Goal: Transaction & Acquisition: Purchase product/service

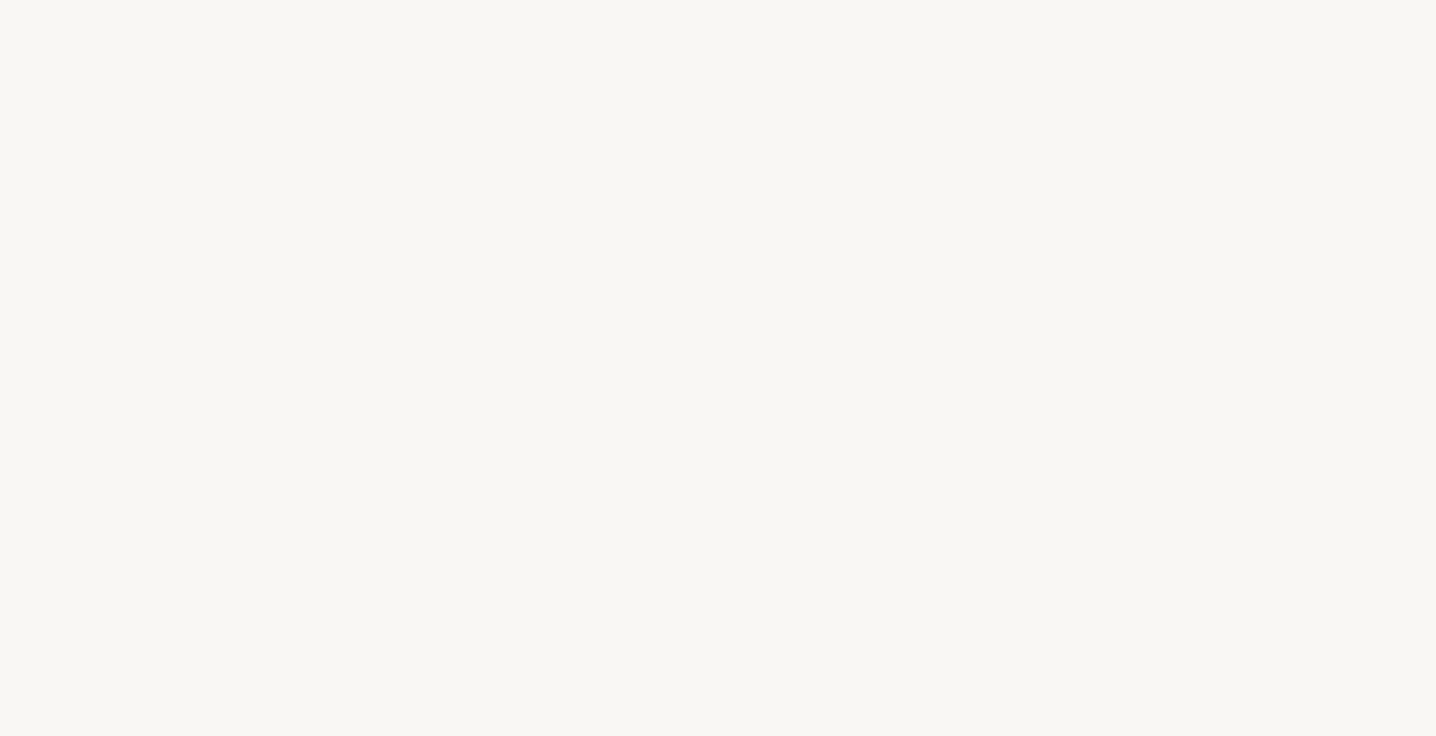
select select "FR"
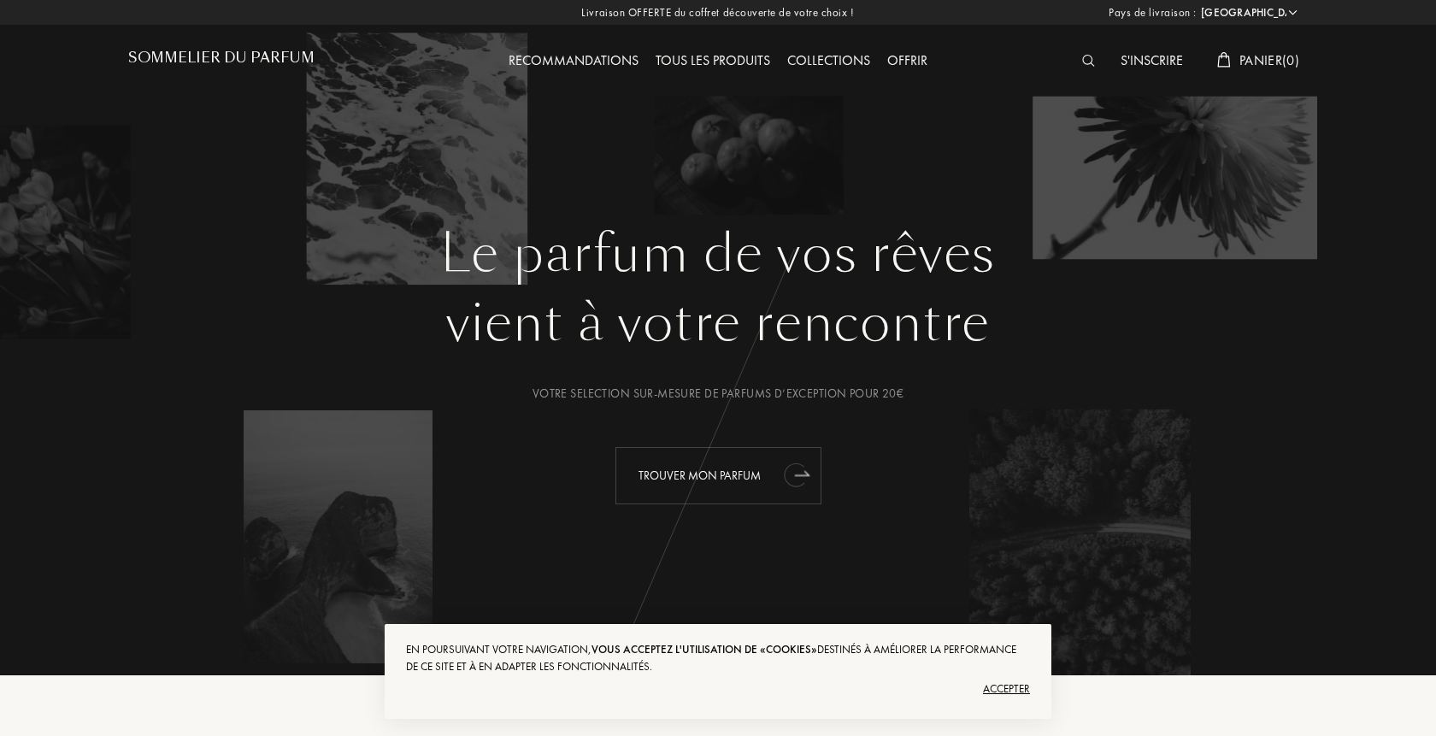
click at [702, 477] on div "Trouver mon parfum" at bounding box center [718, 475] width 206 height 57
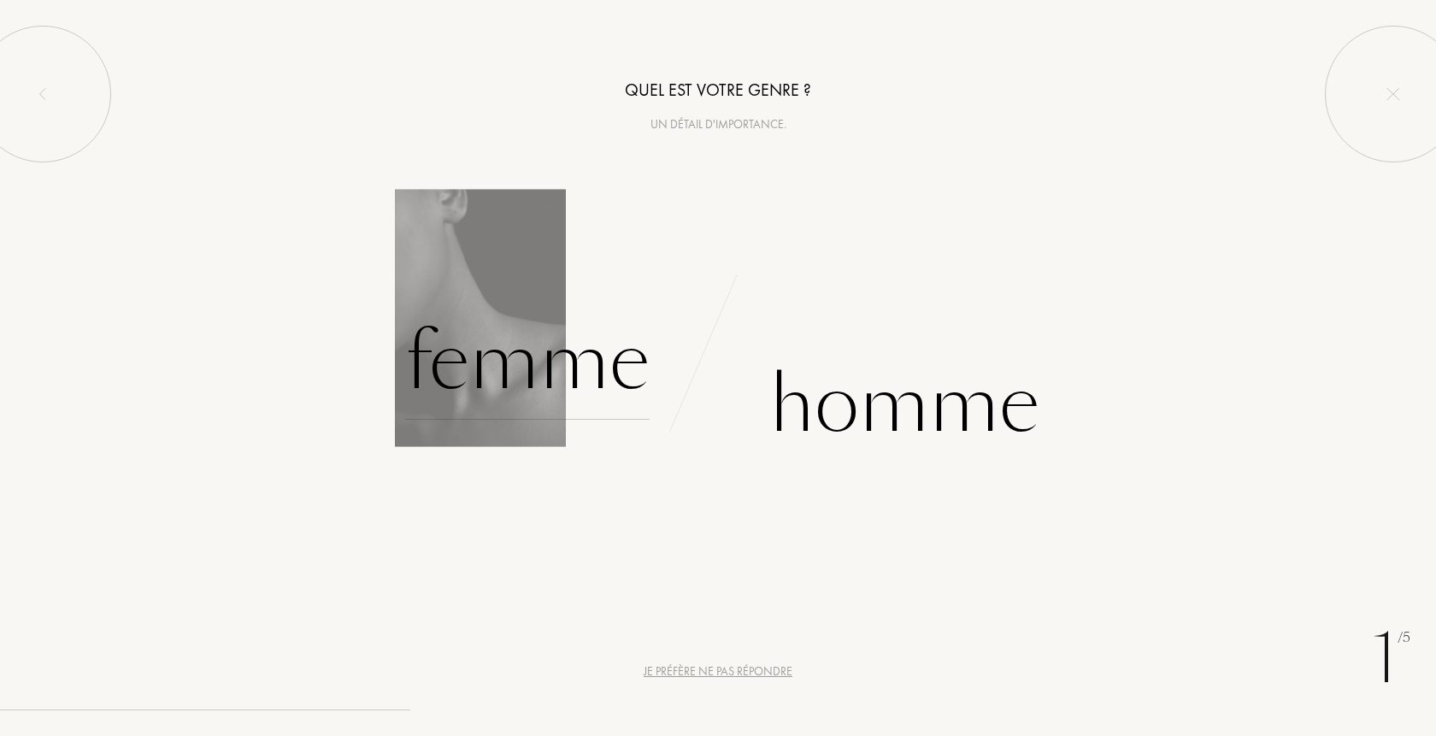
click at [516, 384] on div "Femme" at bounding box center [527, 361] width 244 height 115
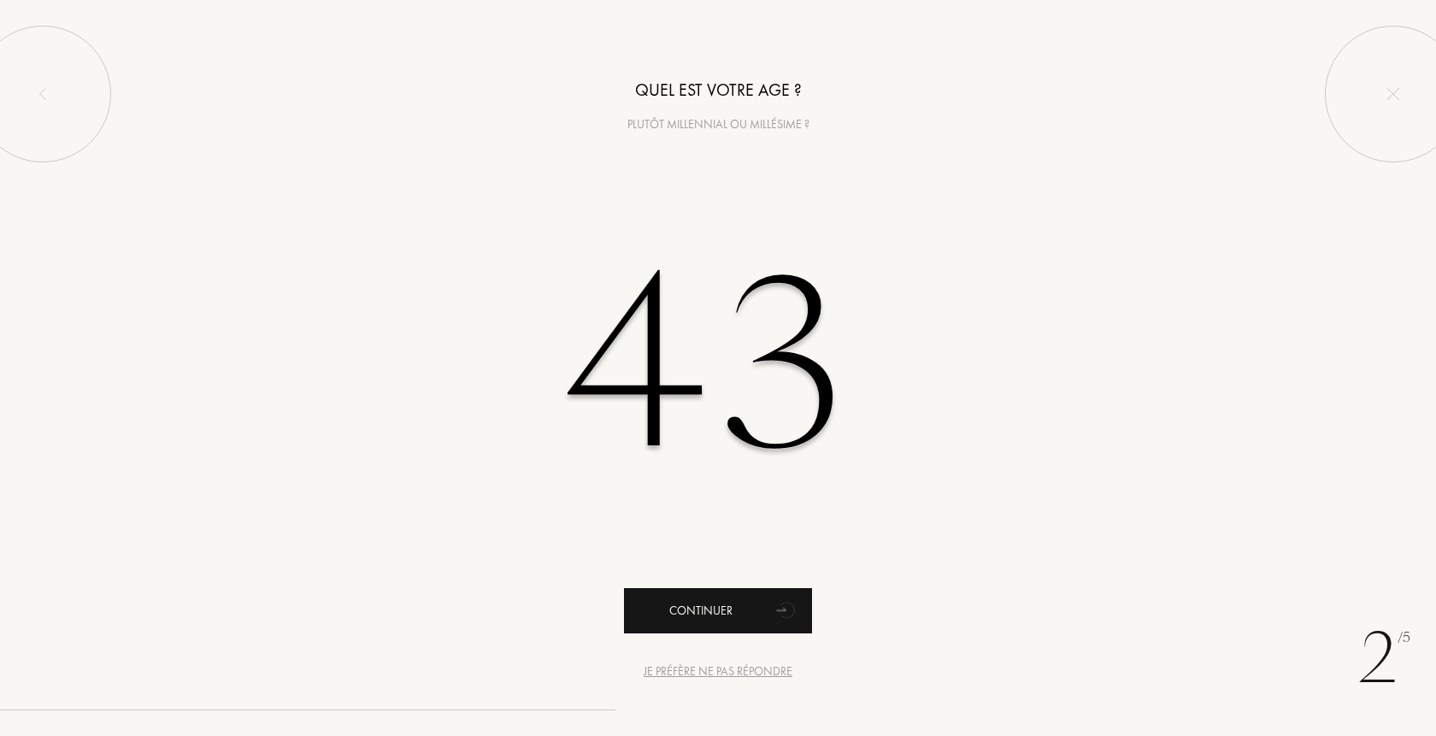
type input "43"
click at [676, 606] on div "Continuer" at bounding box center [718, 610] width 188 height 45
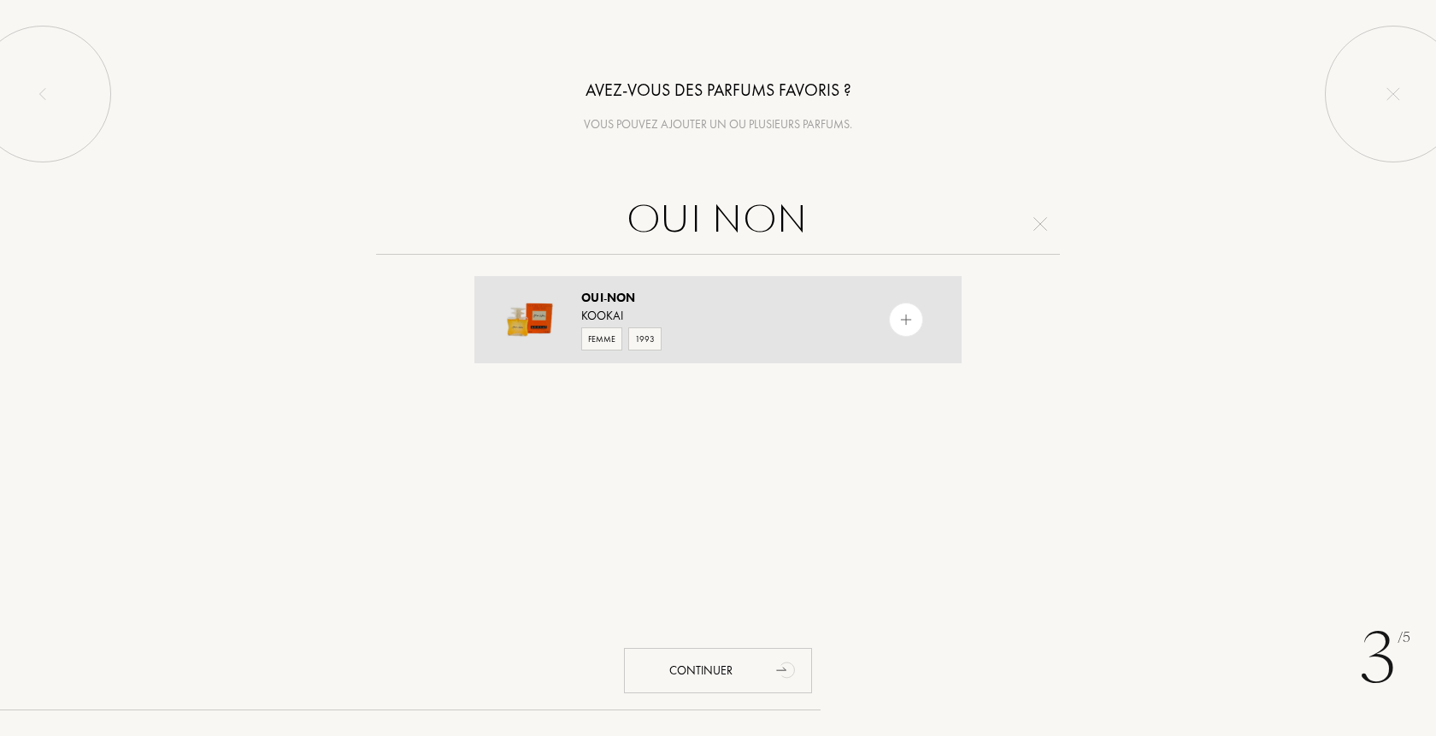
type input "OUI NON"
click at [914, 321] on img at bounding box center [906, 320] width 16 height 16
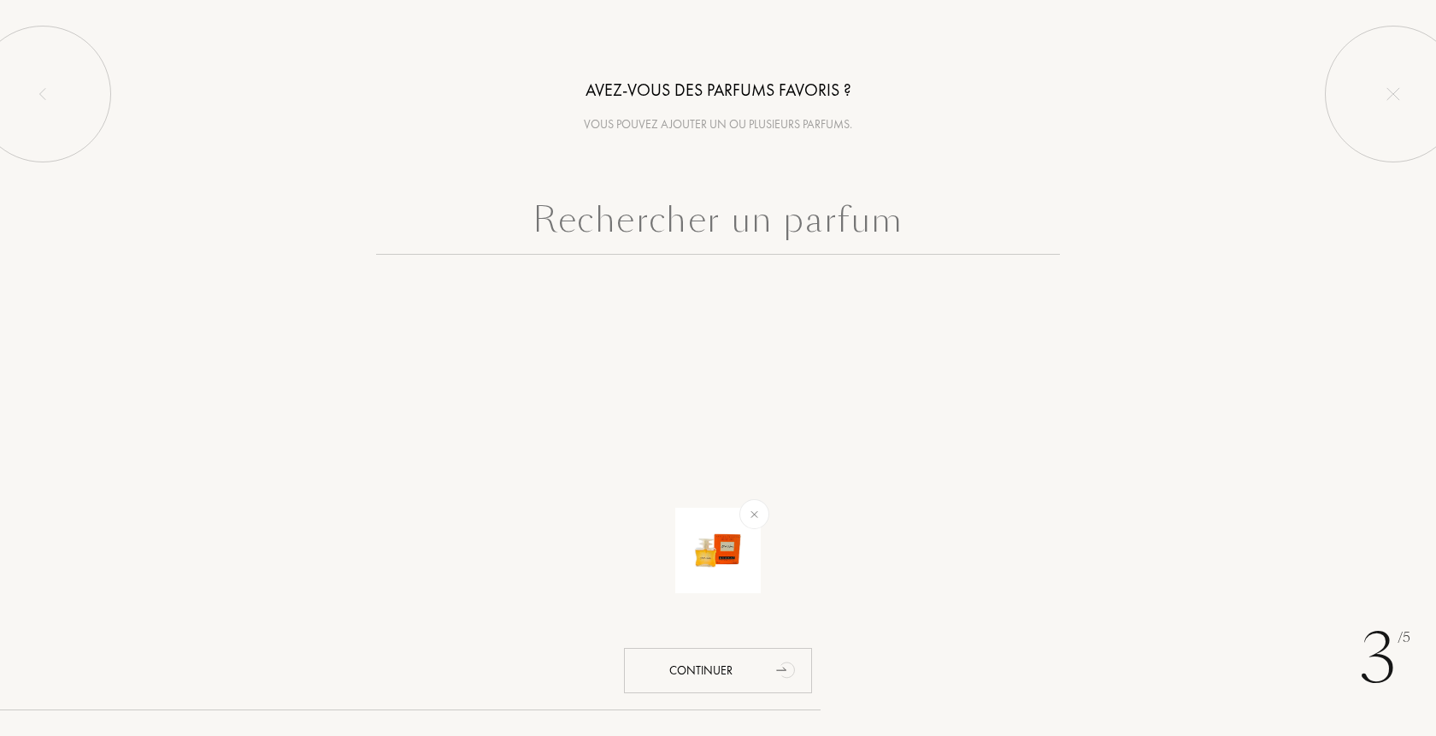
click at [824, 227] on input "text" at bounding box center [718, 224] width 684 height 62
type input "O"
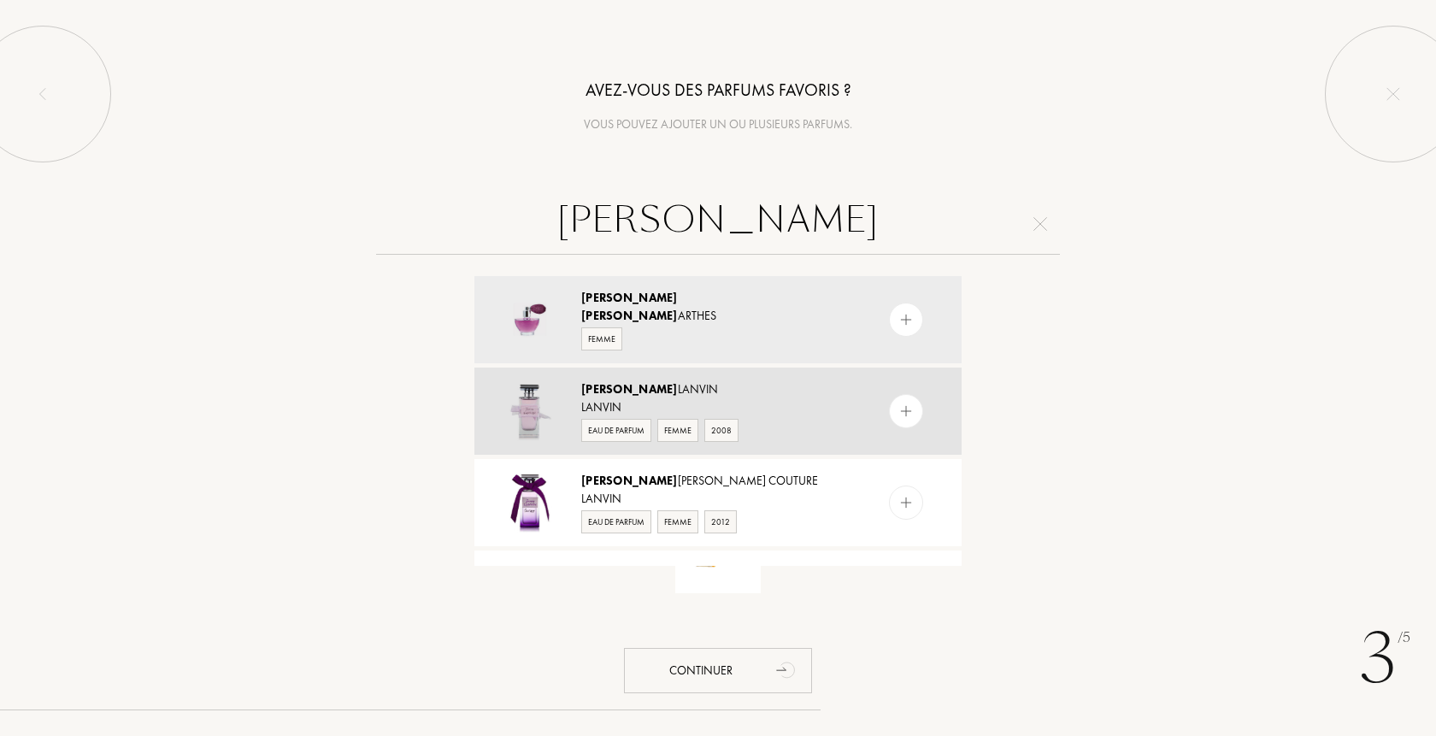
type input "JEANNE"
click at [914, 416] on img at bounding box center [906, 411] width 16 height 16
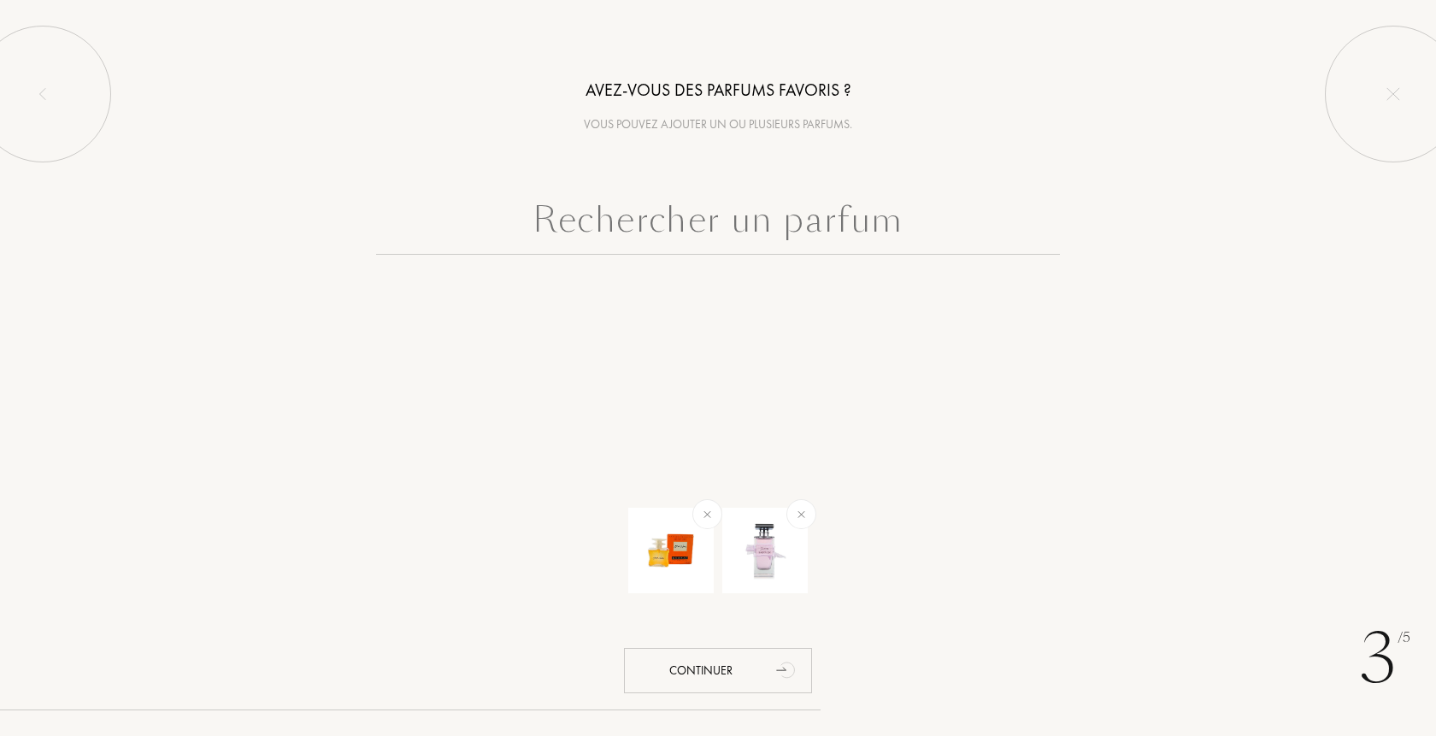
click at [711, 215] on input "text" at bounding box center [718, 224] width 684 height 62
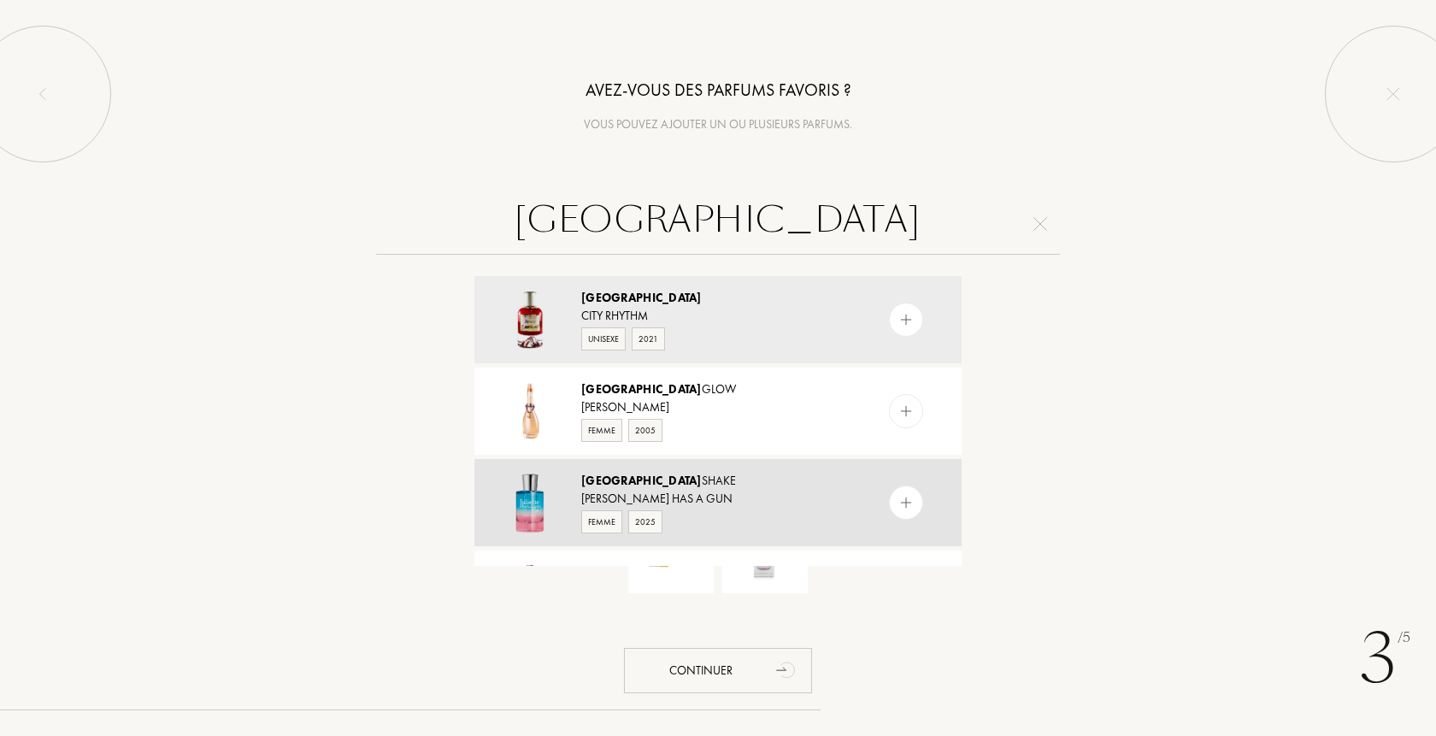
type input "MIAMI"
click at [900, 495] on img at bounding box center [906, 503] width 16 height 16
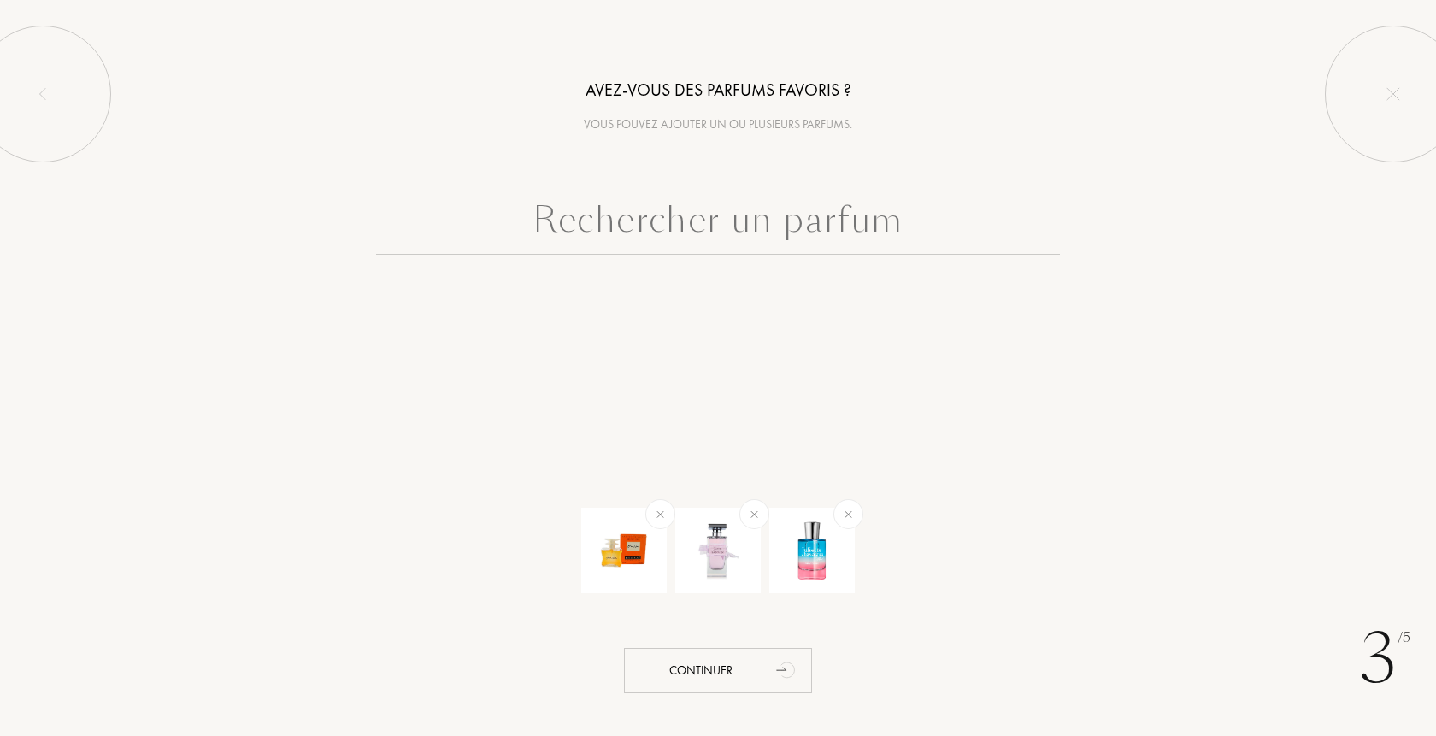
click at [715, 227] on input "text" at bounding box center [718, 224] width 684 height 62
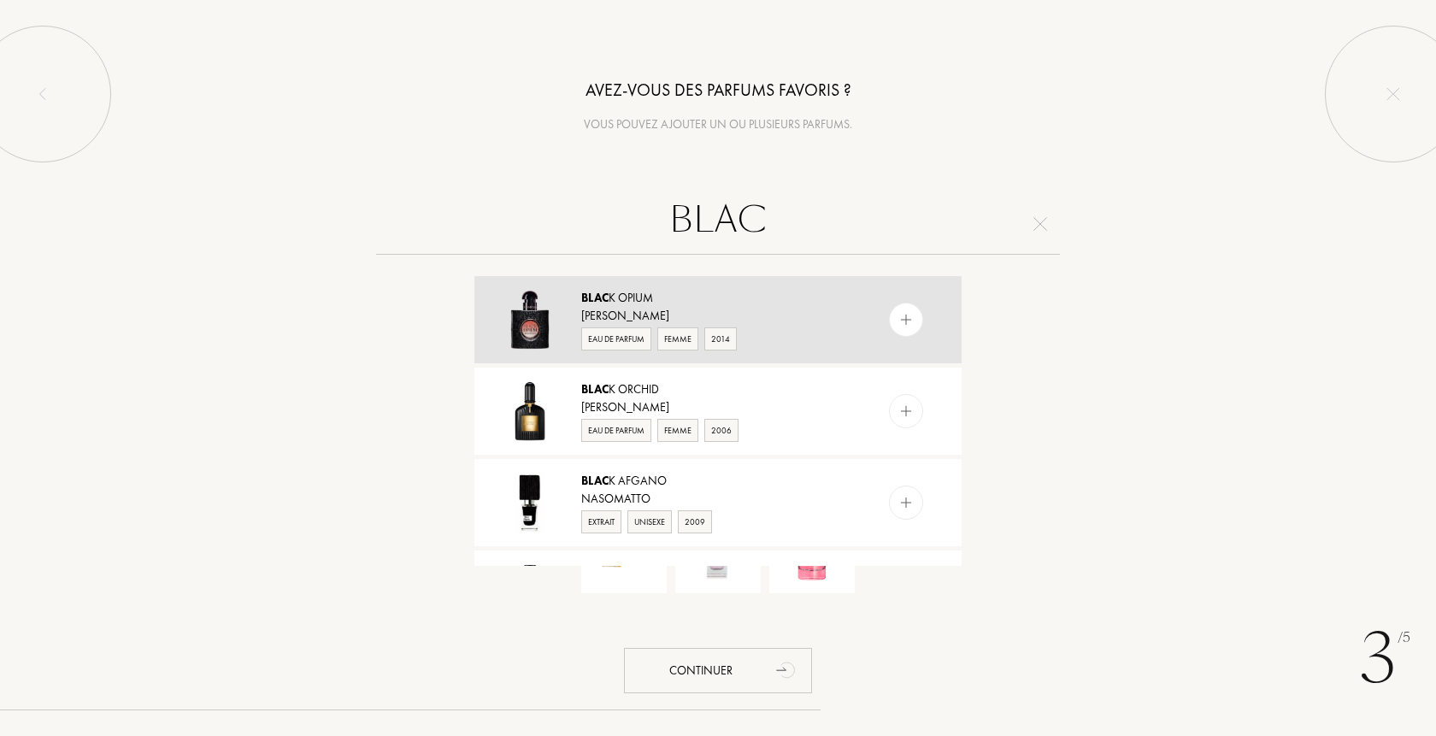
type input "BLAC"
click at [899, 323] on img at bounding box center [906, 320] width 16 height 16
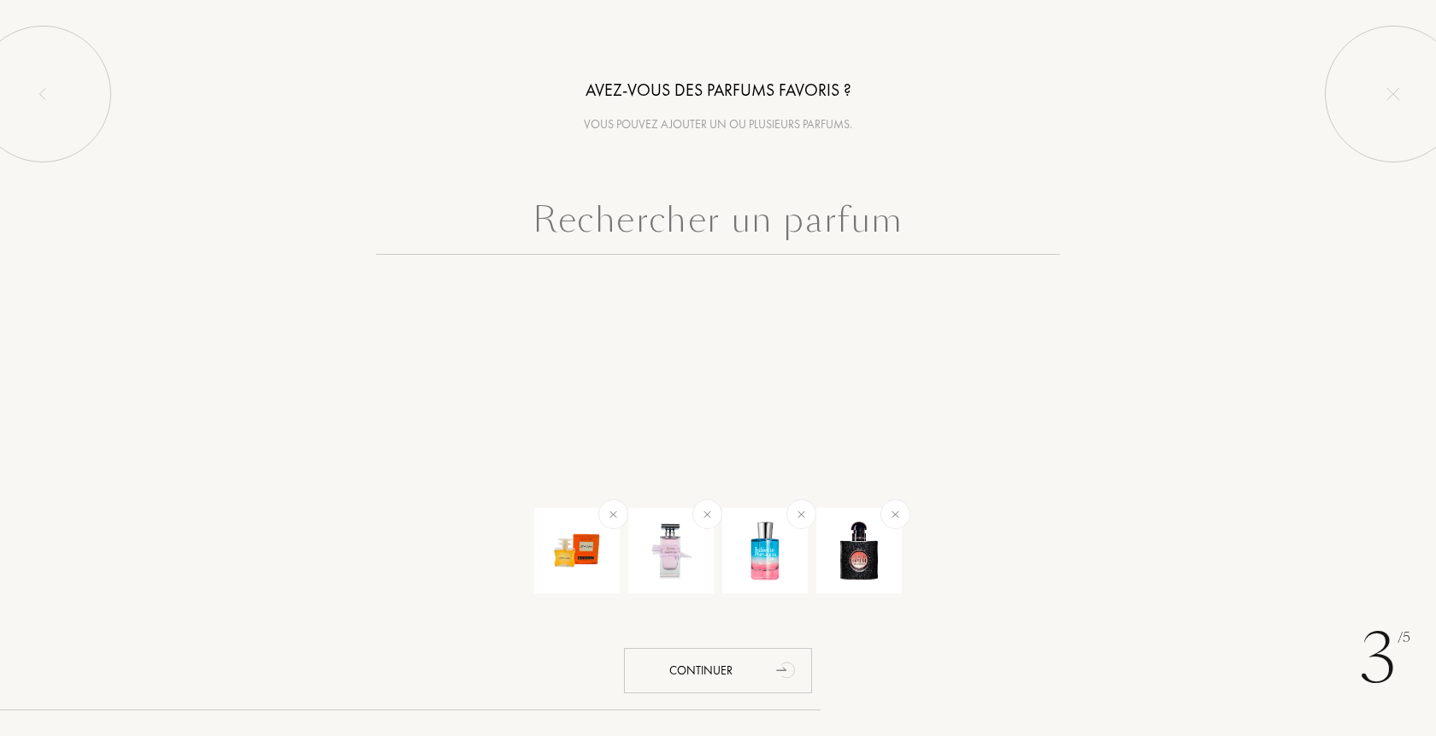
click at [857, 232] on input "text" at bounding box center [718, 224] width 684 height 62
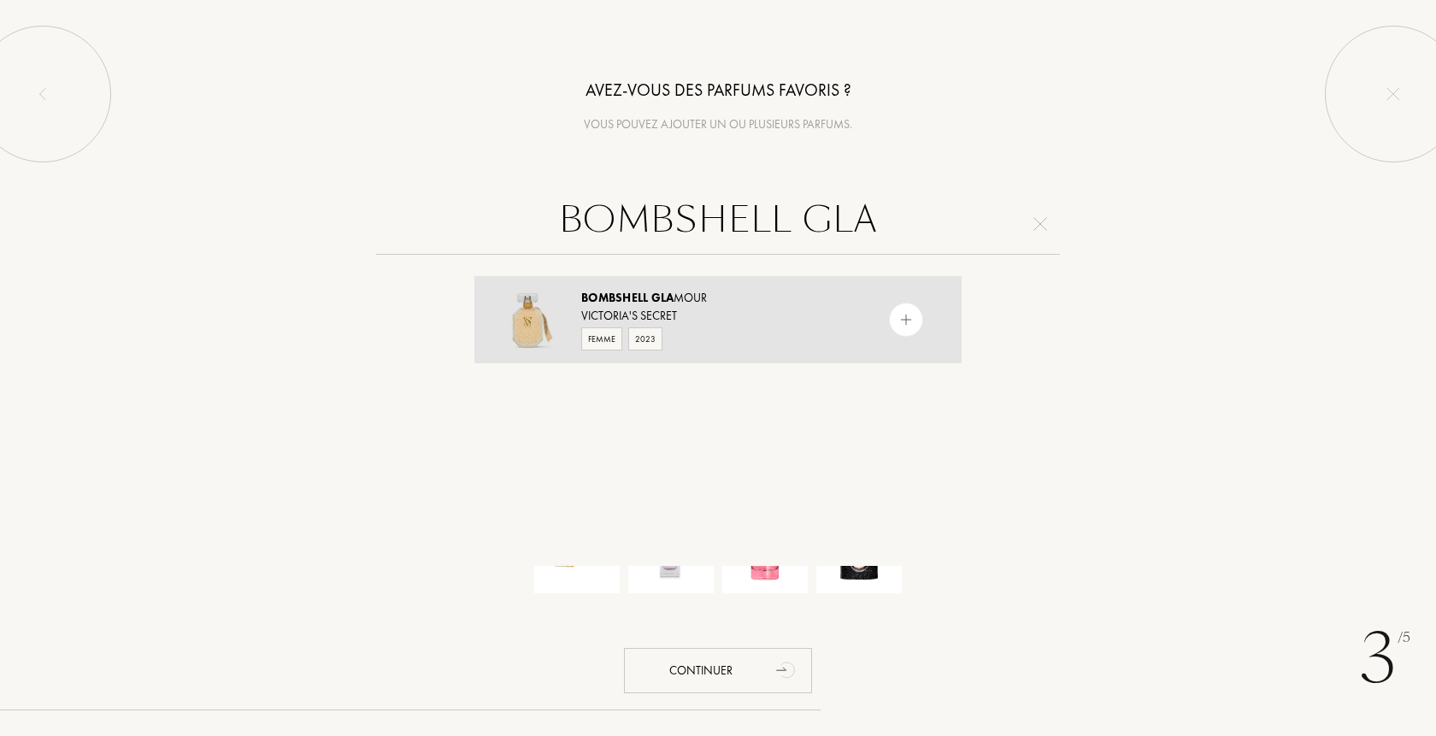
type input "BOMBSHELL GLA"
click at [896, 315] on div at bounding box center [906, 320] width 34 height 34
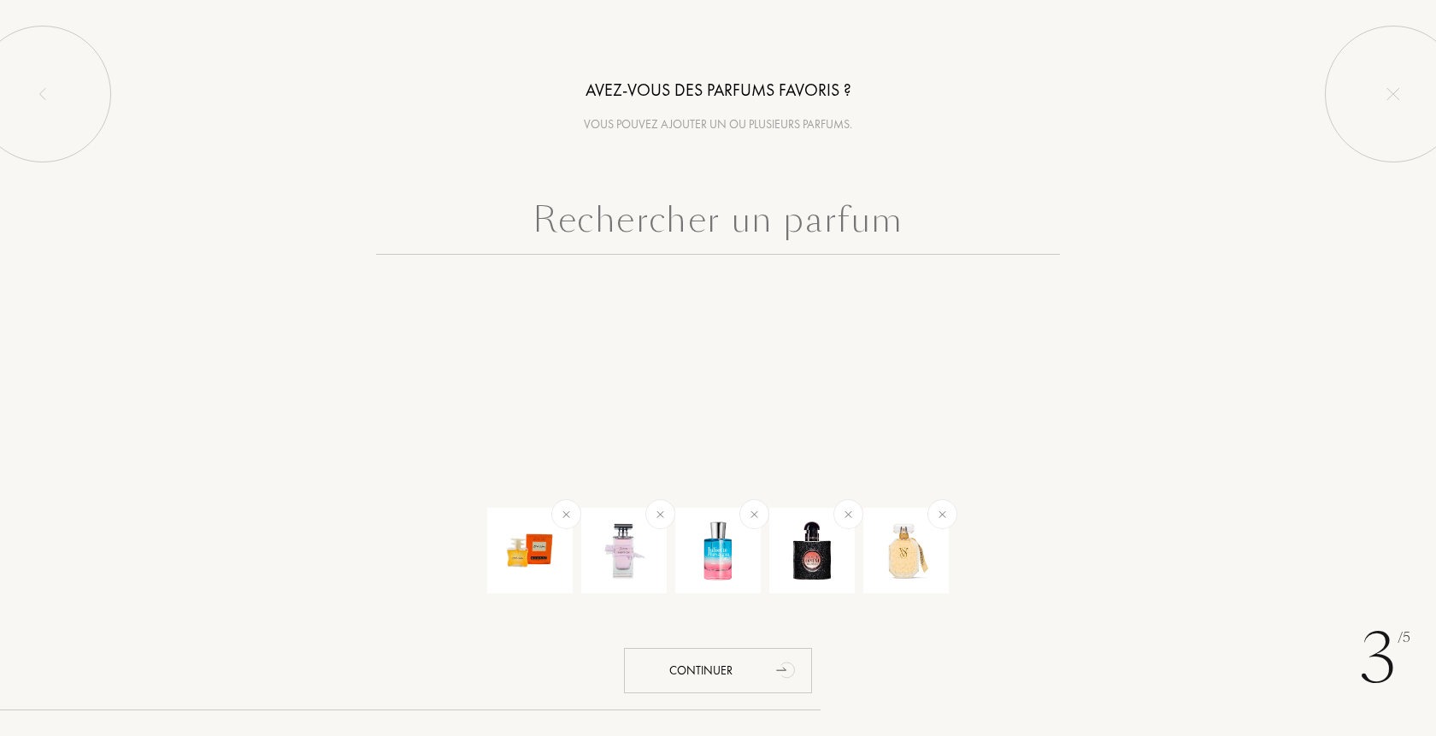
click at [815, 231] on input "text" at bounding box center [718, 224] width 684 height 62
click at [736, 663] on div "Continuer" at bounding box center [718, 670] width 188 height 45
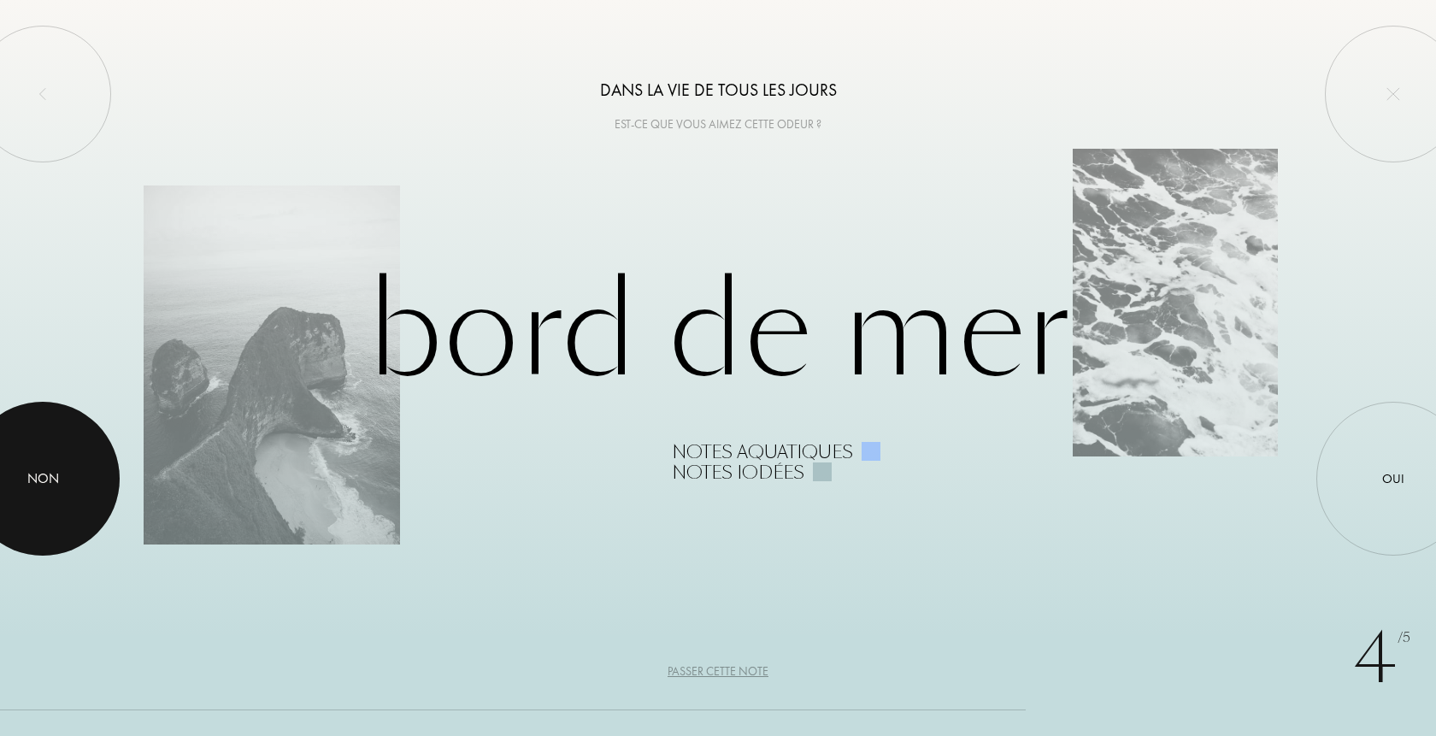
click at [37, 468] on div "Non" at bounding box center [43, 478] width 32 height 21
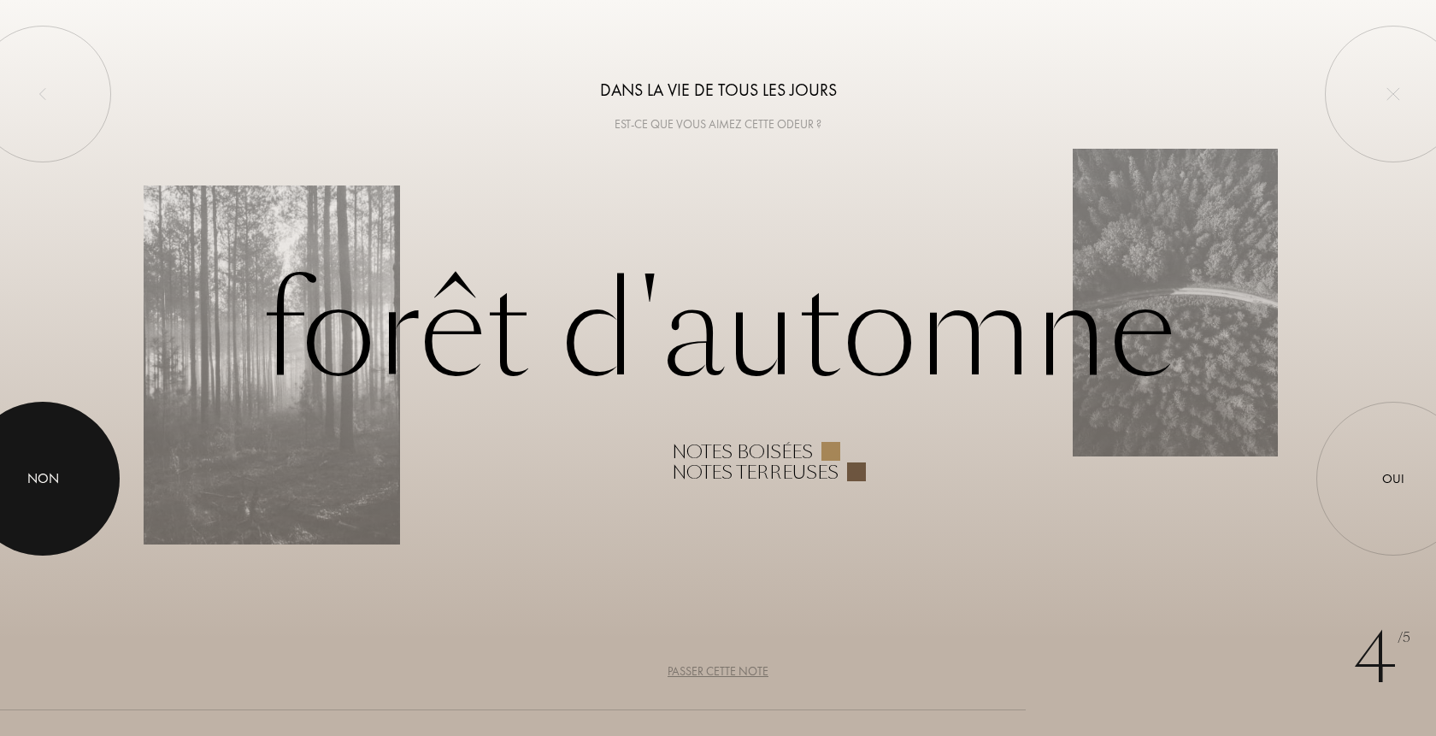
click at [62, 483] on div at bounding box center [43, 479] width 154 height 154
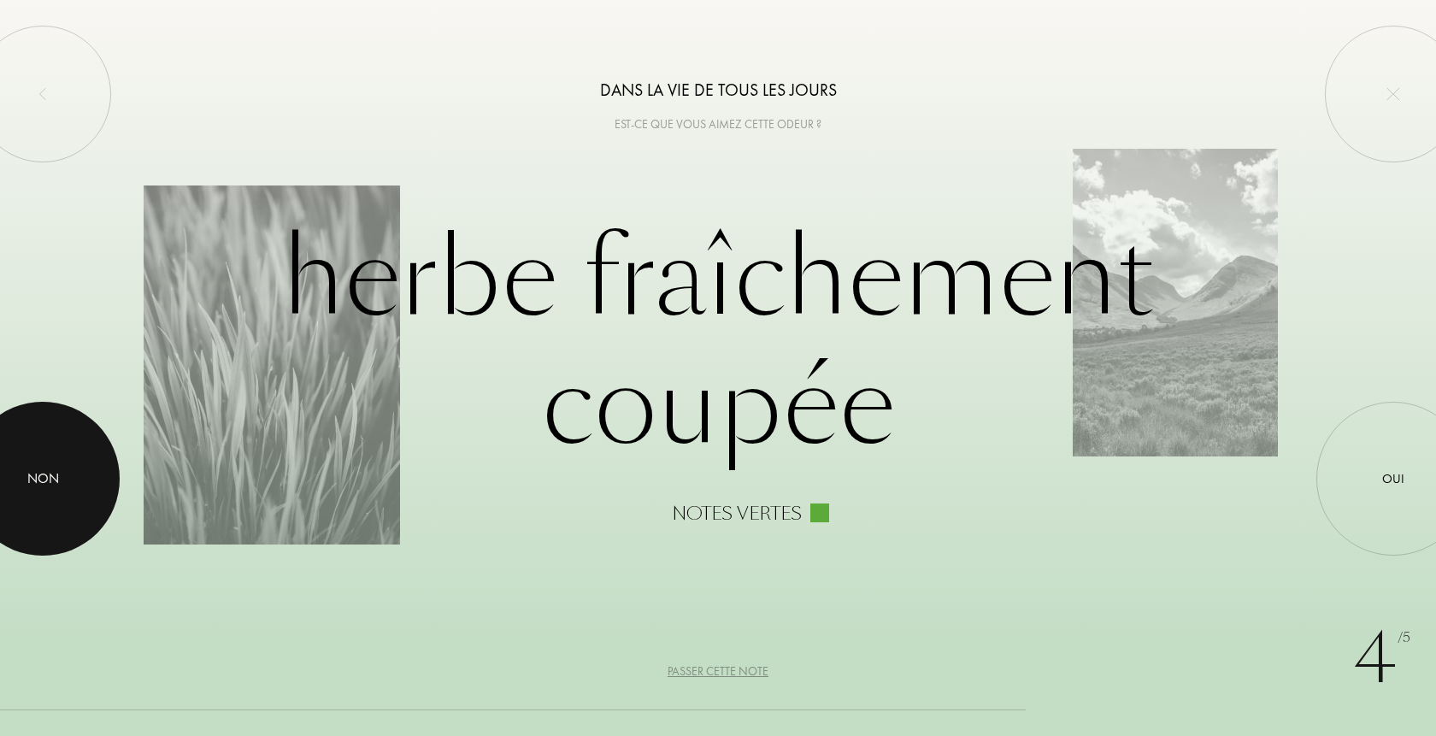
click at [64, 482] on div at bounding box center [43, 479] width 154 height 154
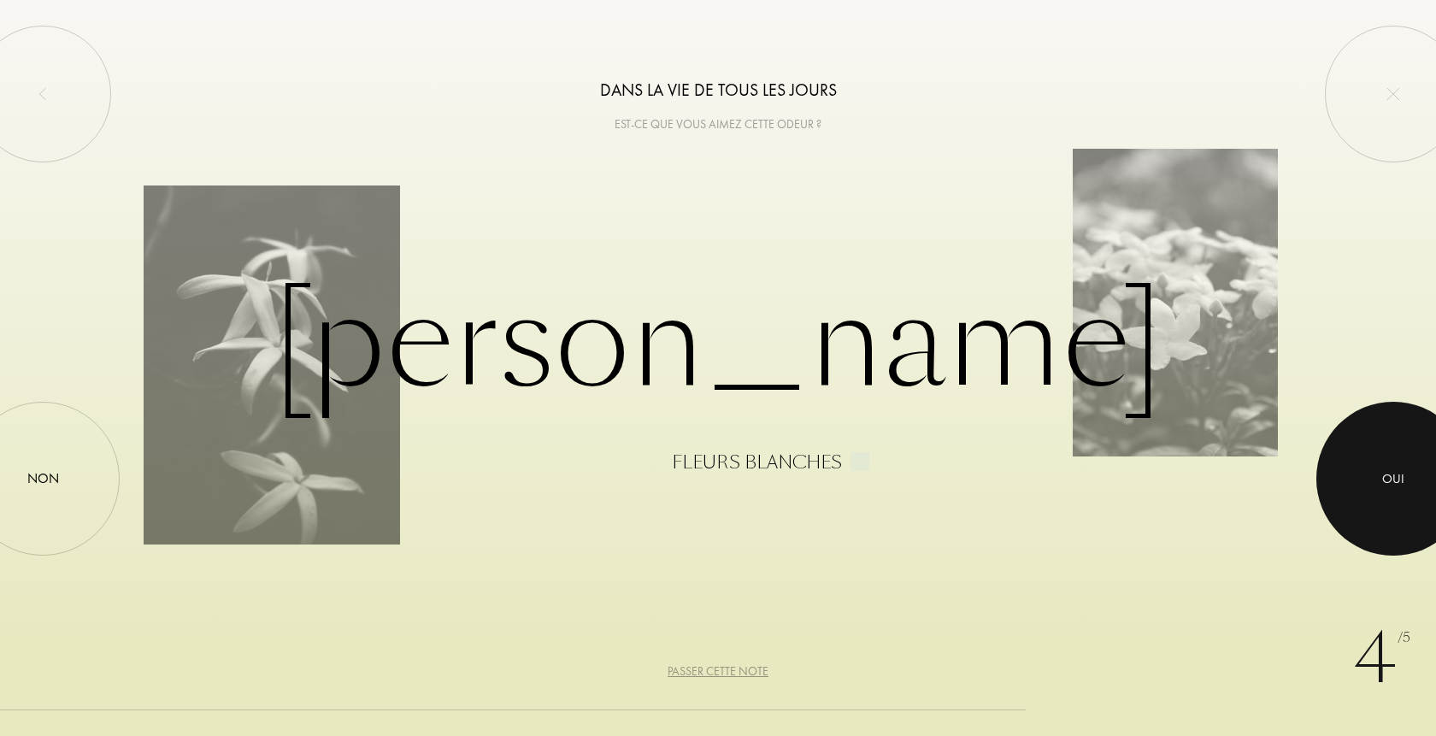
click at [1345, 482] on div at bounding box center [1393, 479] width 154 height 154
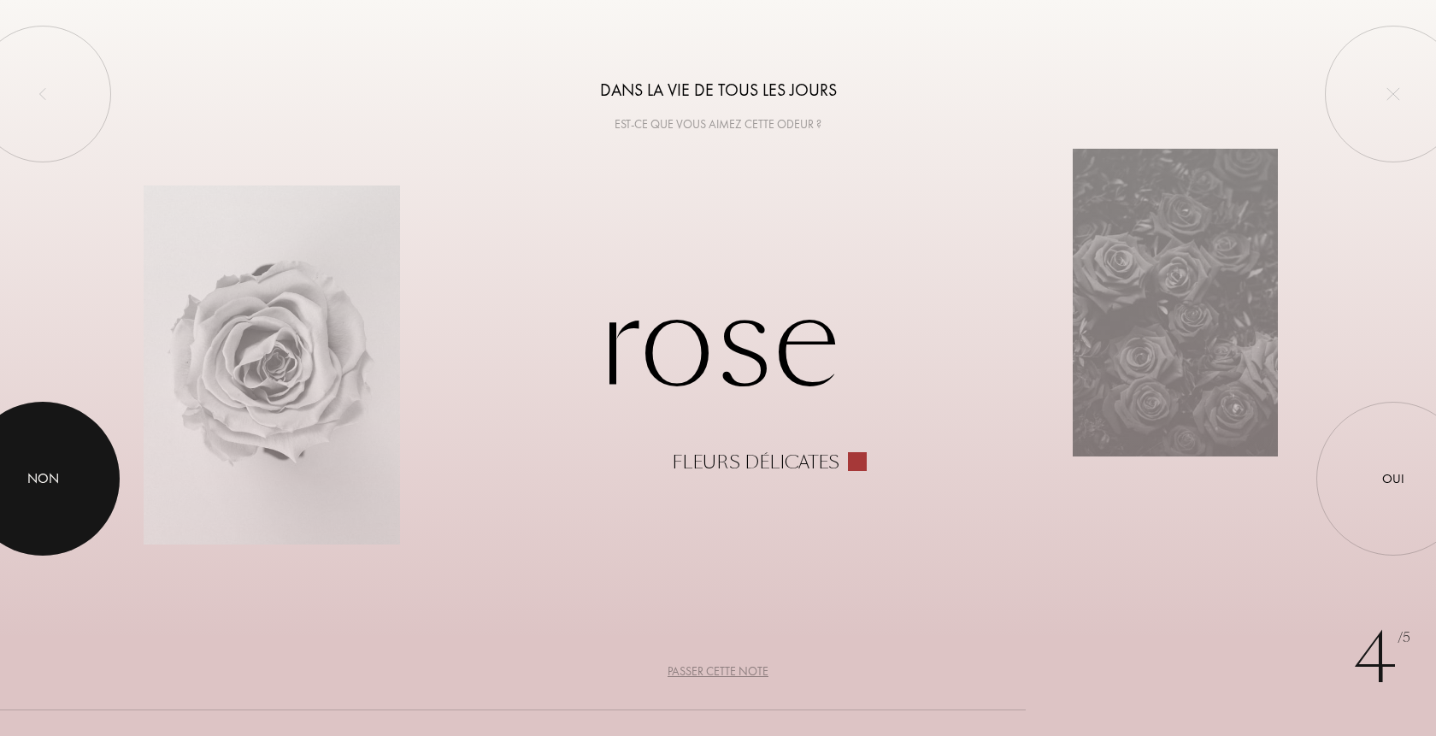
click at [64, 493] on div at bounding box center [43, 479] width 154 height 154
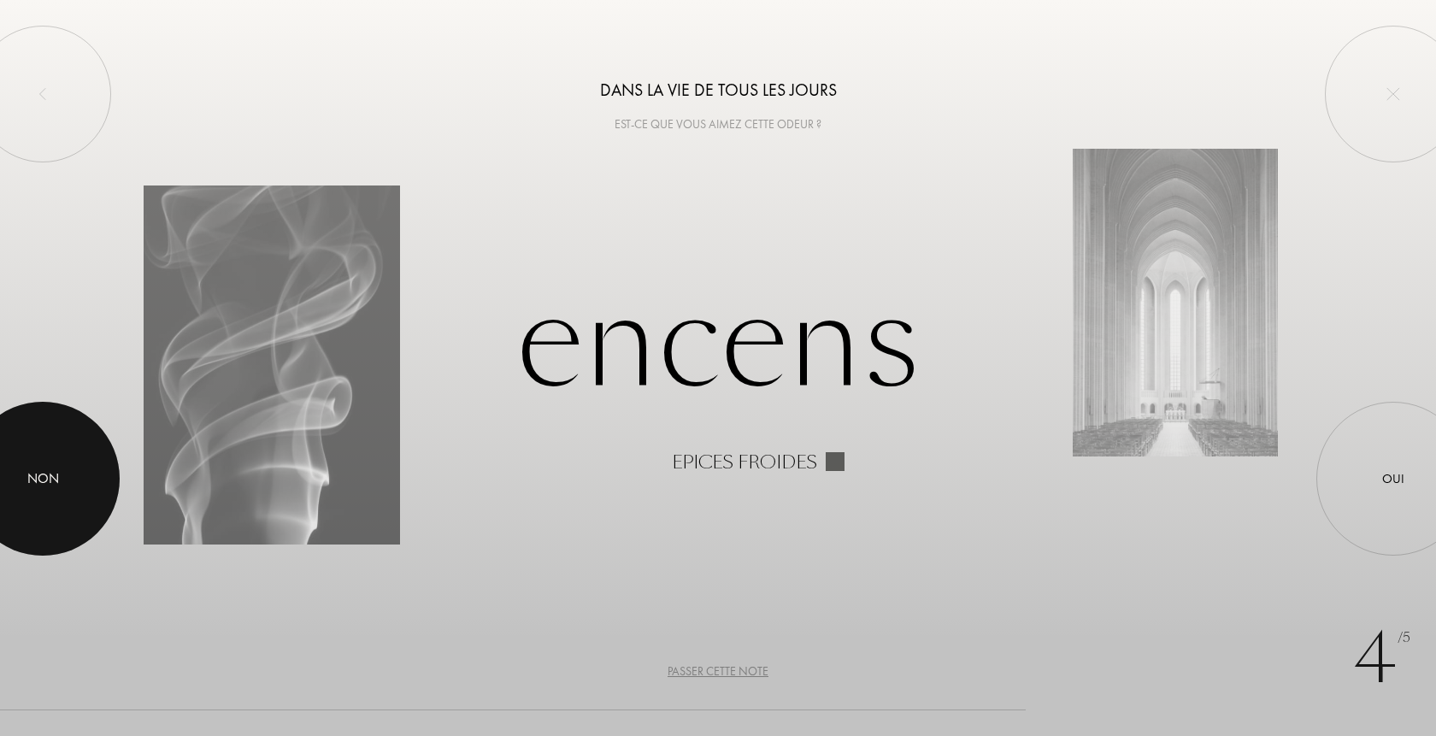
click at [42, 500] on div at bounding box center [43, 479] width 154 height 154
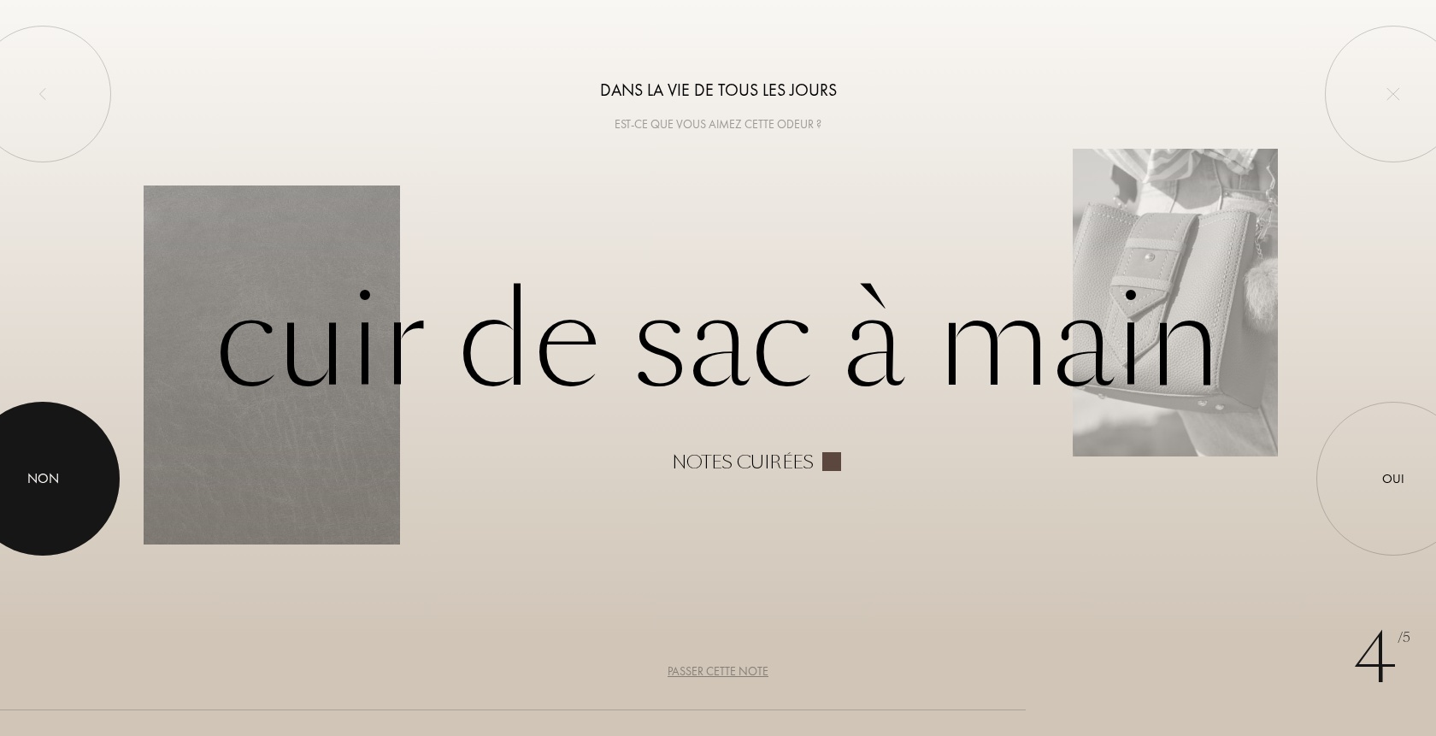
click at [81, 490] on div at bounding box center [43, 479] width 154 height 154
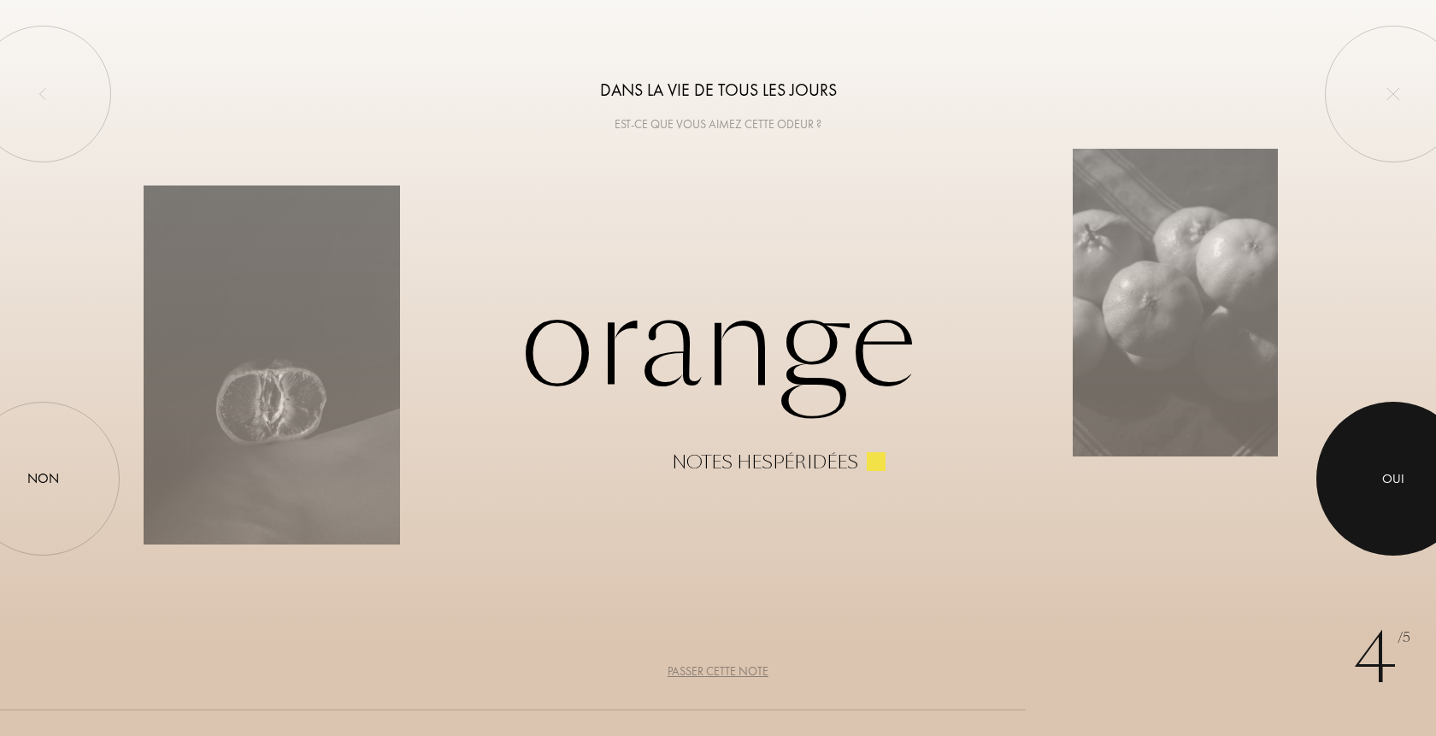
click at [1361, 473] on div at bounding box center [1393, 479] width 154 height 154
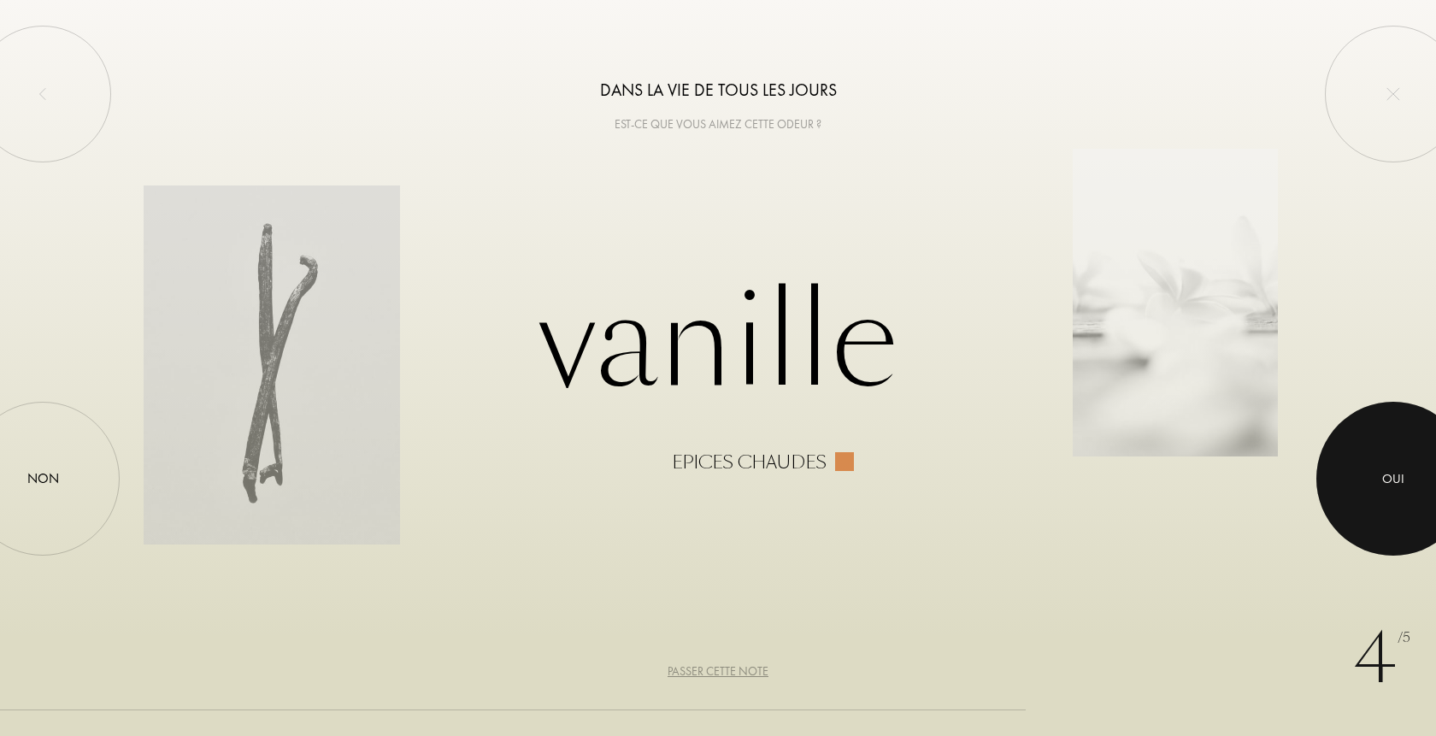
click at [1344, 472] on div at bounding box center [1393, 479] width 154 height 154
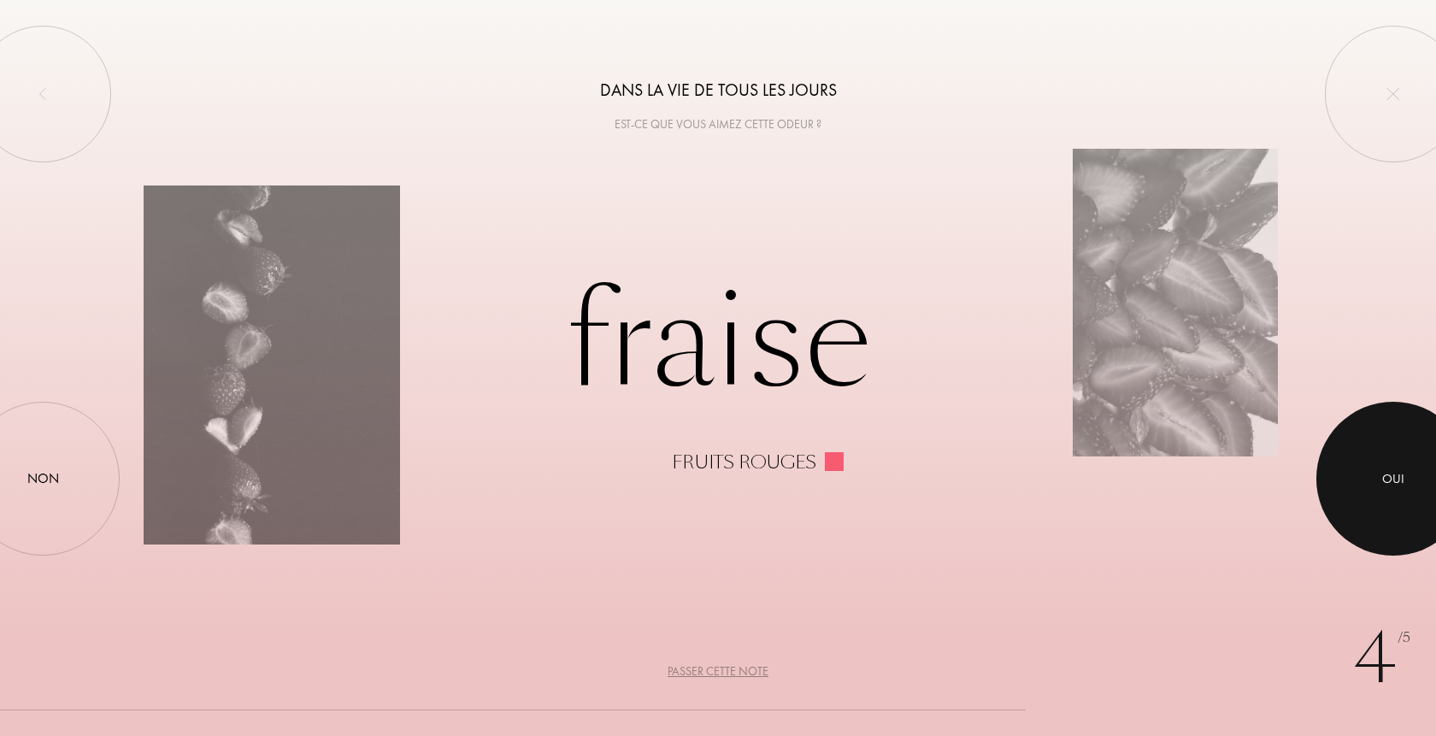
click at [1344, 472] on div at bounding box center [1393, 479] width 154 height 154
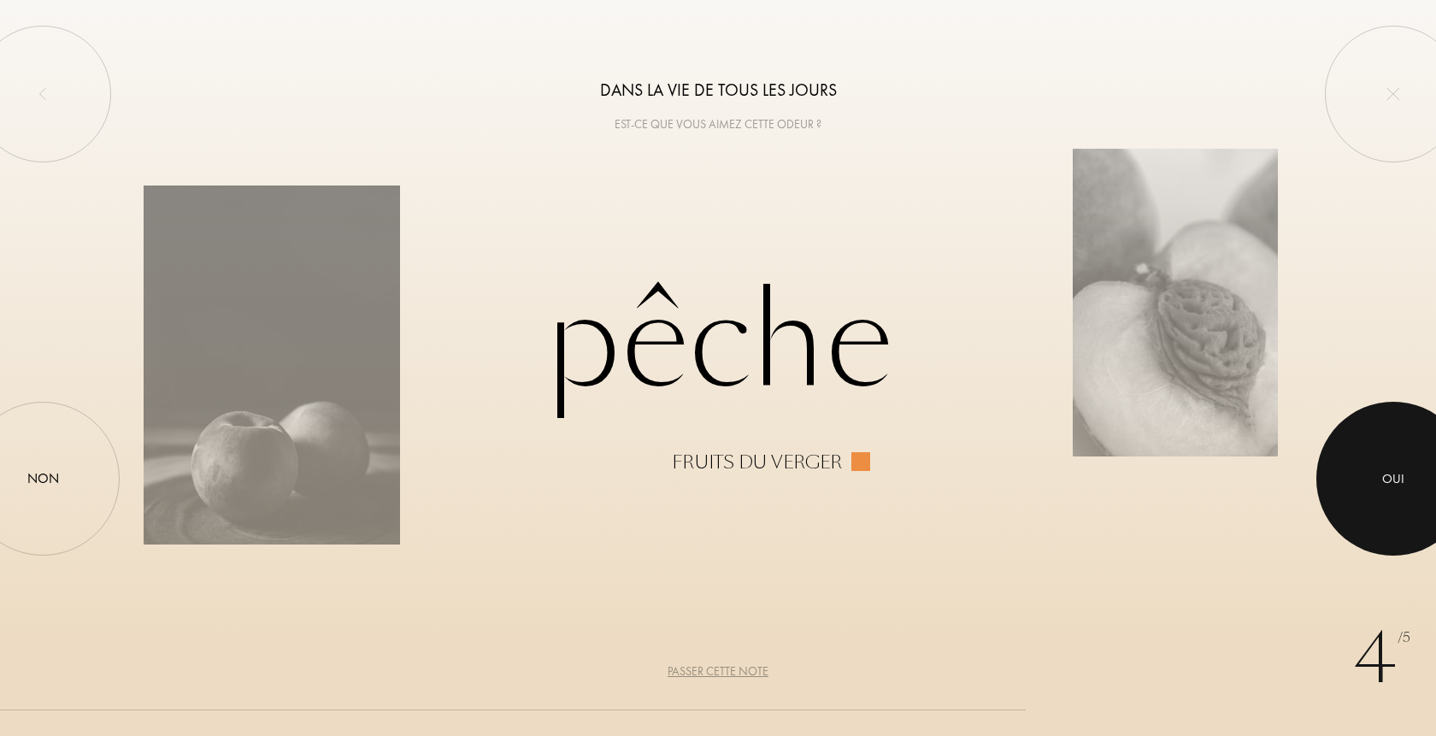
click at [1344, 472] on div at bounding box center [1393, 479] width 154 height 154
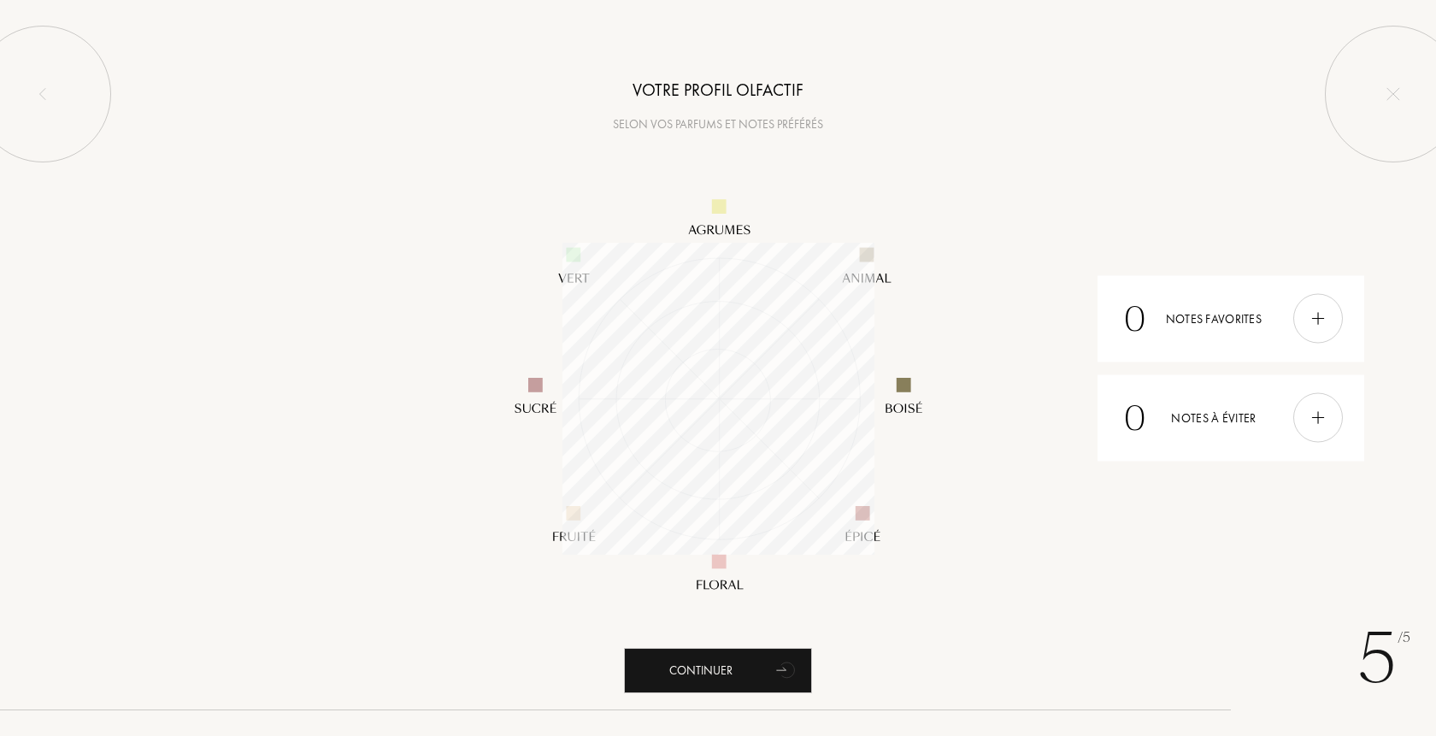
scroll to position [312, 312]
click at [787, 670] on icon "animation" at bounding box center [788, 670] width 14 height 15
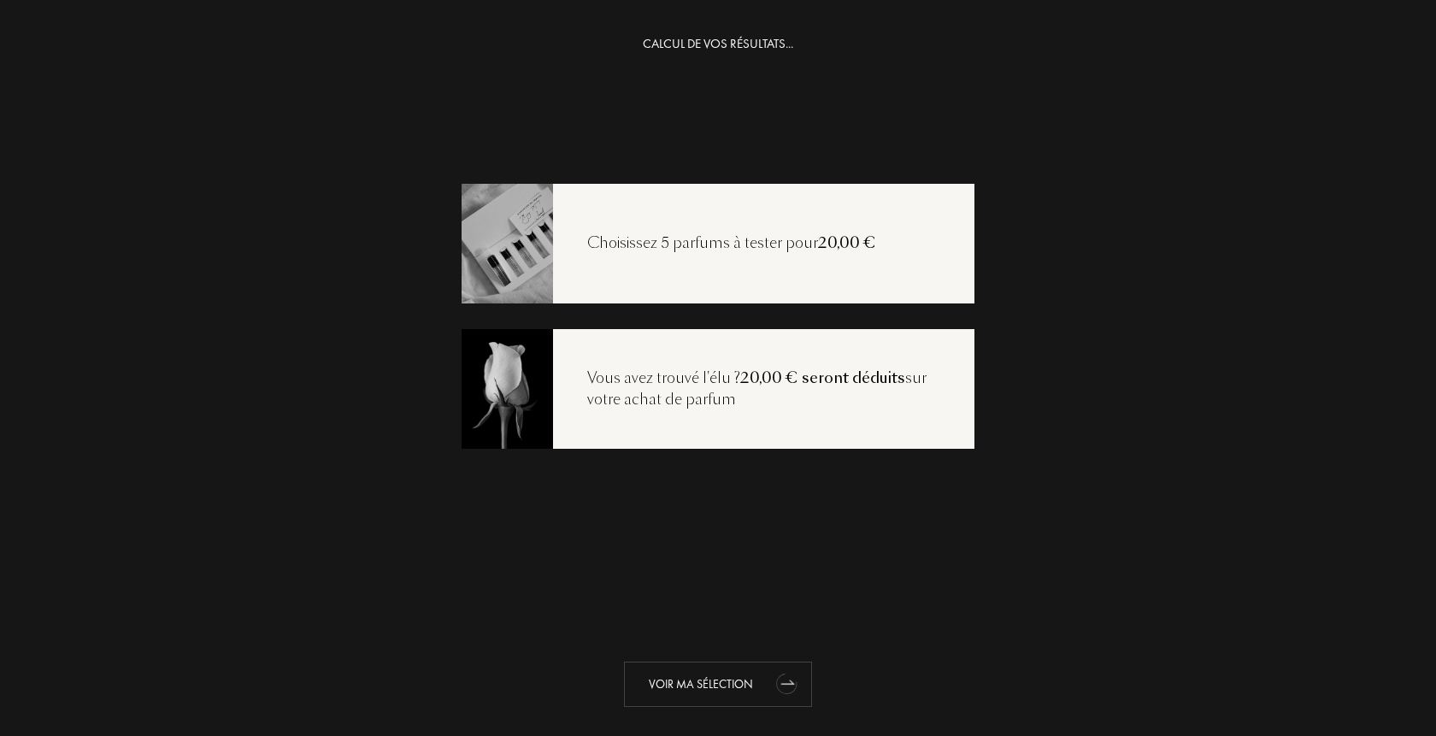
click at [769, 675] on div "Voir ma sélection" at bounding box center [718, 684] width 188 height 45
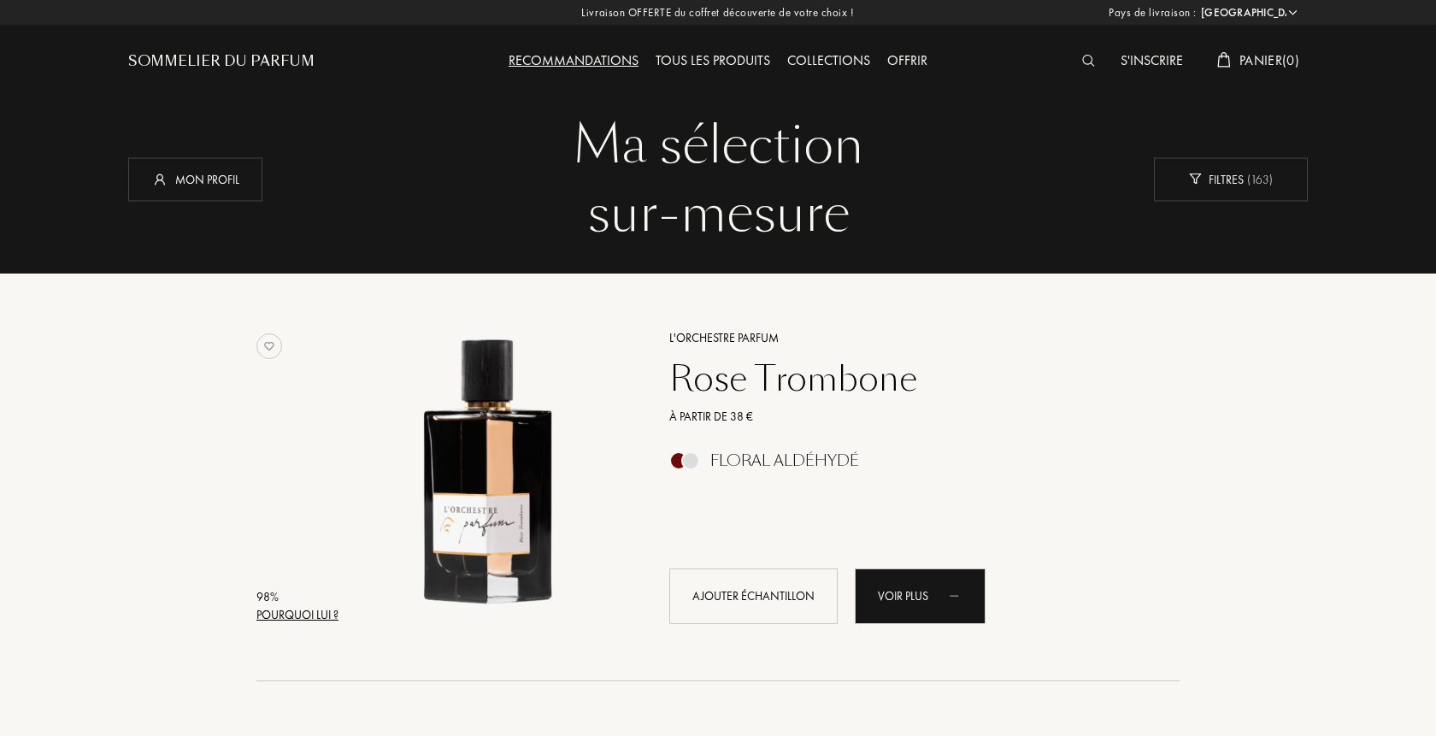
select select "FR"
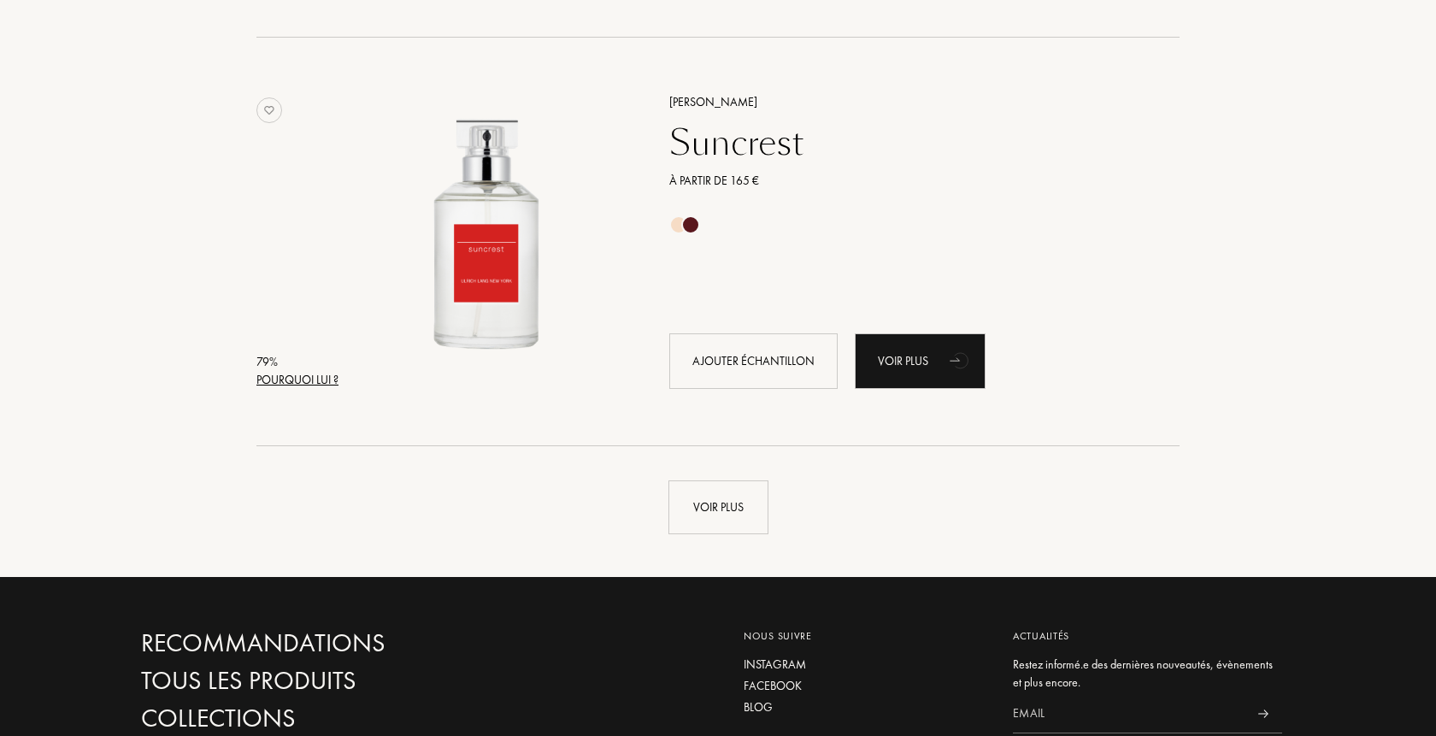
scroll to position [4098, 0]
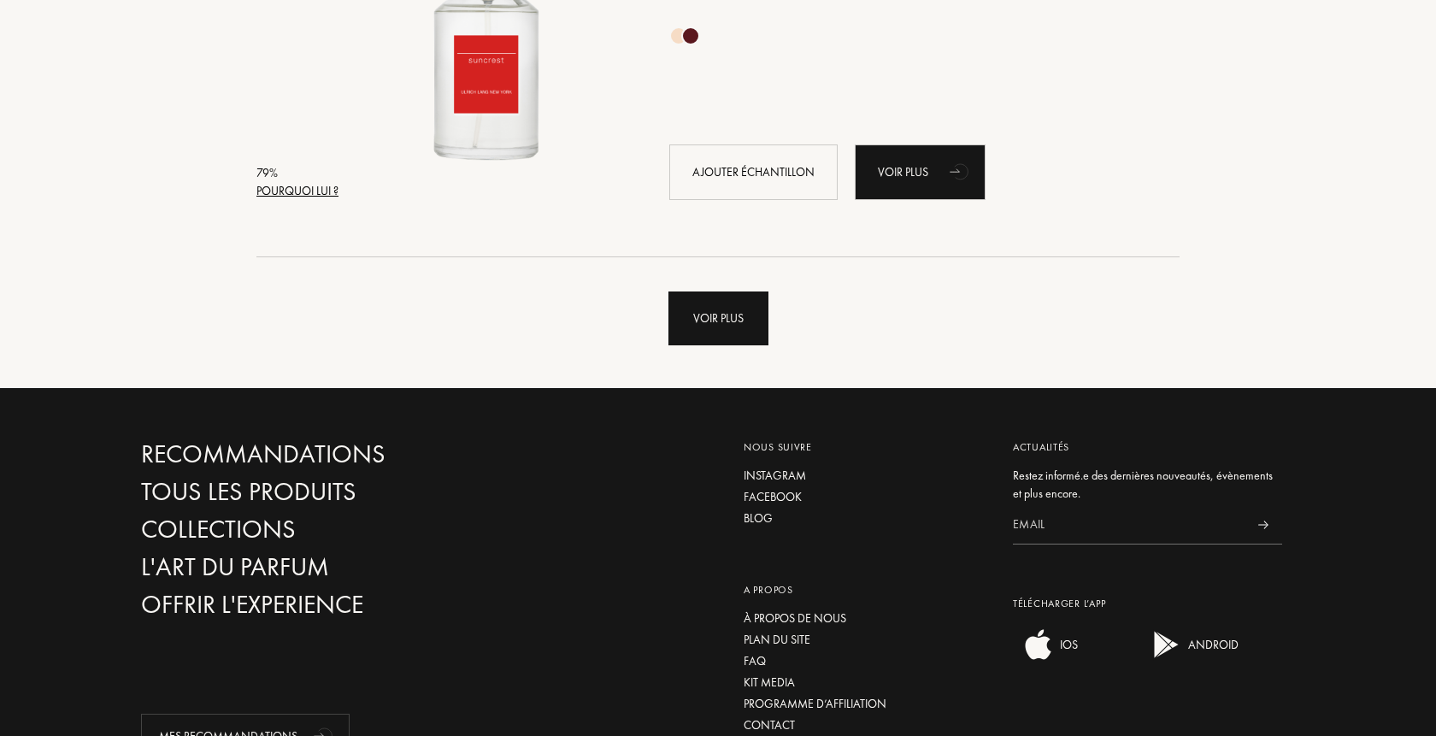
click at [741, 317] on div "Voir plus" at bounding box center [718, 318] width 100 height 54
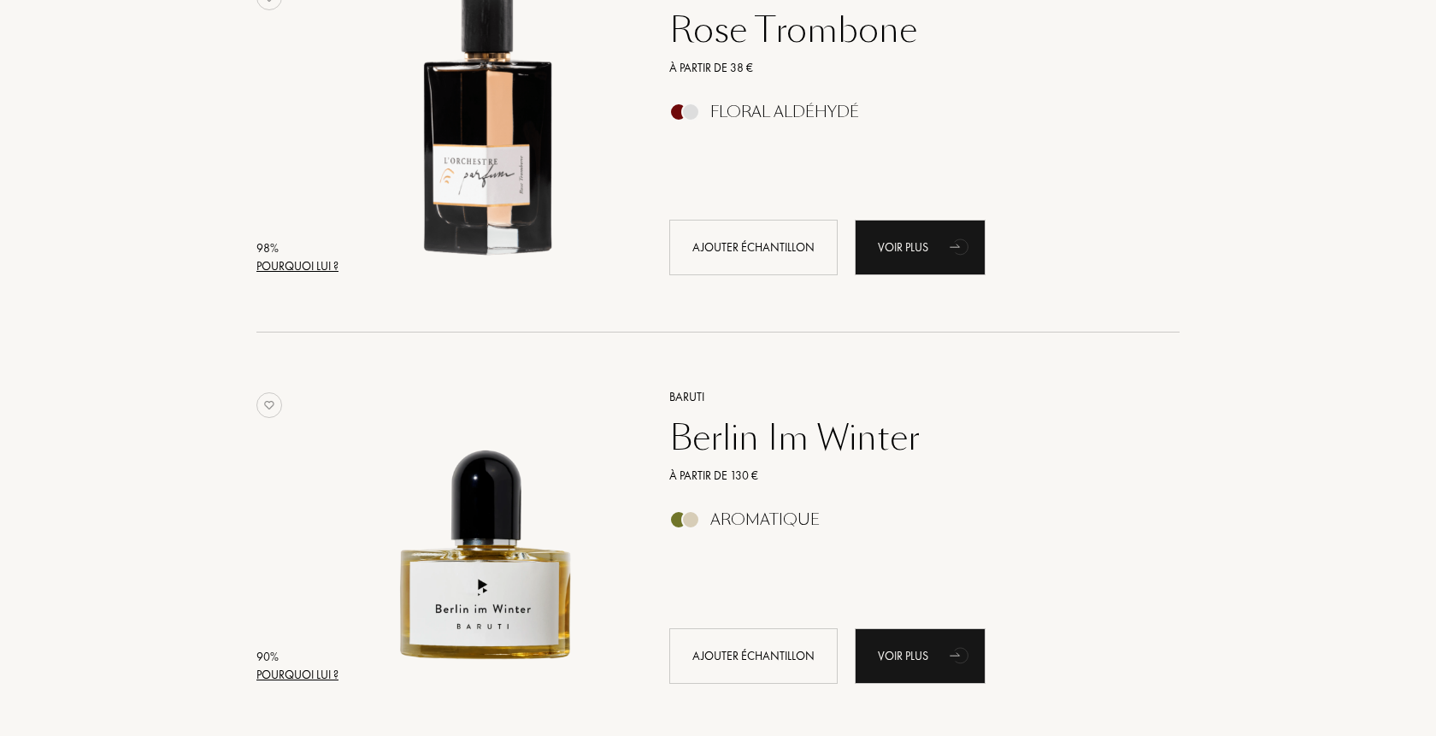
scroll to position [0, 0]
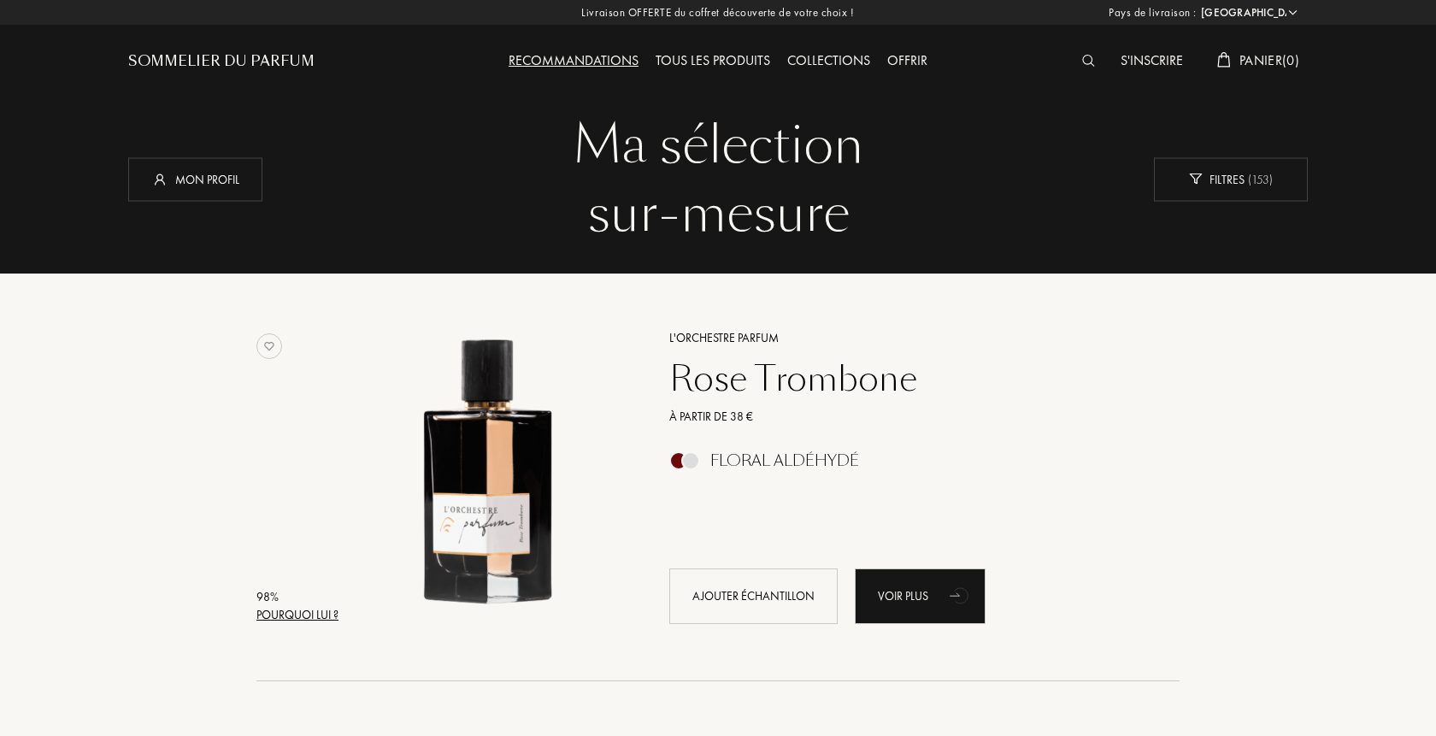
click at [285, 614] on div "Pourquoi lui ?" at bounding box center [297, 615] width 82 height 18
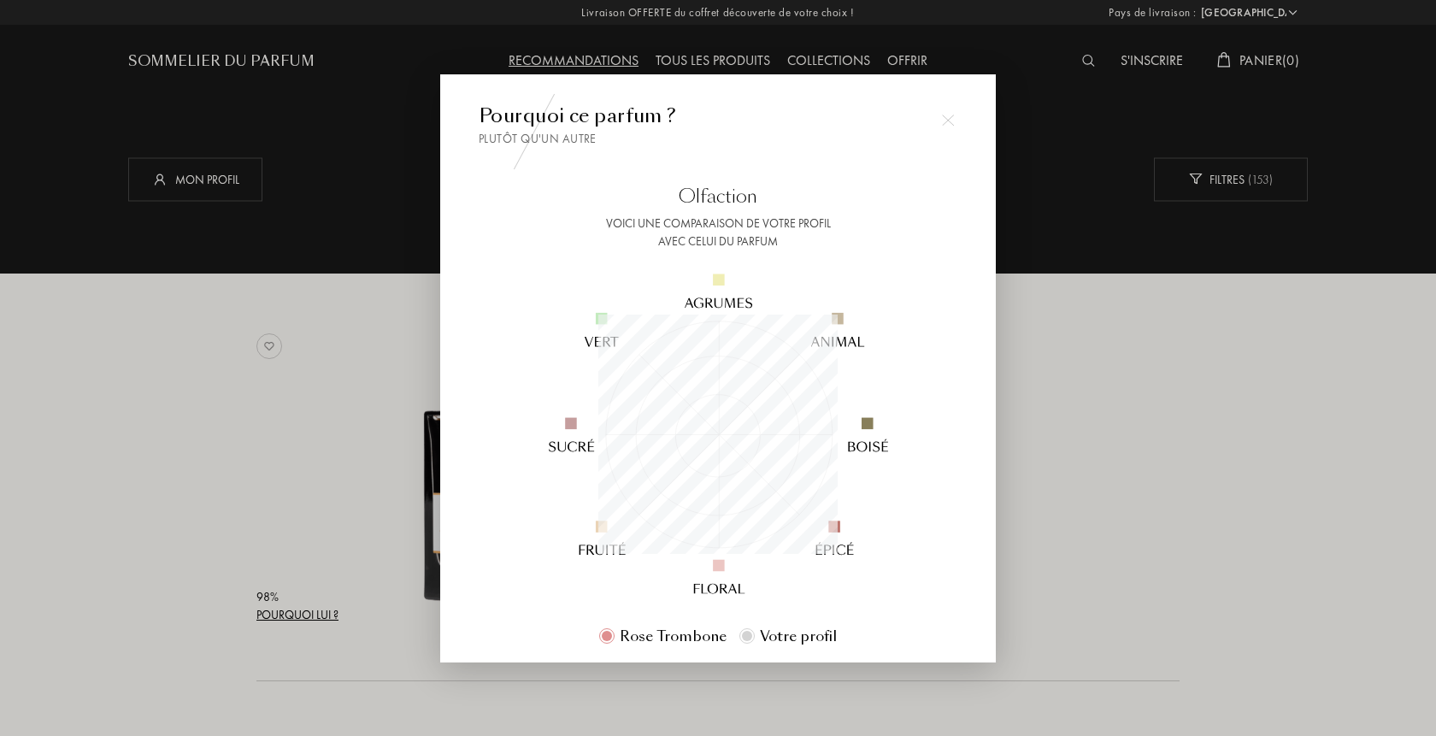
scroll to position [239, 239]
click at [354, 424] on div at bounding box center [718, 368] width 1436 height 736
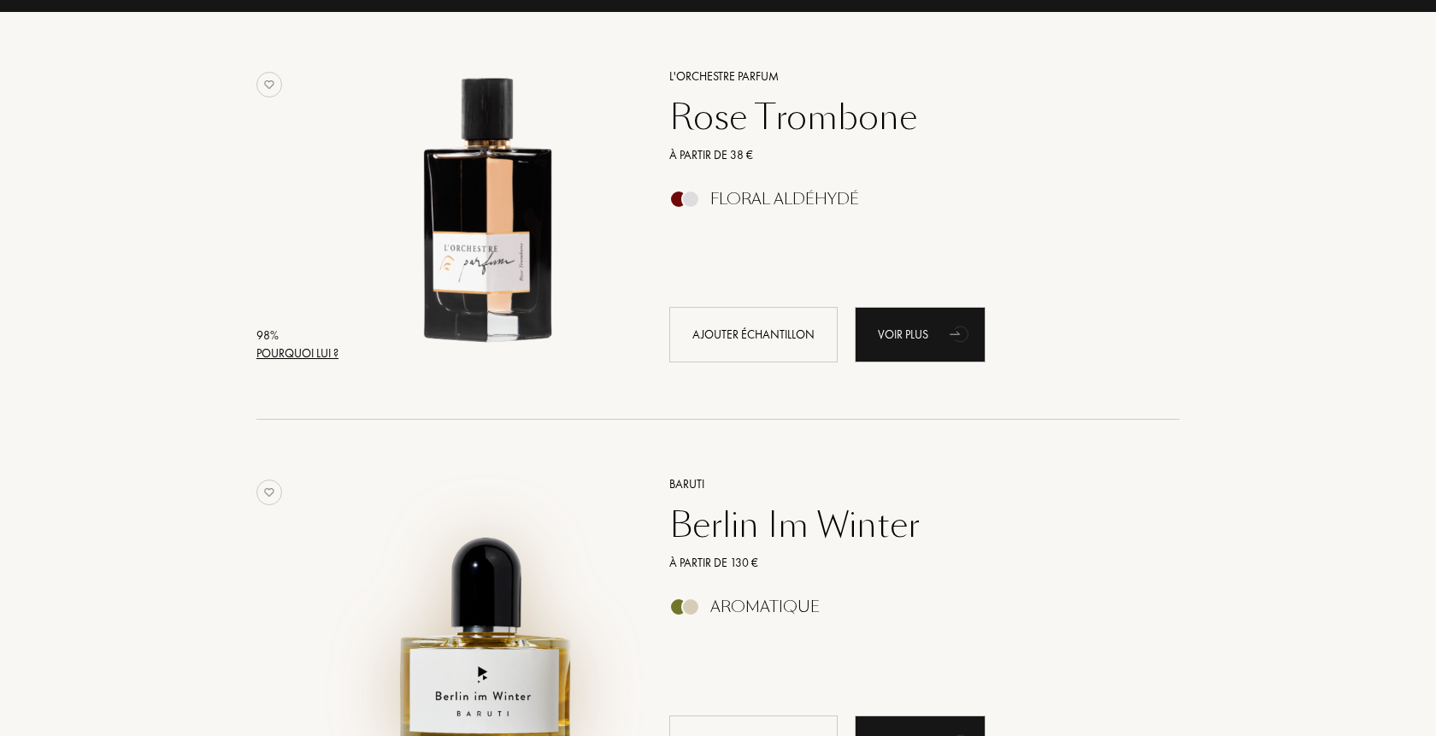
scroll to position [523, 0]
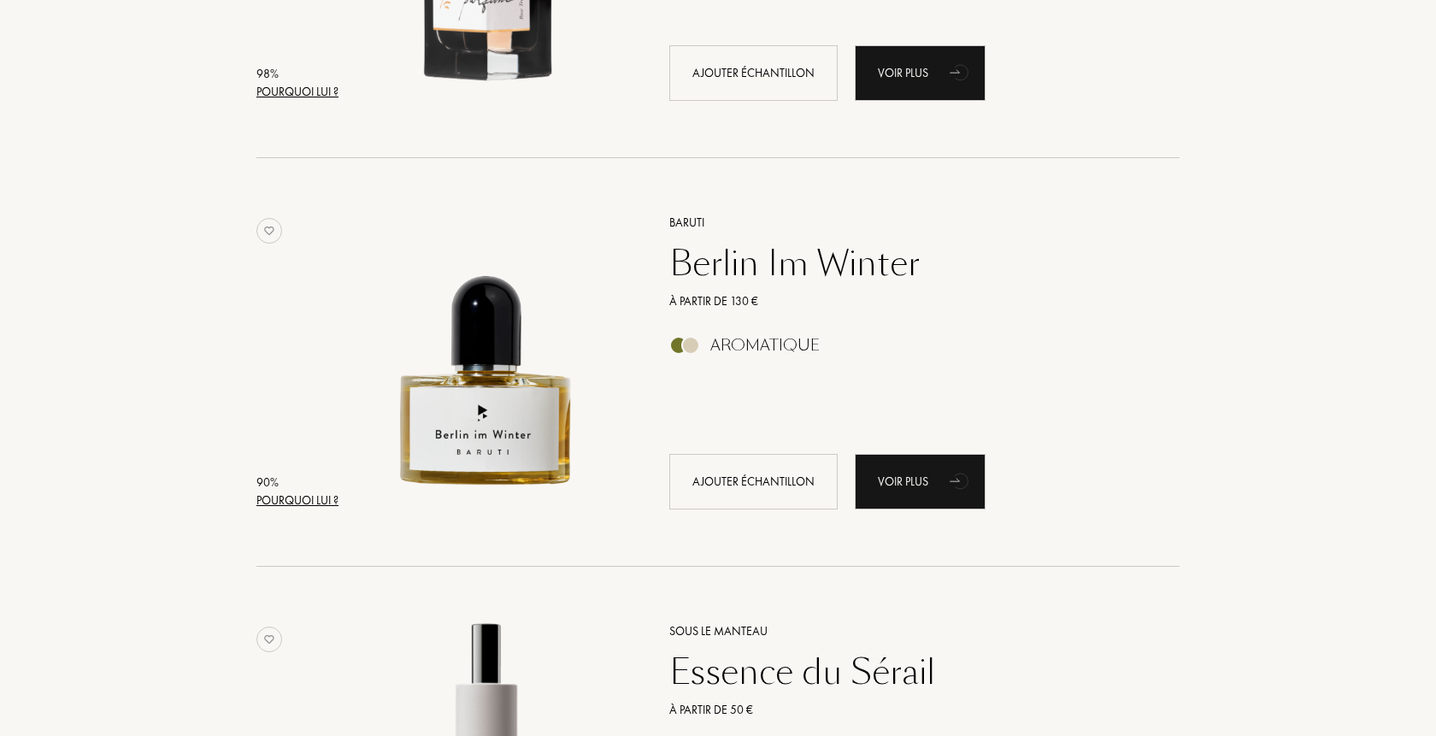
click at [307, 493] on div "Pourquoi lui ?" at bounding box center [297, 500] width 82 height 18
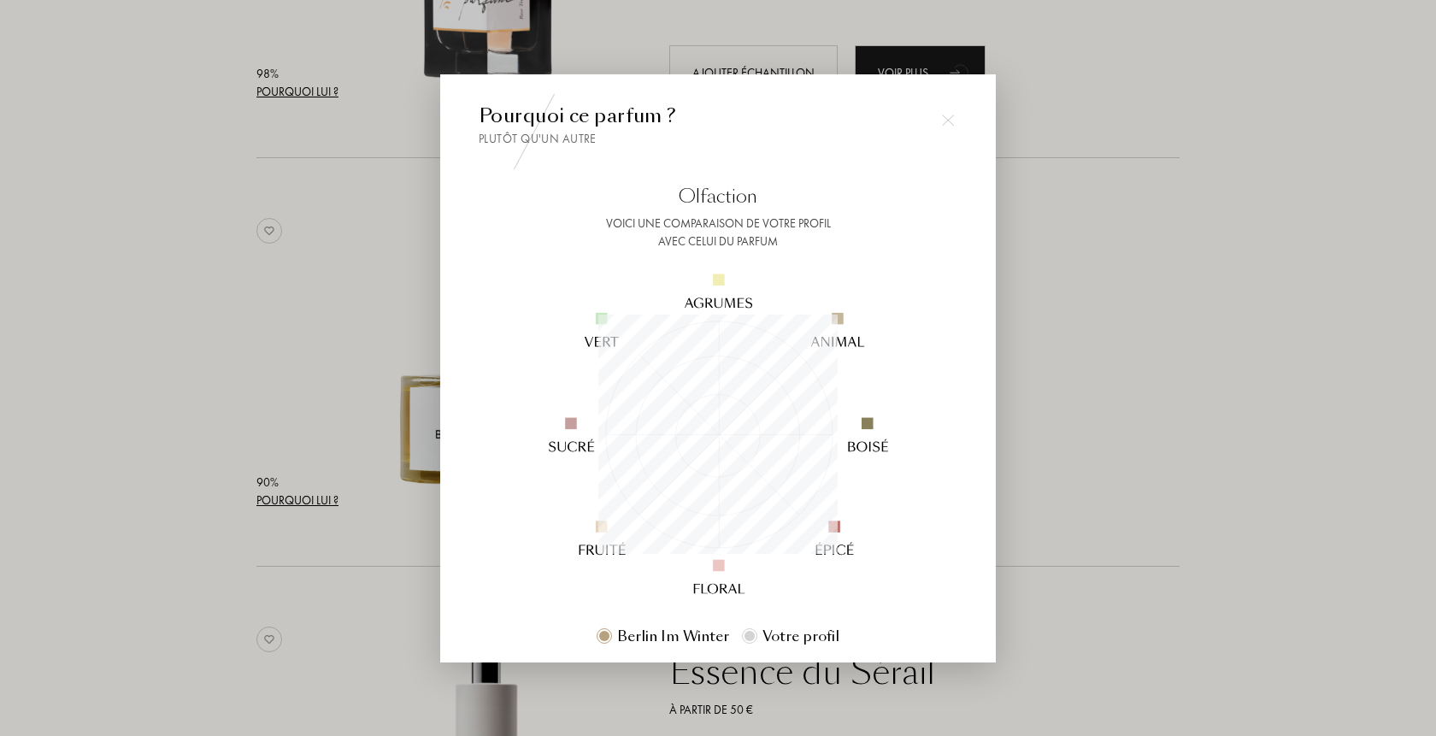
scroll to position [239, 239]
click at [342, 513] on div at bounding box center [718, 368] width 1436 height 736
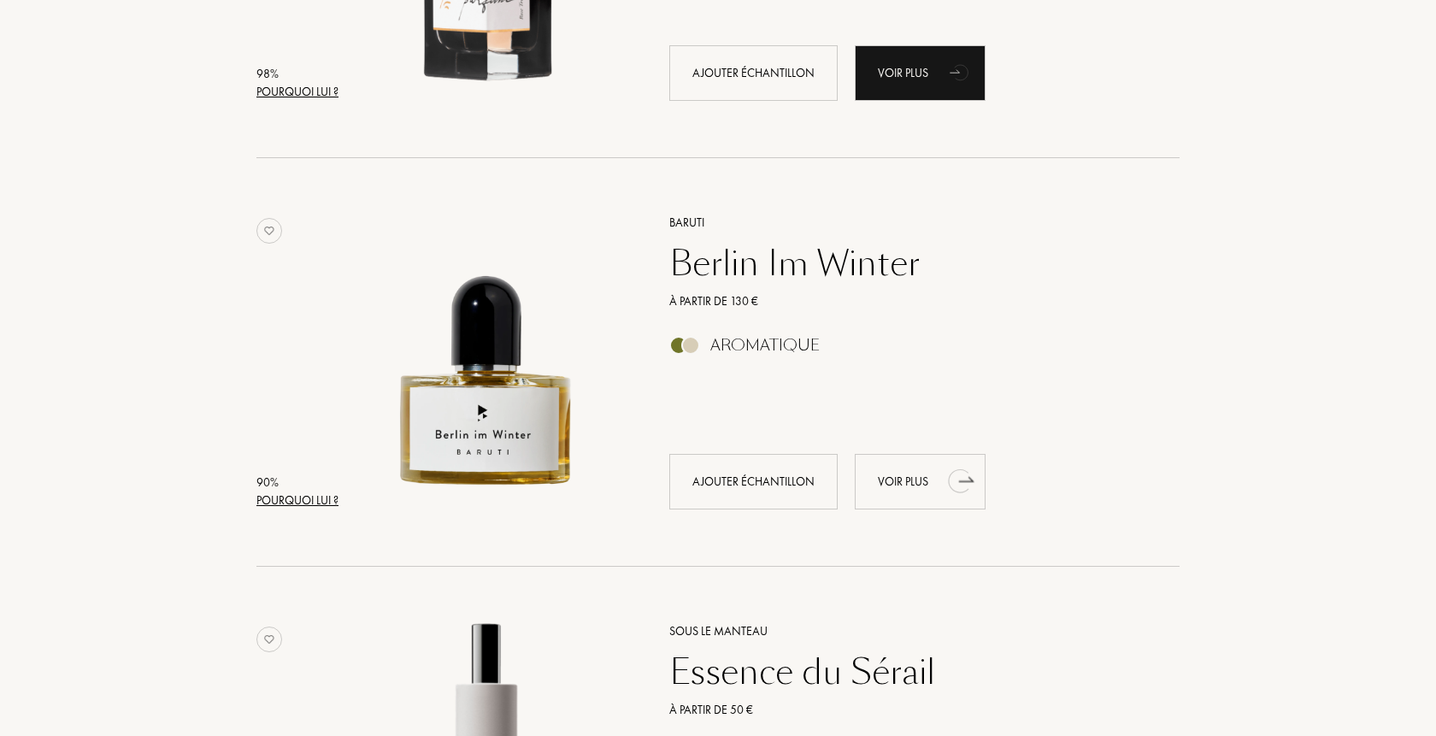
click at [881, 498] on div "Voir plus" at bounding box center [920, 482] width 131 height 56
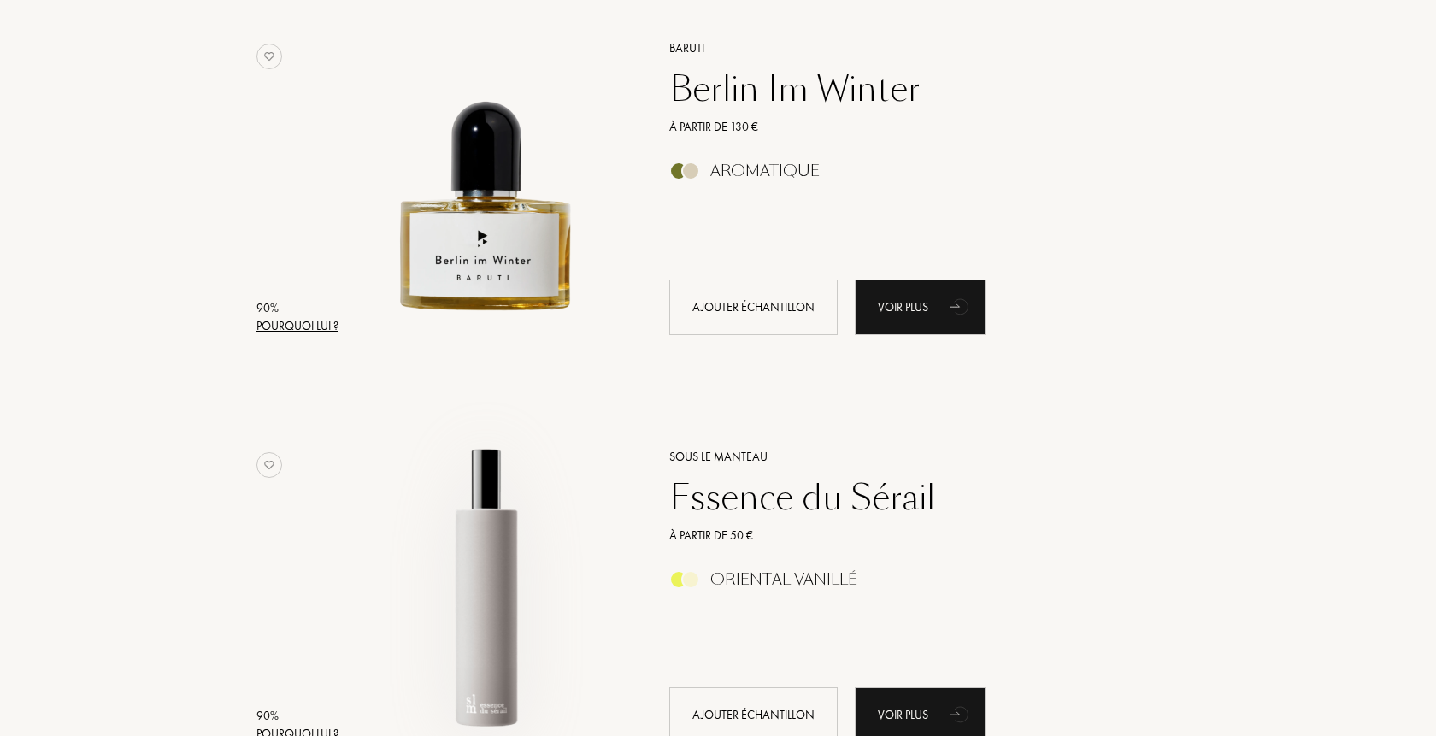
scroll to position [959, 0]
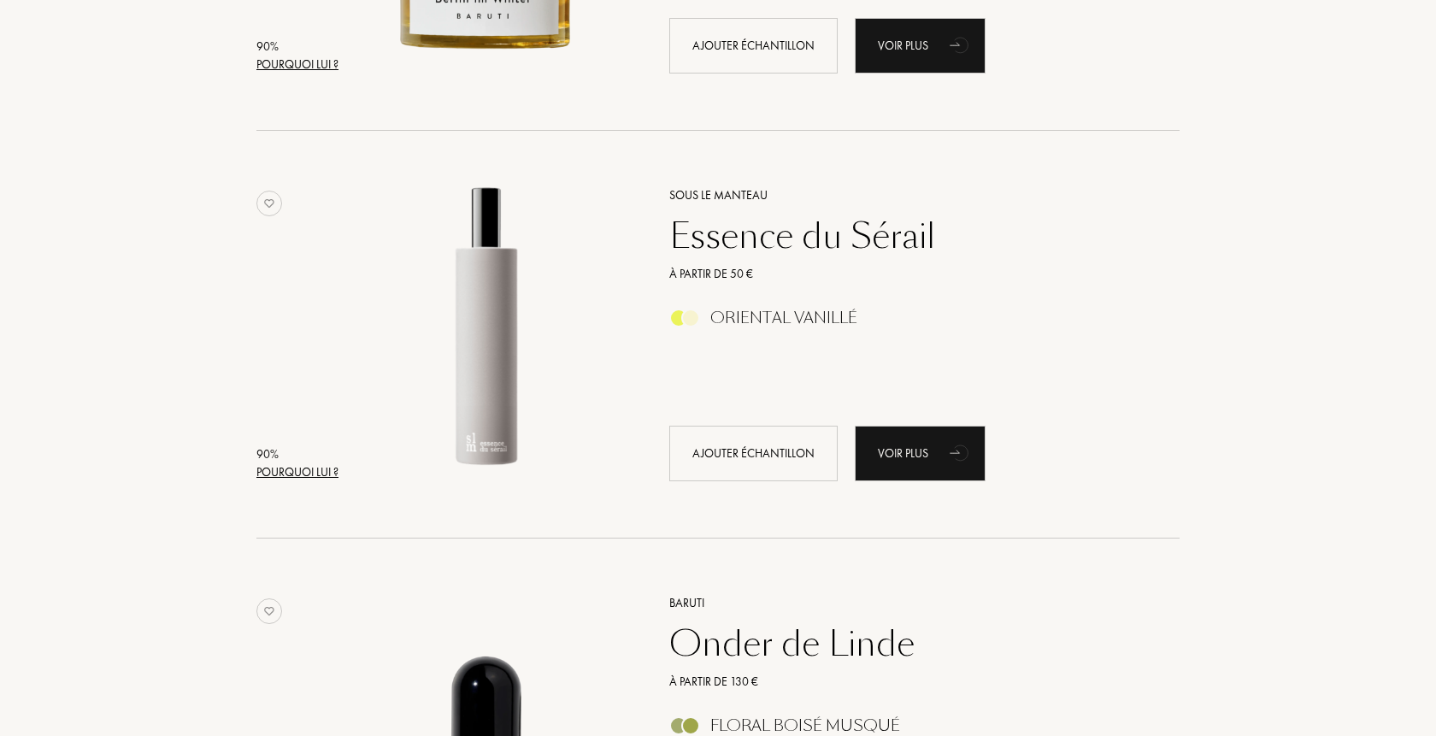
click at [279, 475] on div "Pourquoi lui ?" at bounding box center [297, 472] width 82 height 18
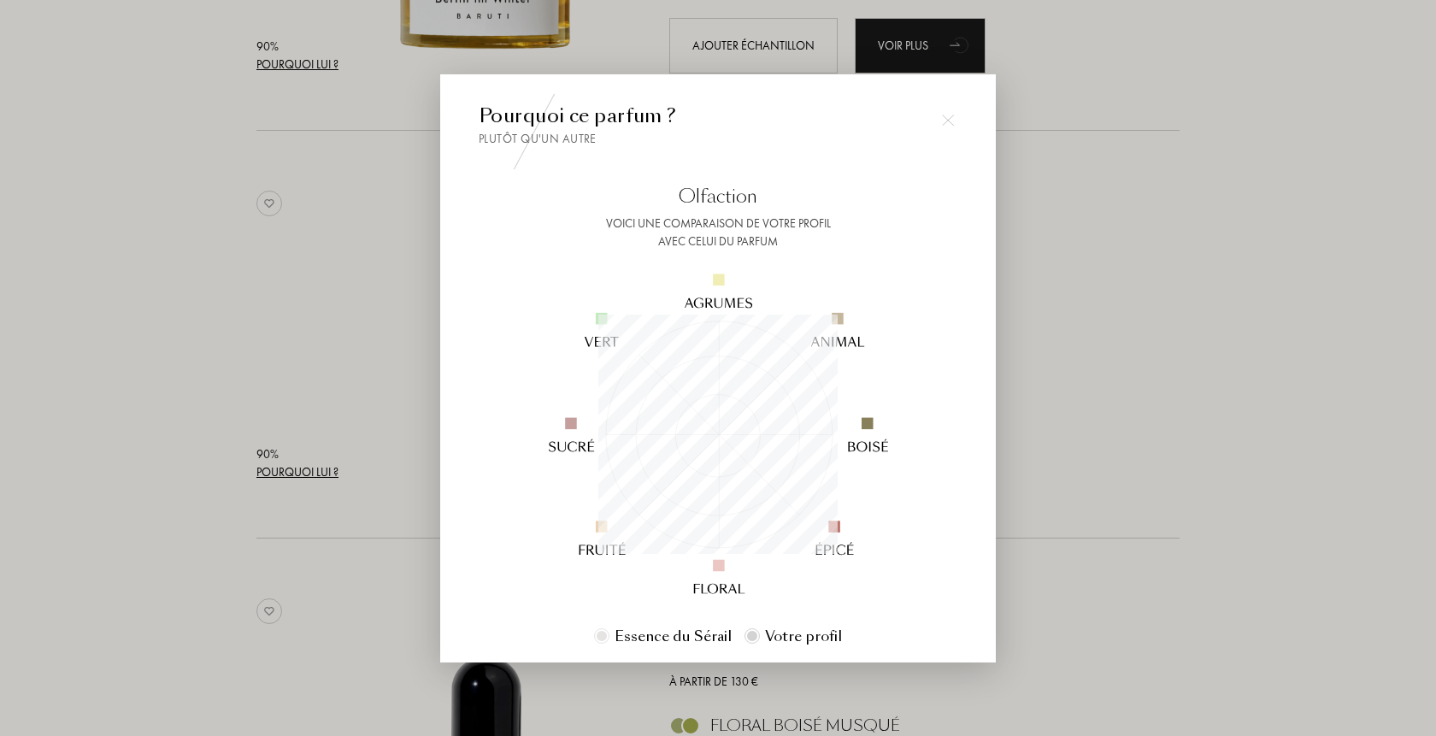
scroll to position [239, 239]
click at [340, 513] on div at bounding box center [718, 368] width 1436 height 736
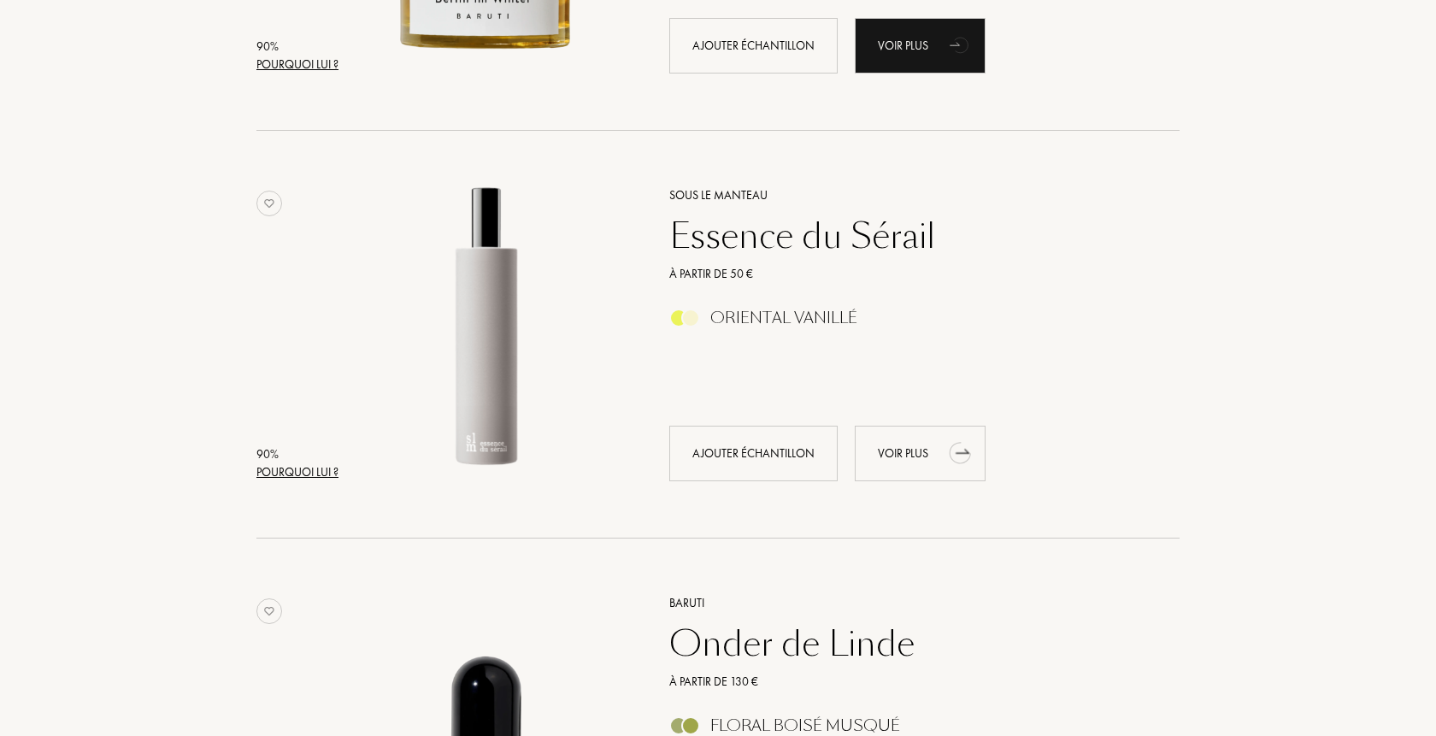
click at [919, 454] on div "Voir plus" at bounding box center [920, 454] width 131 height 56
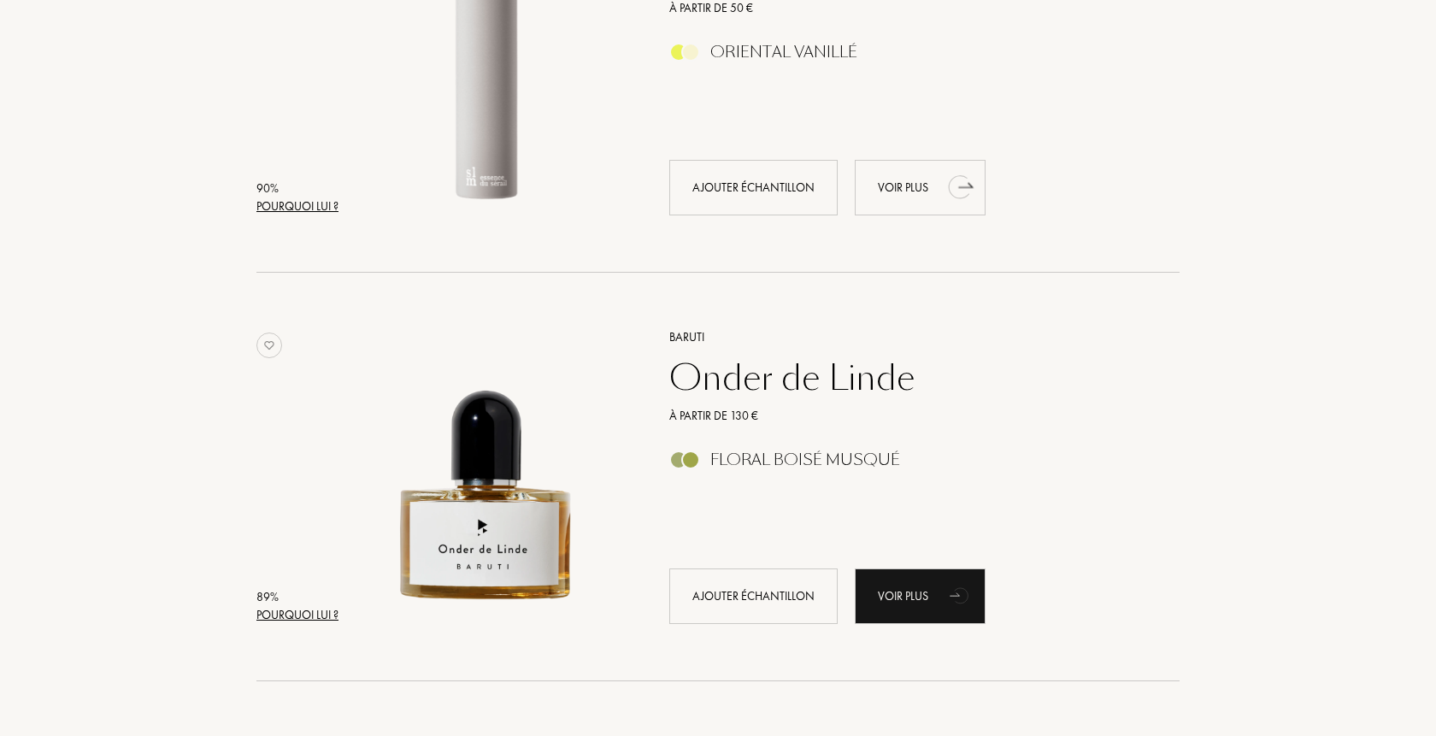
scroll to position [1308, 0]
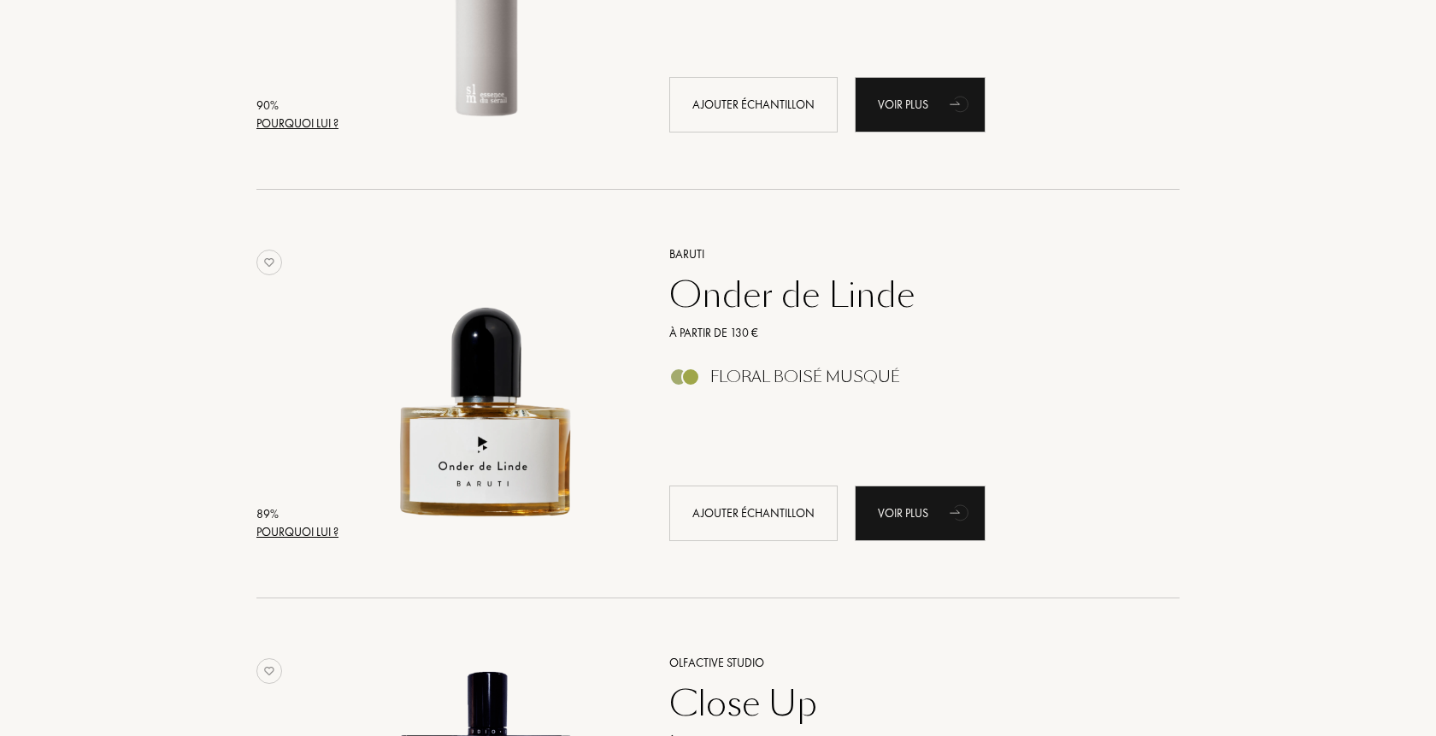
click at [311, 524] on div "Pourquoi lui ?" at bounding box center [297, 532] width 82 height 18
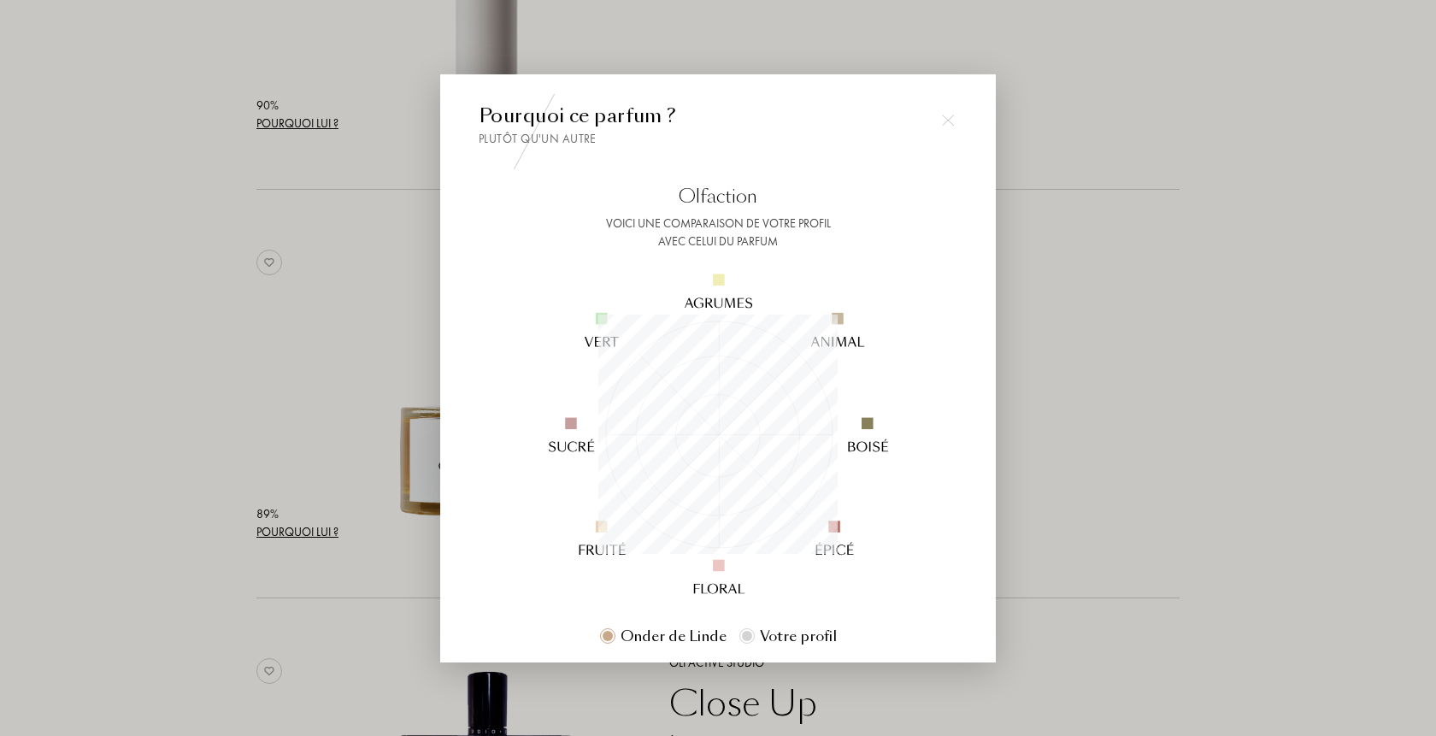
scroll to position [239, 239]
click at [393, 544] on div at bounding box center [718, 368] width 1436 height 736
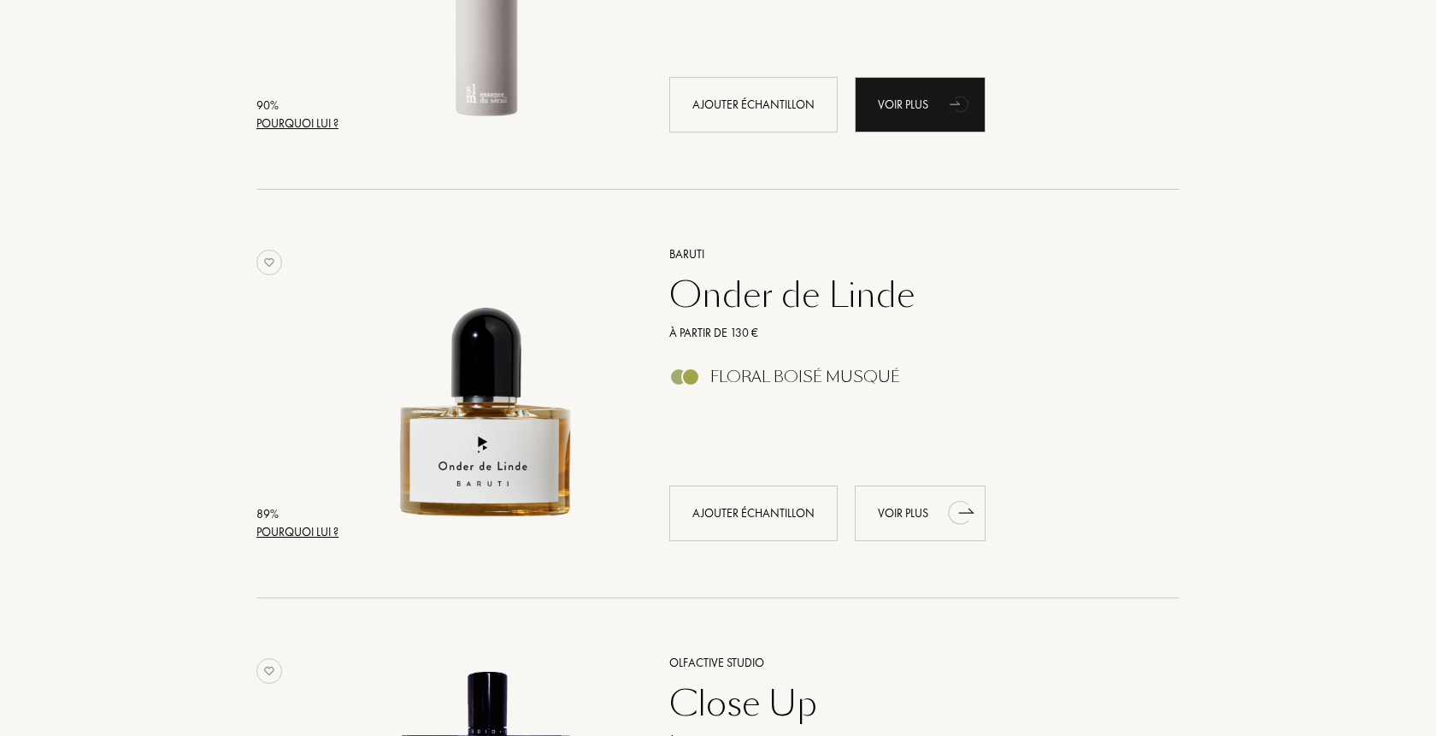
click at [919, 531] on div "Voir plus" at bounding box center [920, 513] width 131 height 56
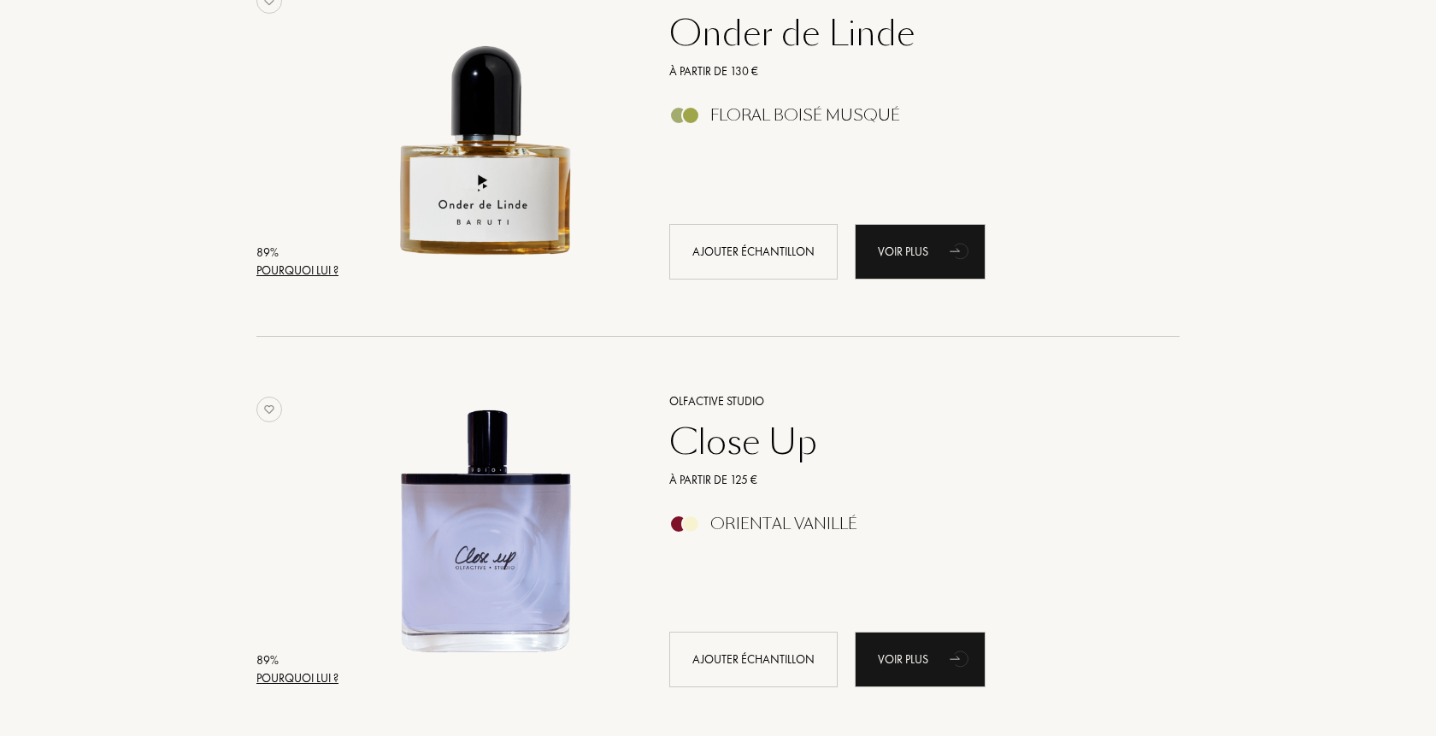
scroll to position [1656, 0]
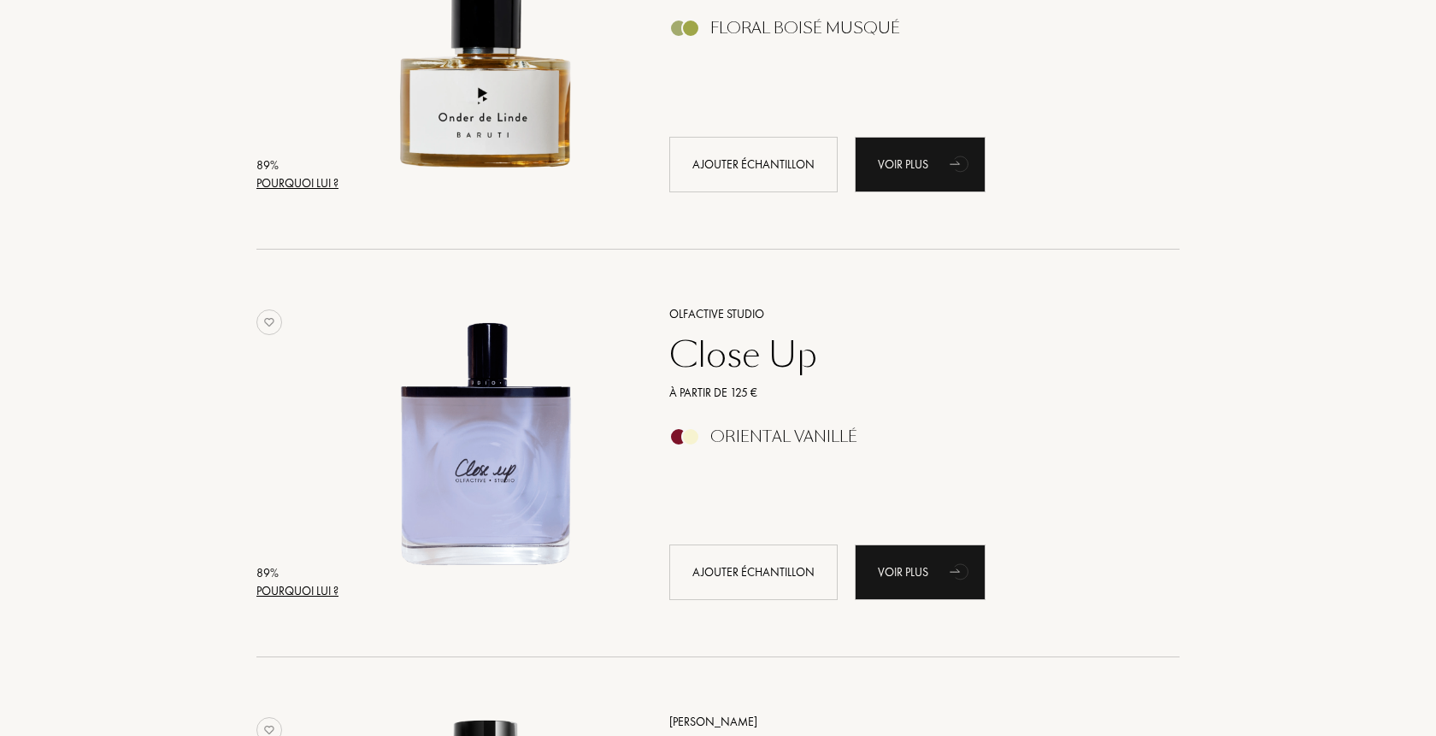
click at [315, 596] on div "Pourquoi lui ?" at bounding box center [297, 591] width 82 height 18
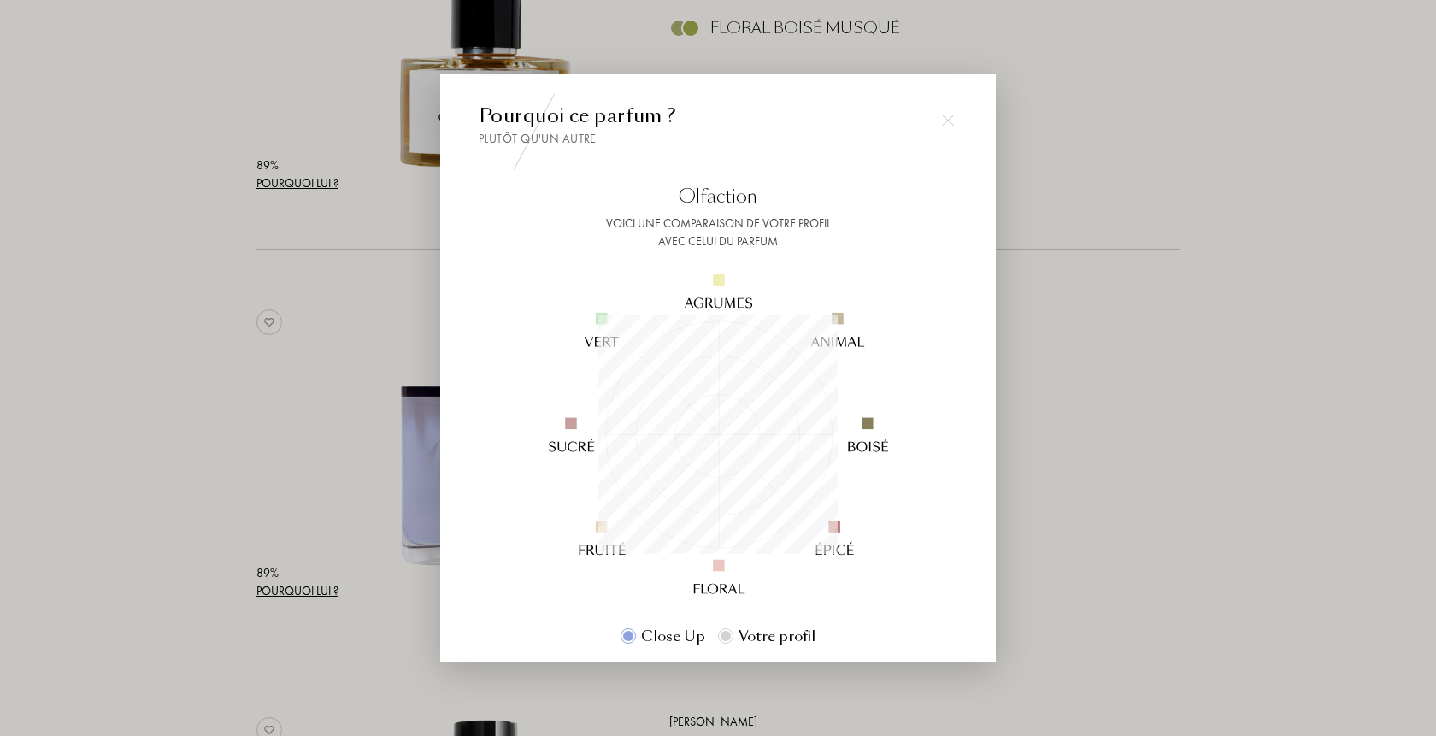
scroll to position [239, 239]
click at [374, 421] on div at bounding box center [718, 368] width 1436 height 736
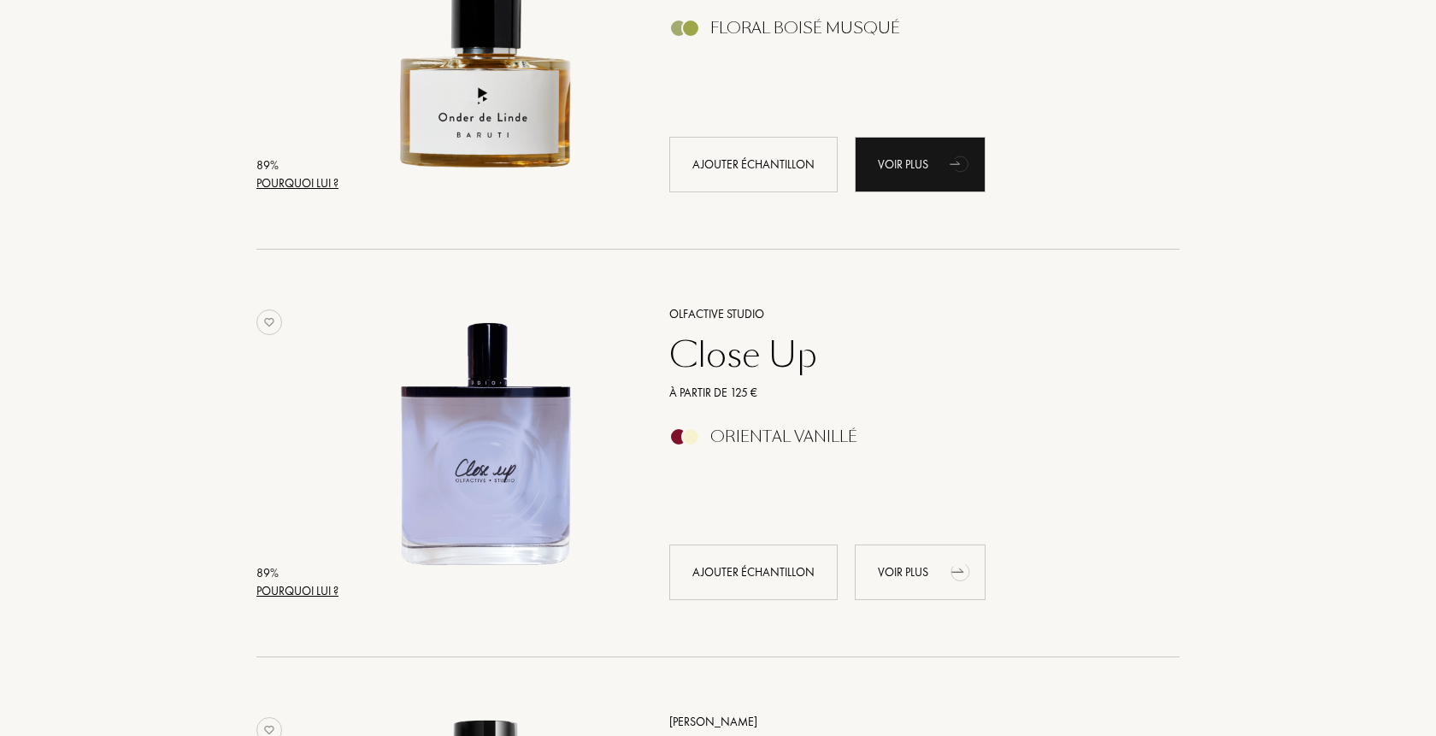
click at [921, 591] on div "Voir plus" at bounding box center [920, 572] width 131 height 56
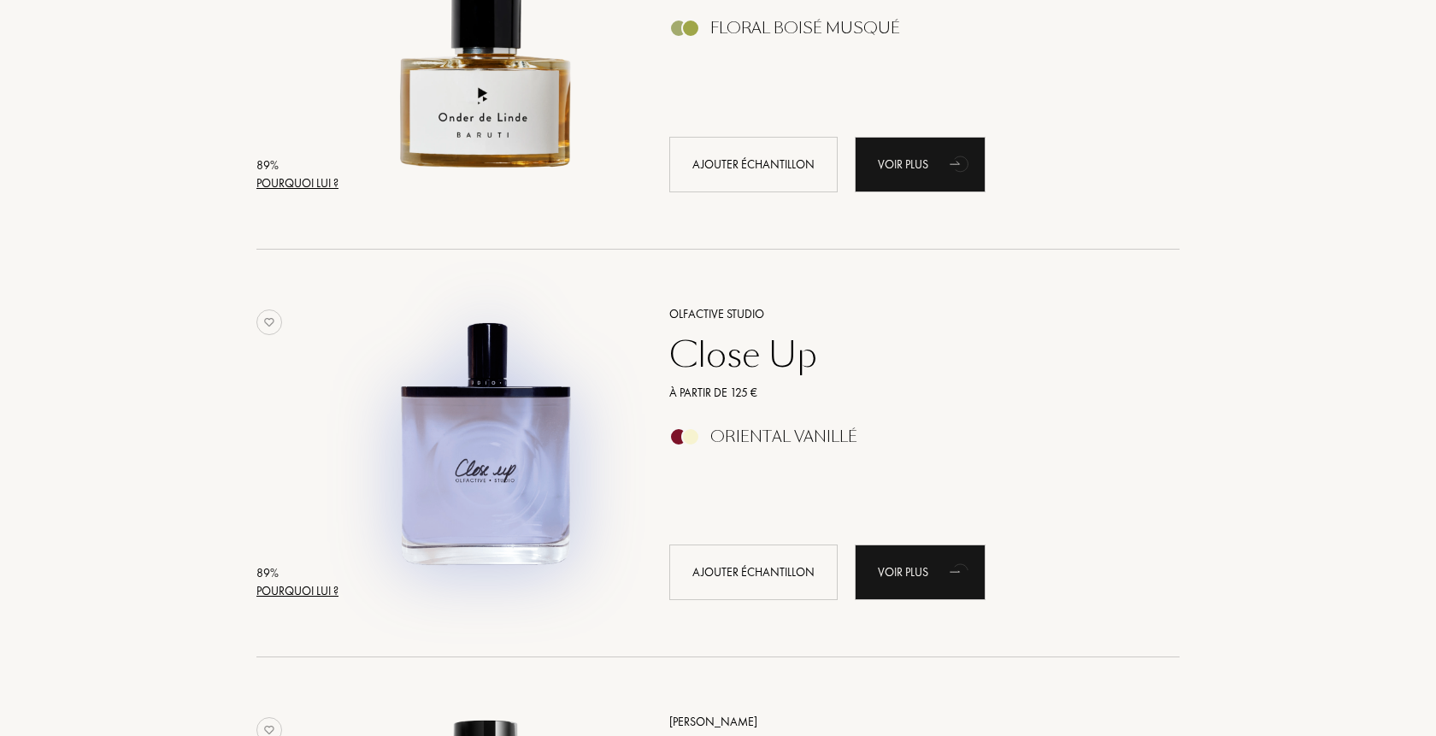
scroll to position [2005, 0]
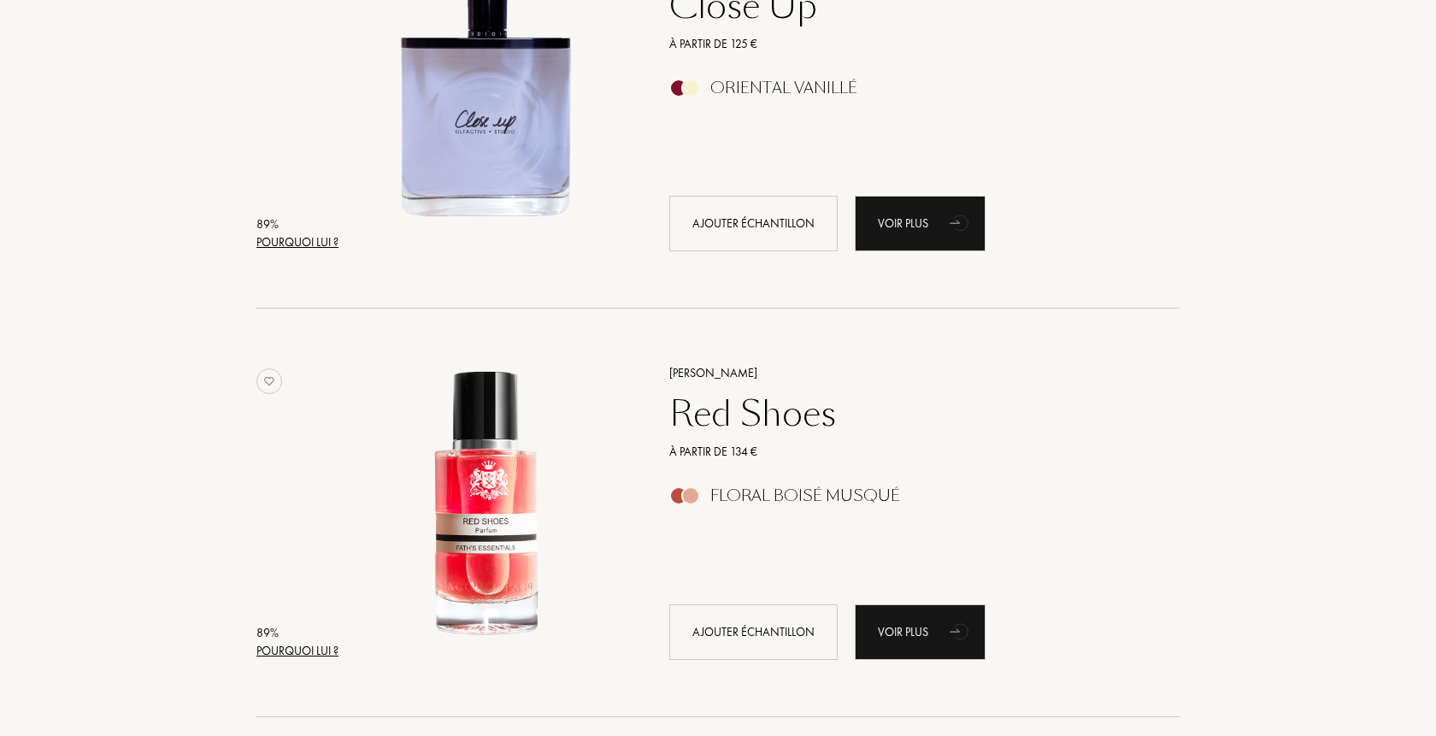
click at [311, 653] on div "Pourquoi lui ?" at bounding box center [297, 651] width 82 height 18
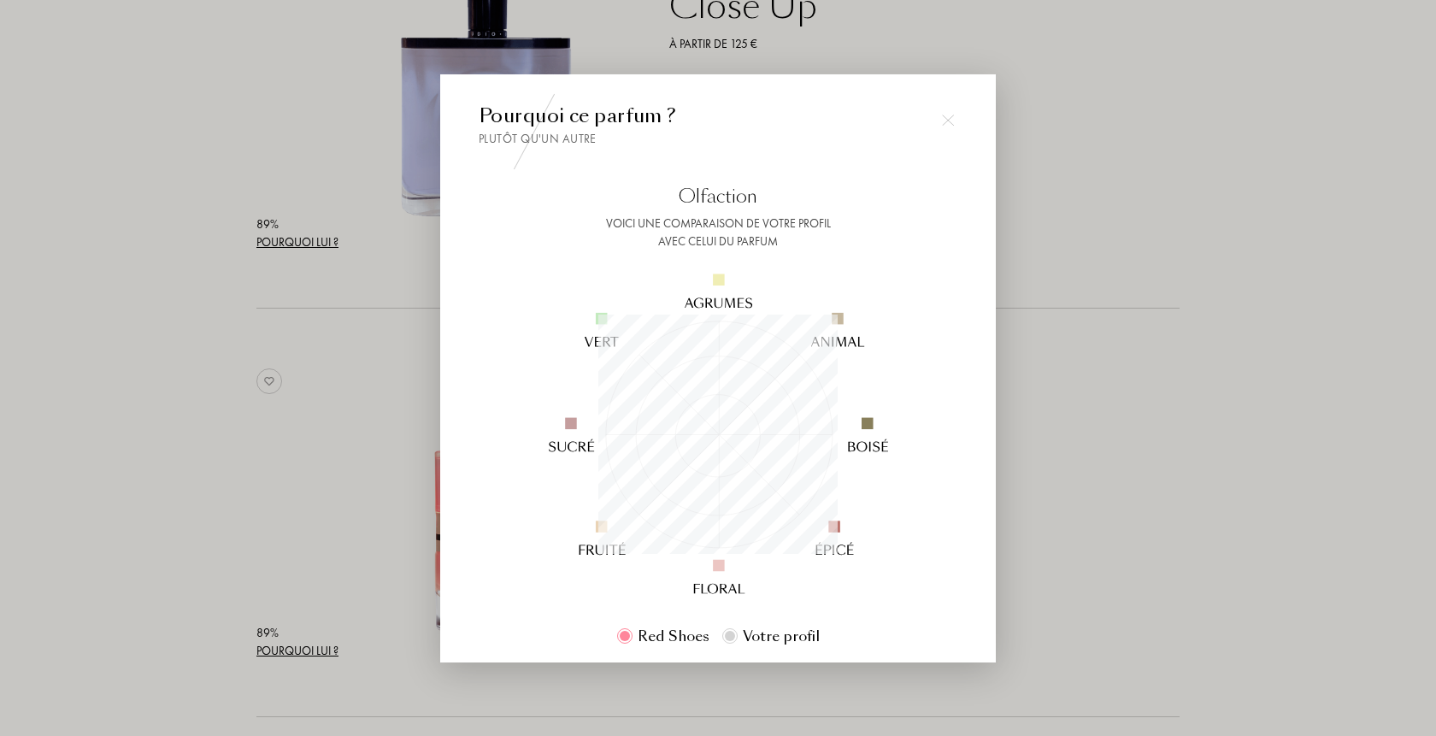
scroll to position [239, 239]
click at [346, 524] on div at bounding box center [718, 368] width 1436 height 736
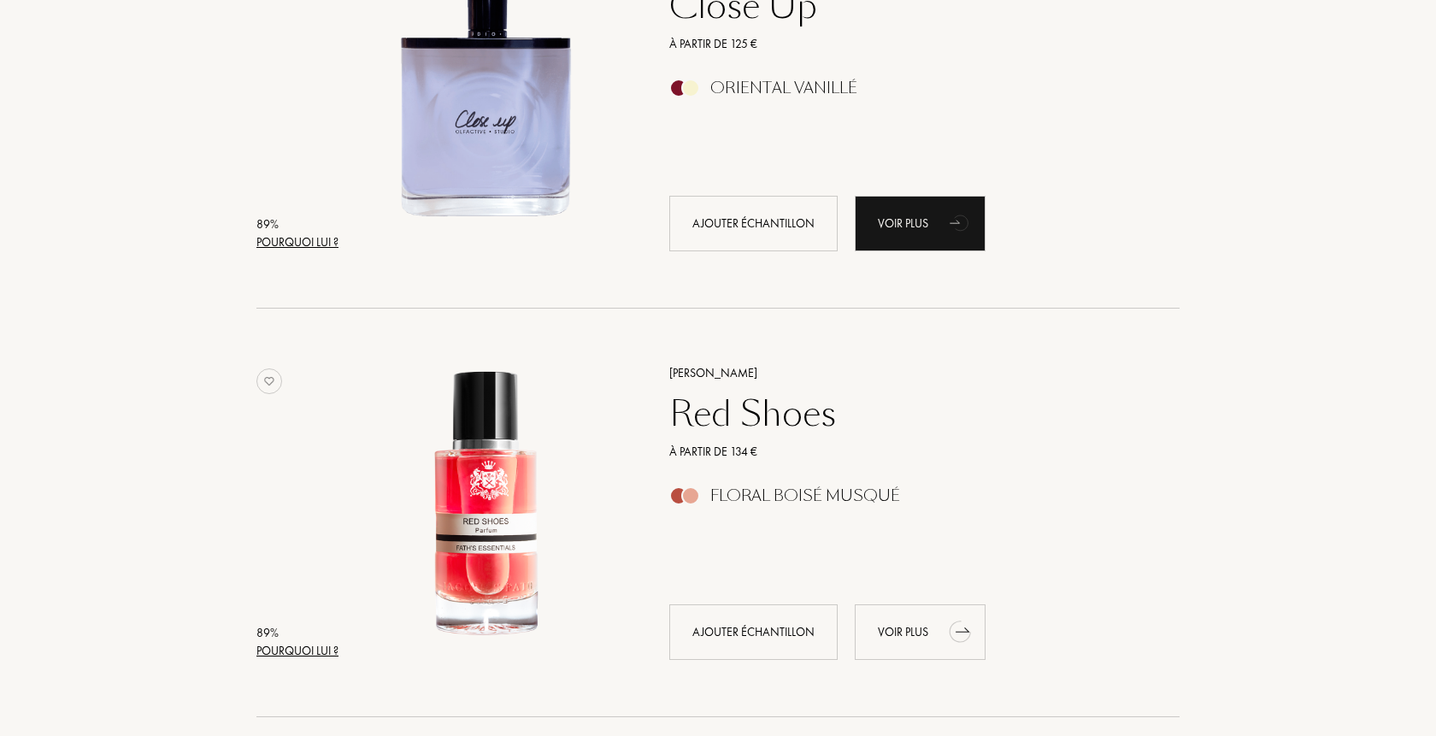
click at [903, 639] on div "Voir plus" at bounding box center [920, 632] width 131 height 56
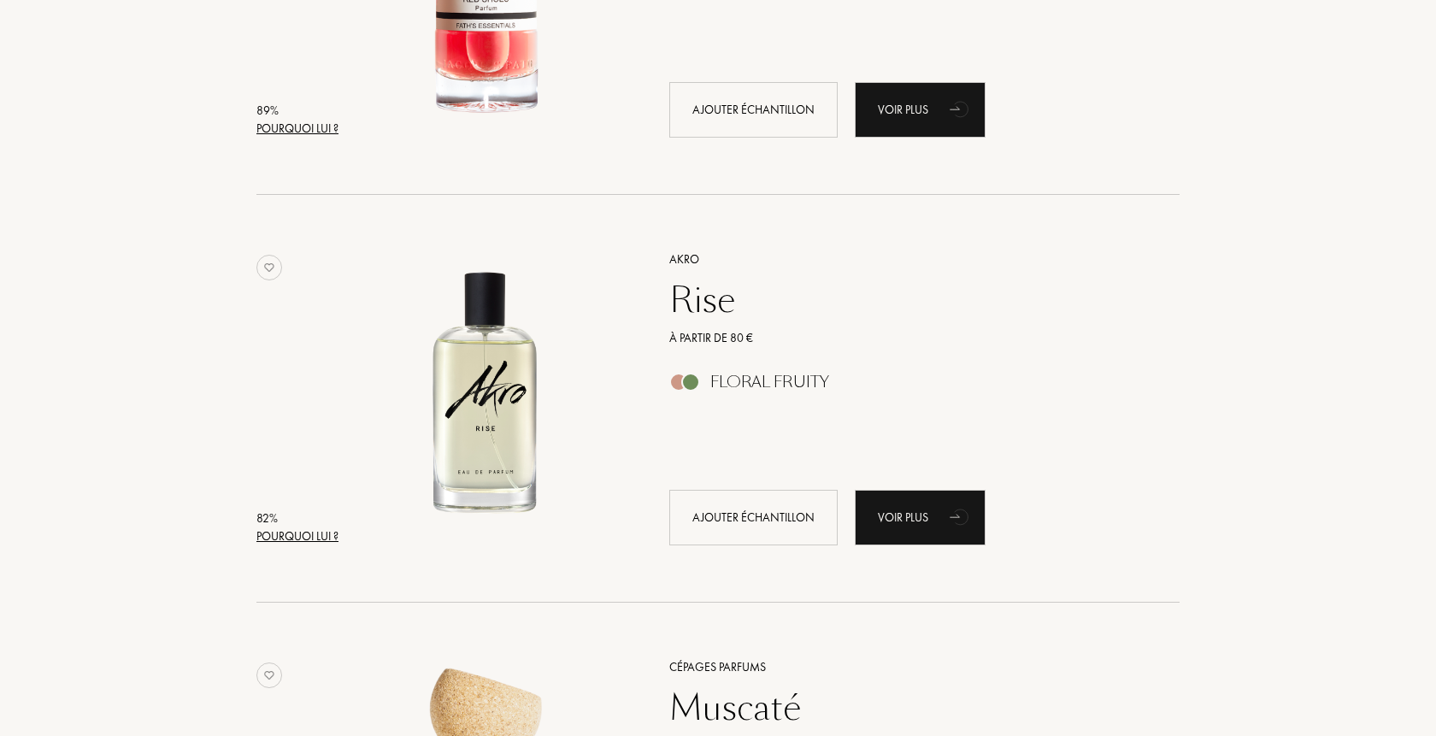
scroll to position [2528, 0]
click at [314, 533] on div "Pourquoi lui ?" at bounding box center [297, 536] width 82 height 18
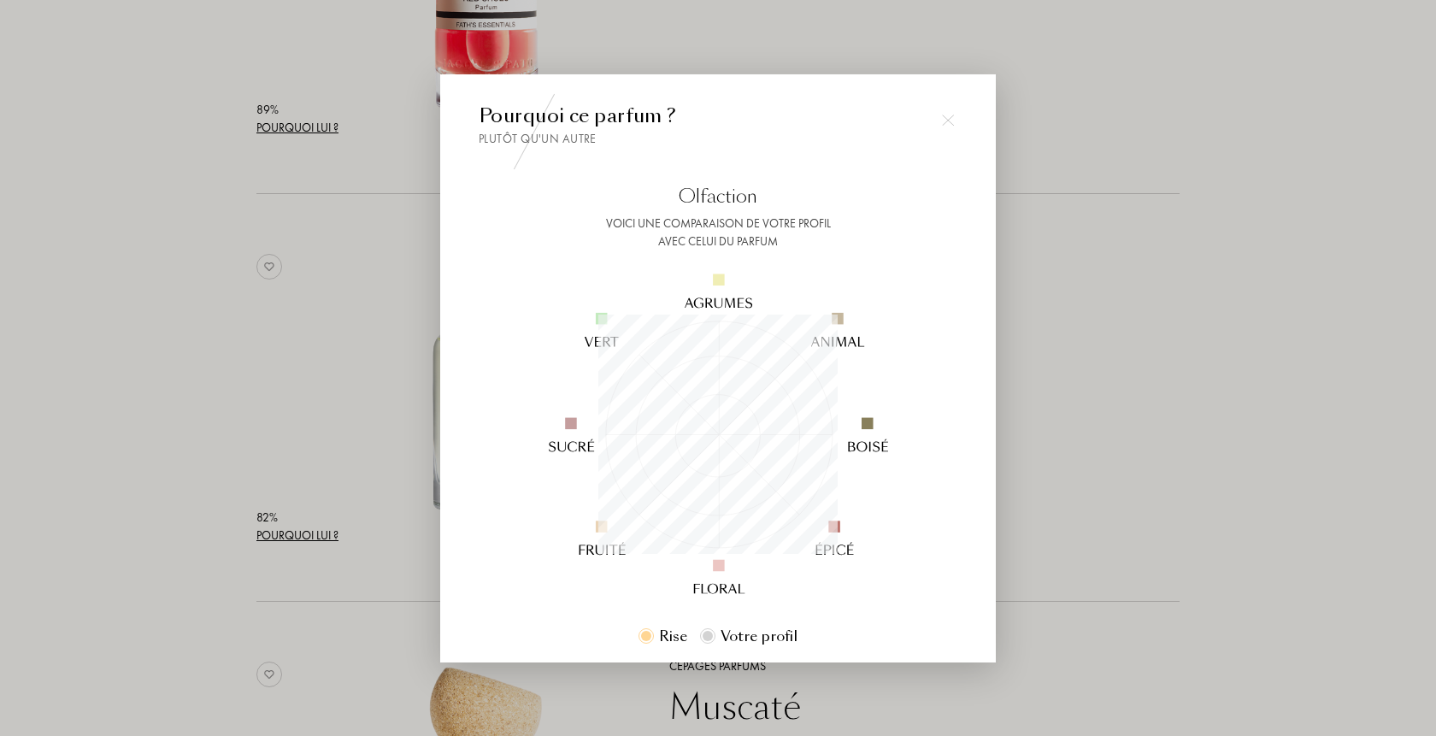
scroll to position [239, 239]
click at [421, 549] on div at bounding box center [718, 368] width 1436 height 736
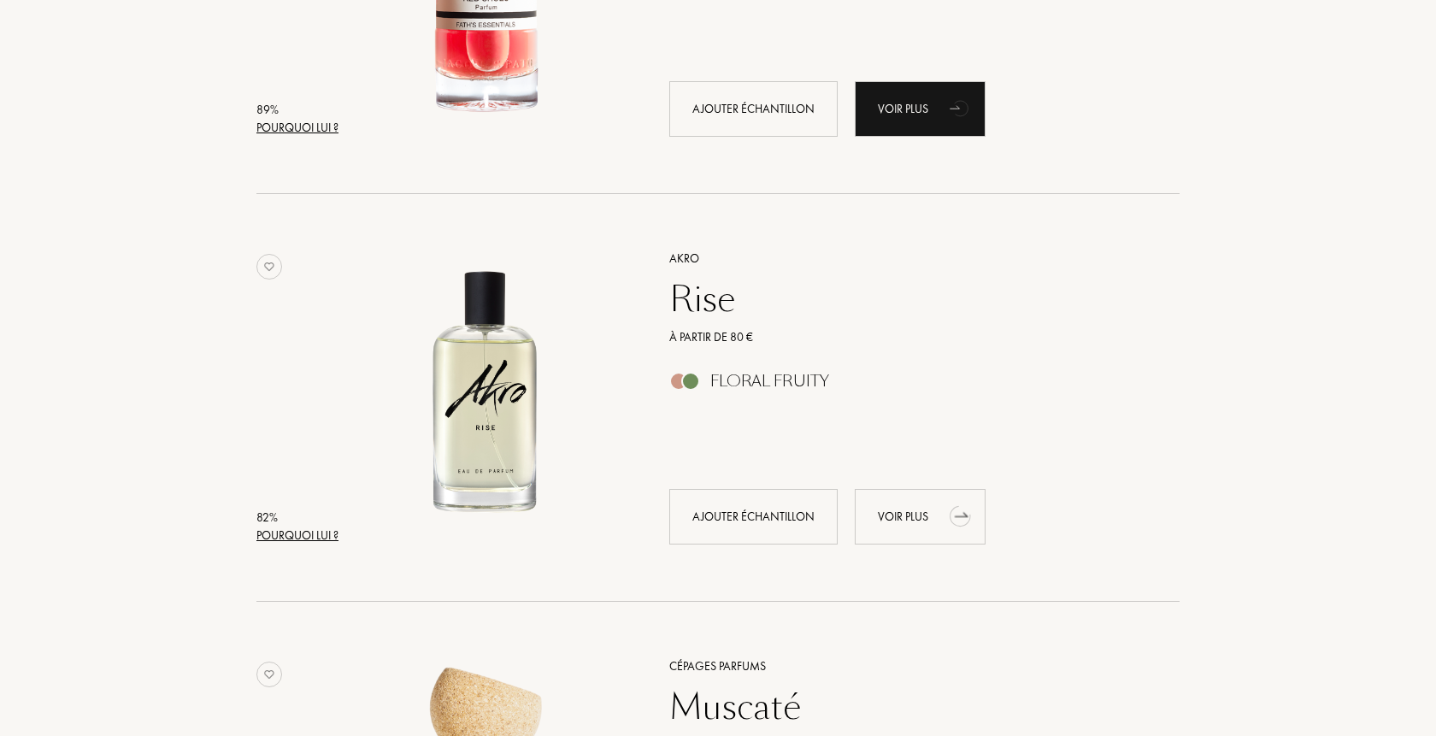
click at [933, 525] on div "Voir plus" at bounding box center [920, 517] width 131 height 56
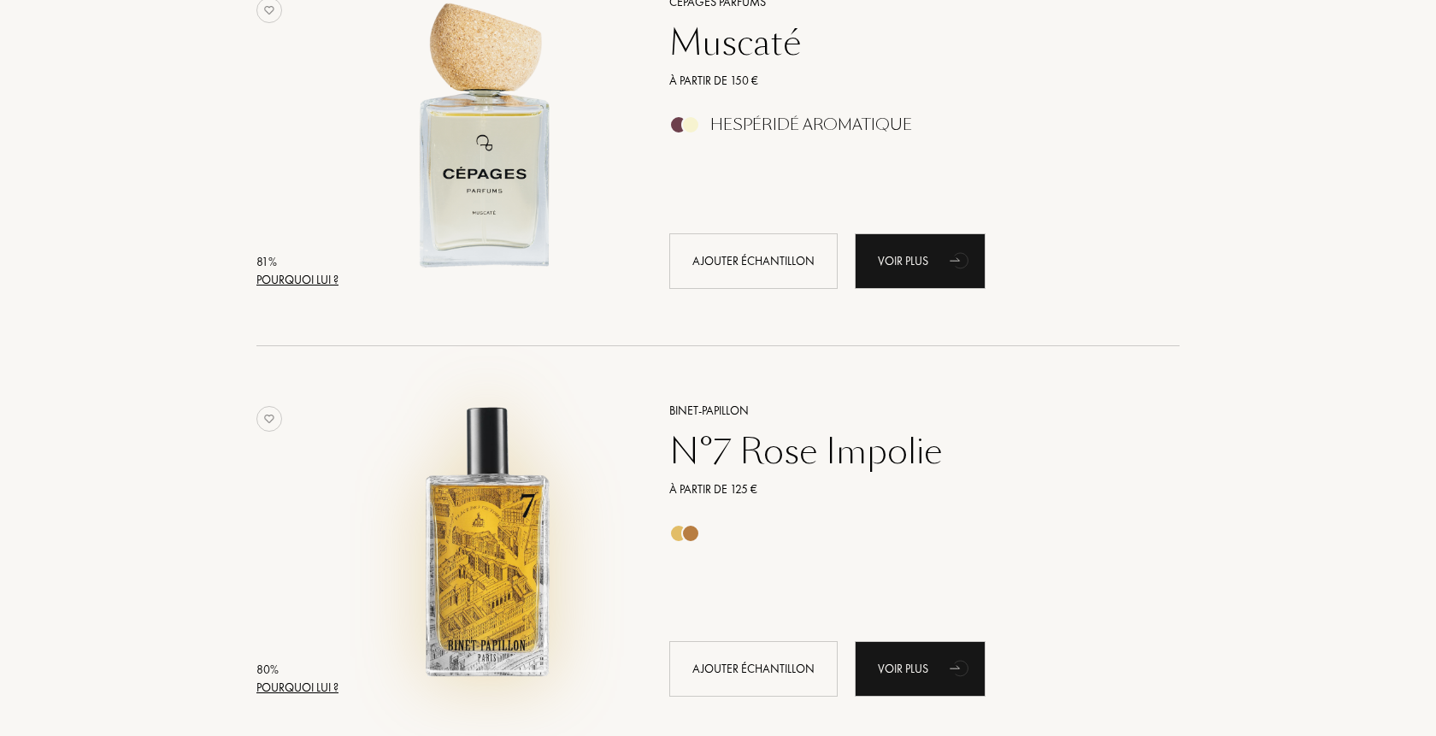
scroll to position [3226, 0]
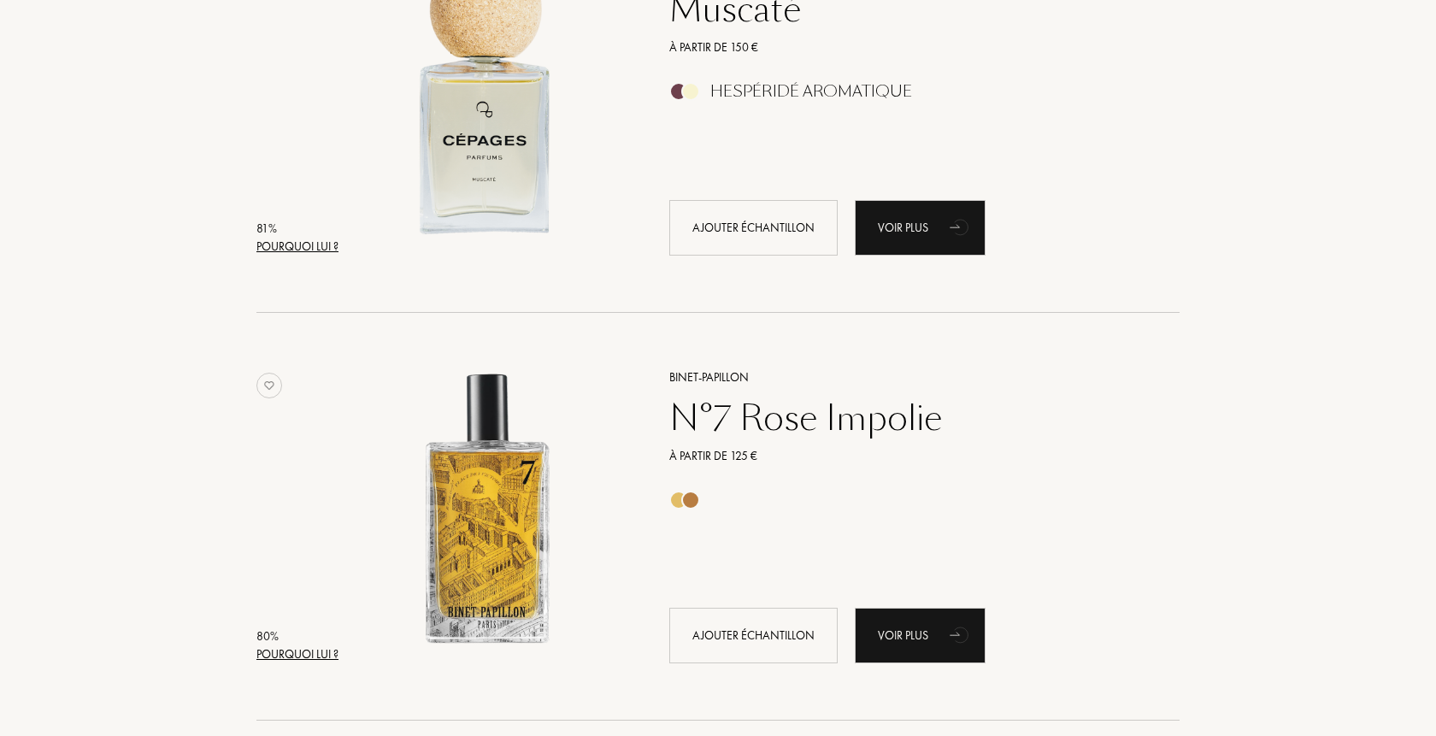
click at [332, 658] on div "Pourquoi lui ?" at bounding box center [297, 654] width 82 height 18
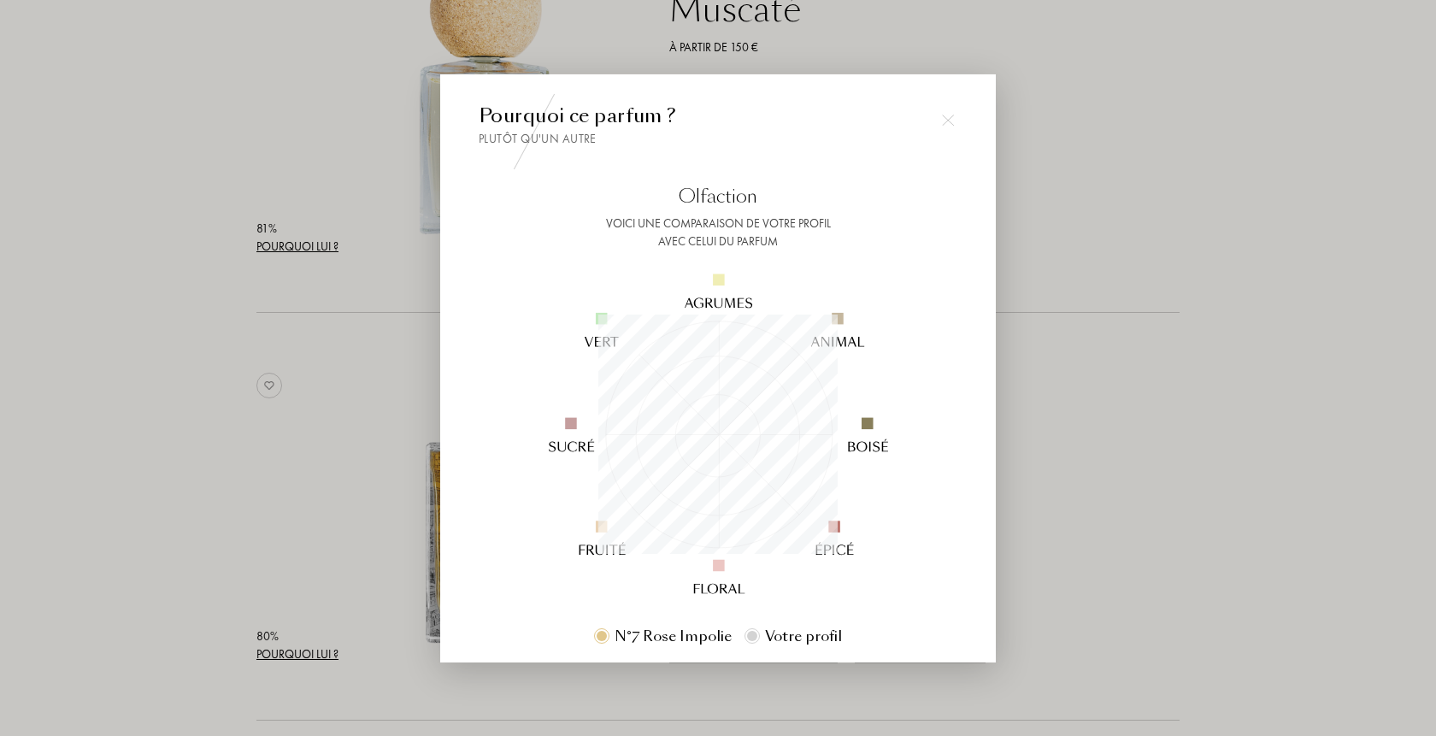
scroll to position [239, 239]
click at [411, 412] on div at bounding box center [718, 368] width 1436 height 736
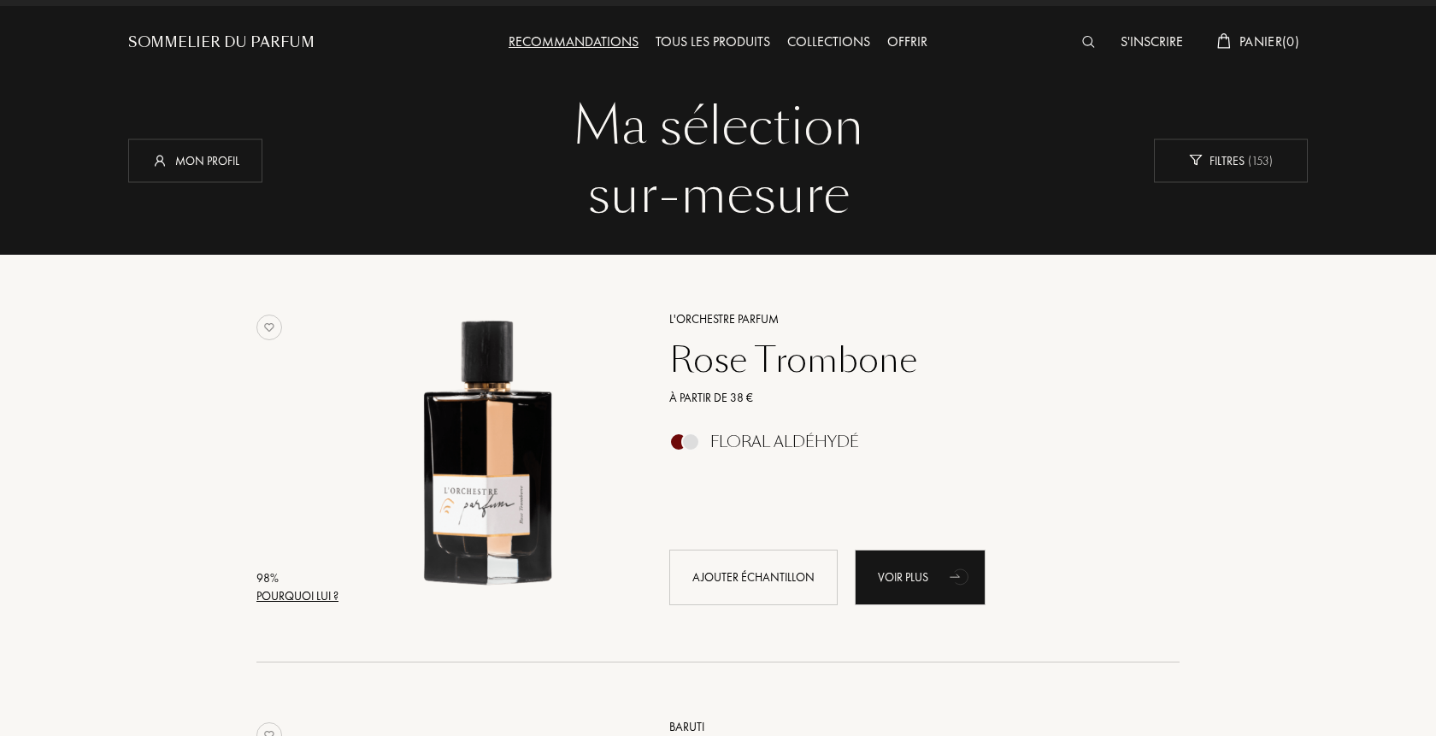
scroll to position [0, 0]
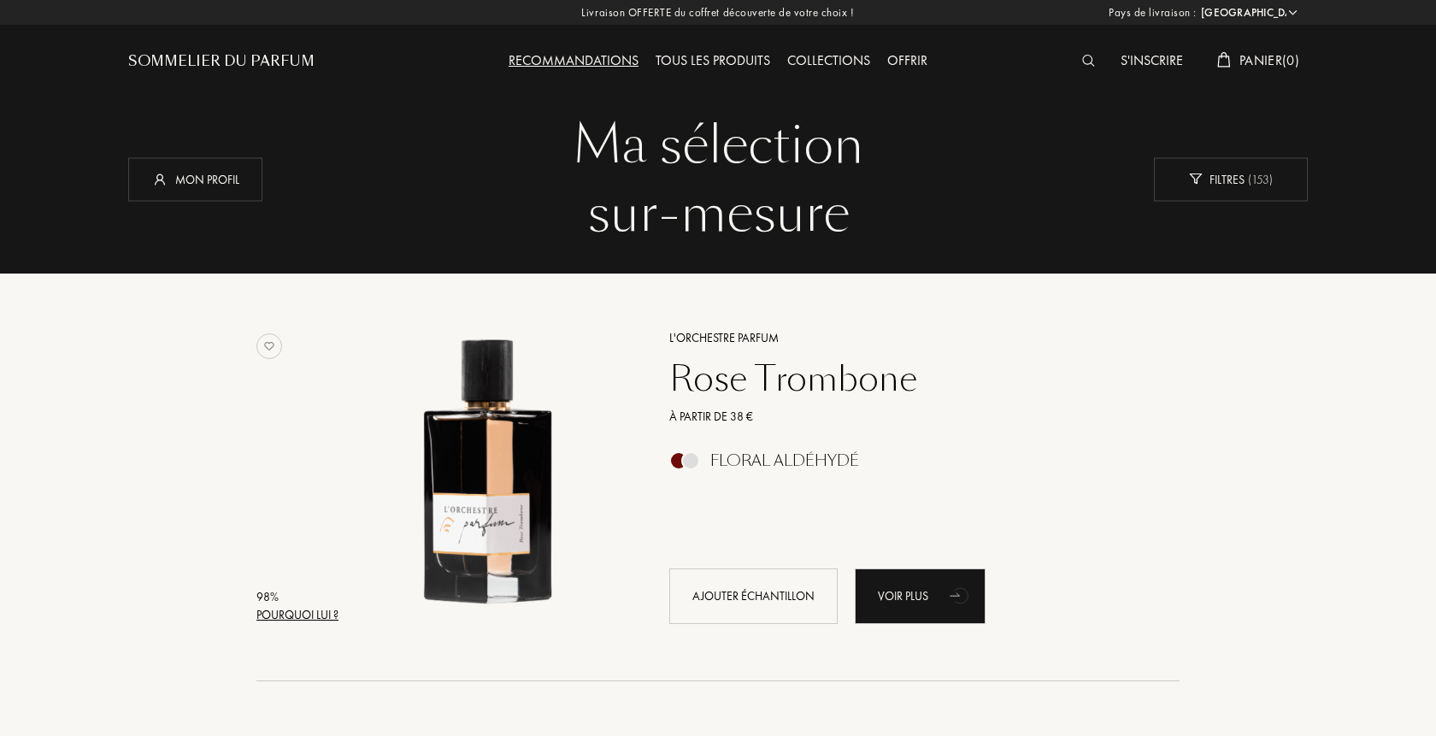
click at [271, 58] on div "Sommelier du Parfum" at bounding box center [221, 61] width 186 height 21
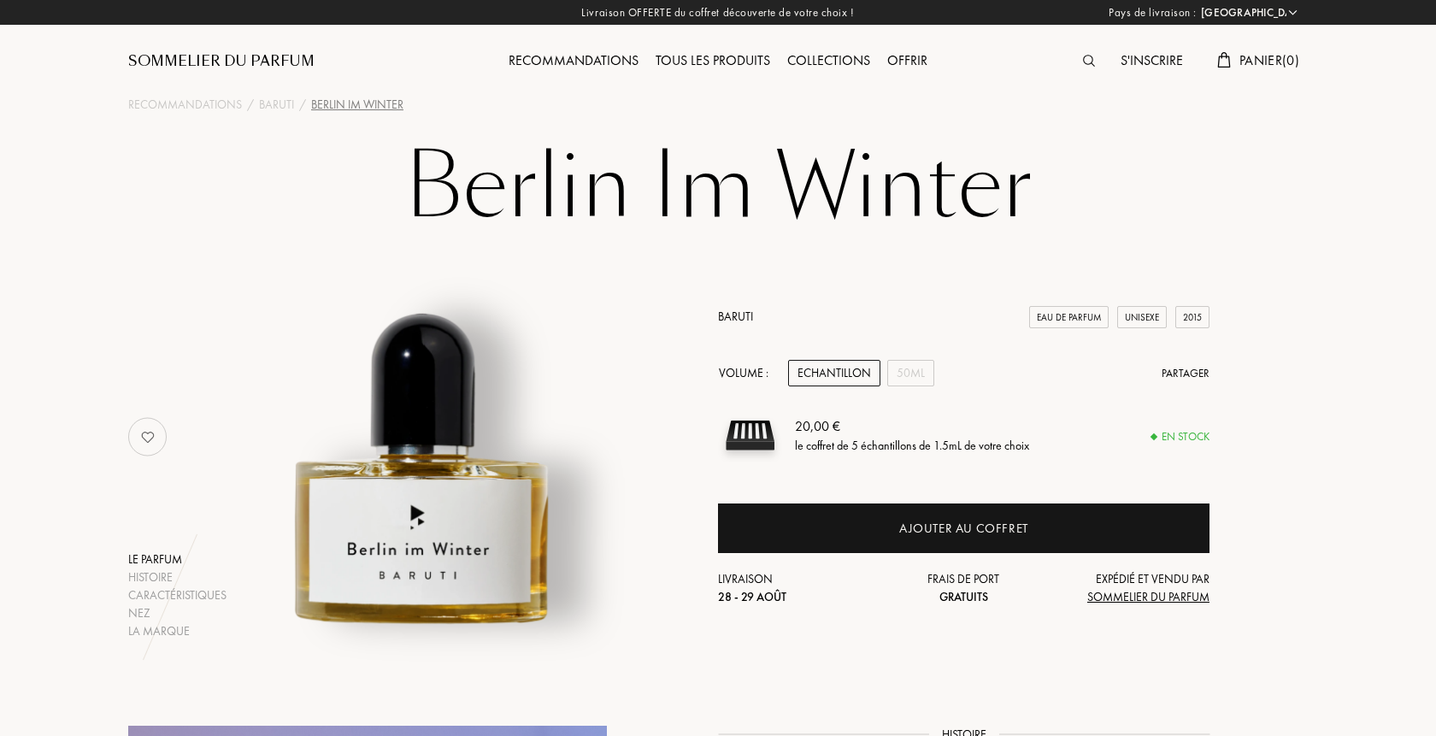
select select "FR"
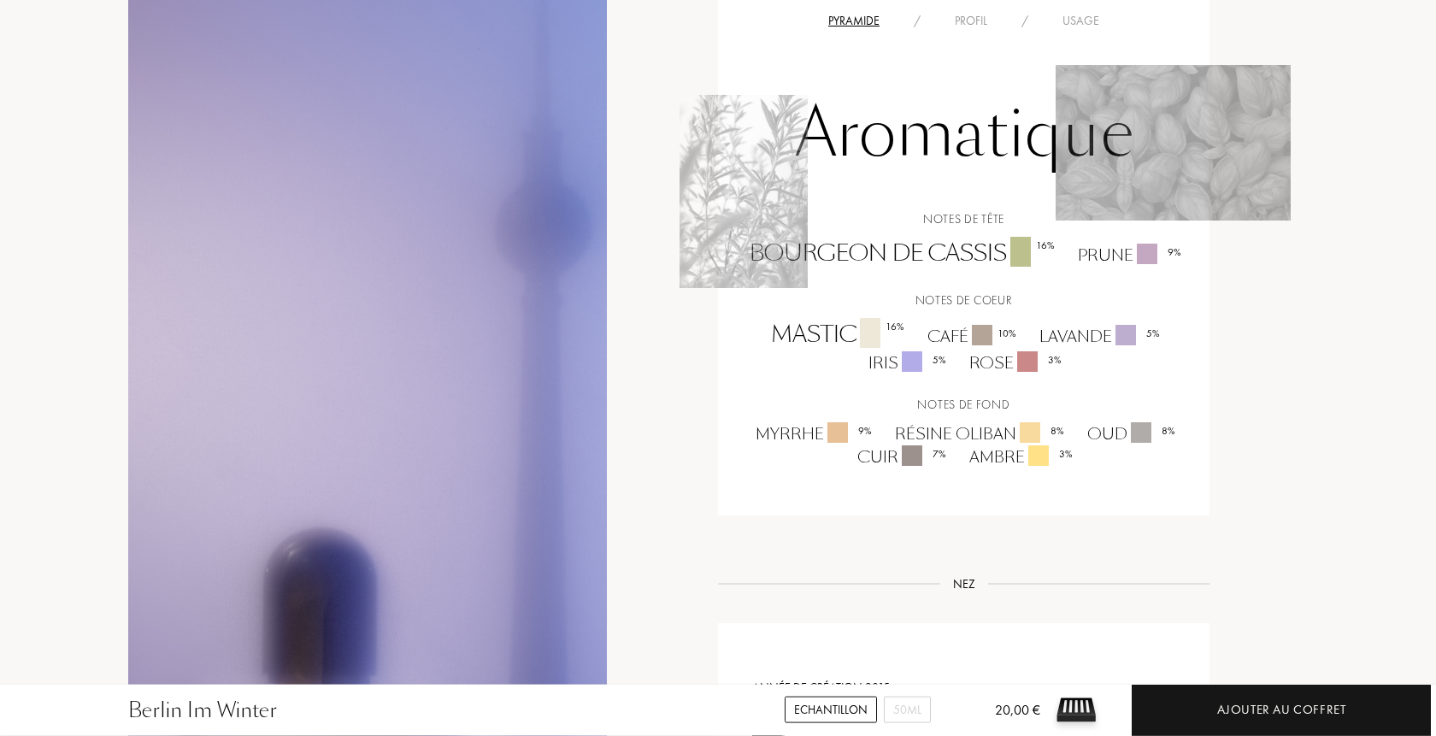
scroll to position [1046, 0]
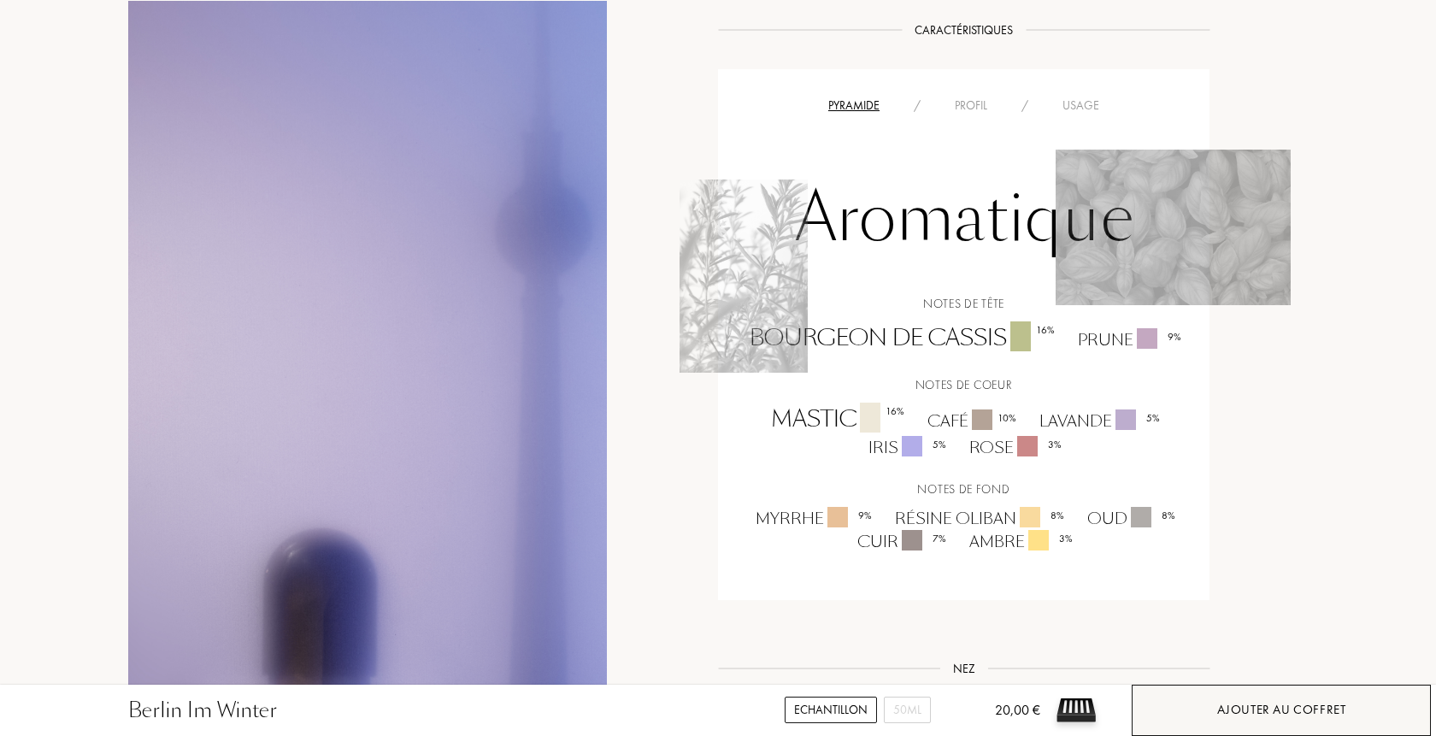
click at [1275, 710] on div "Ajouter au coffret" at bounding box center [1281, 710] width 129 height 20
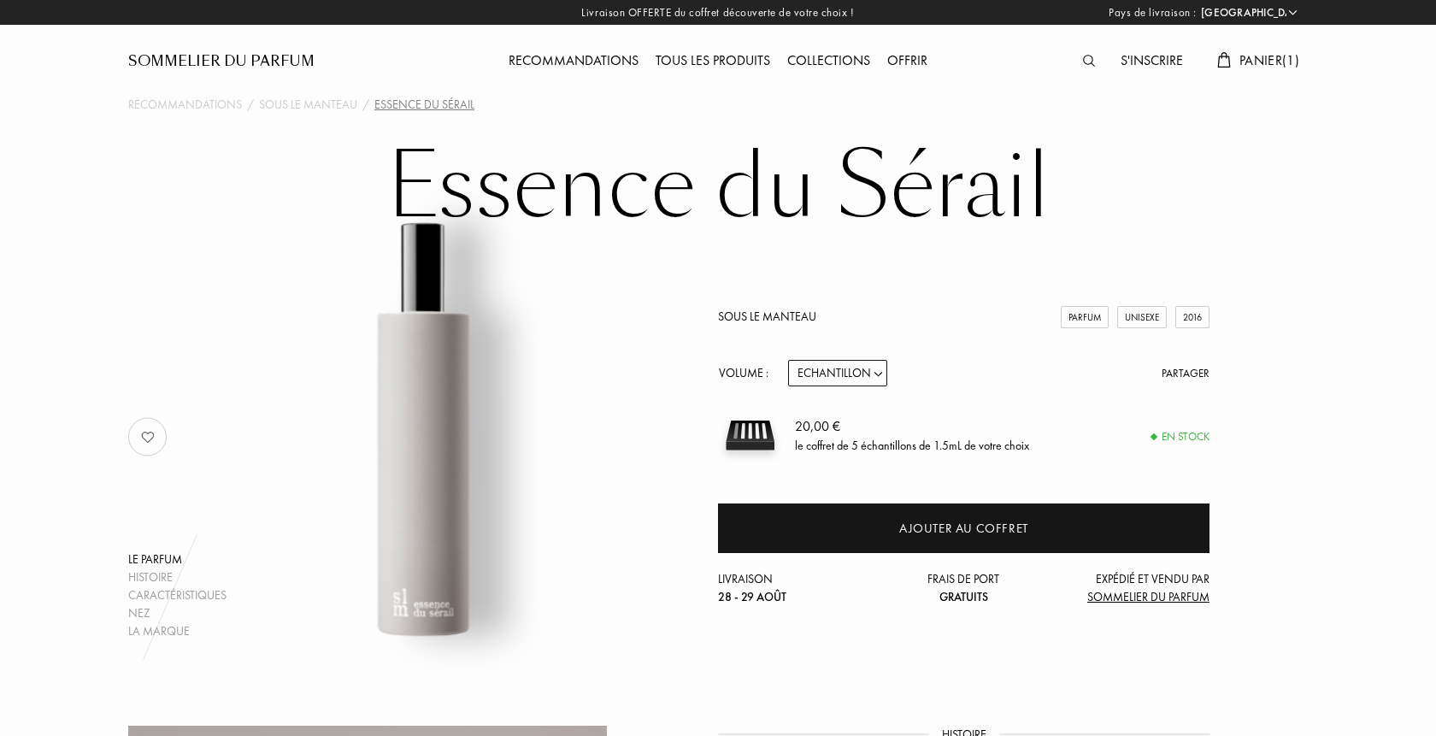
select select "FR"
click at [788, 360] on select "Echantillon 14mL 50mL 100mL" at bounding box center [837, 373] width 99 height 26
select select "1"
click option "14mL" at bounding box center [0, 0] width 0 height 0
select select "1"
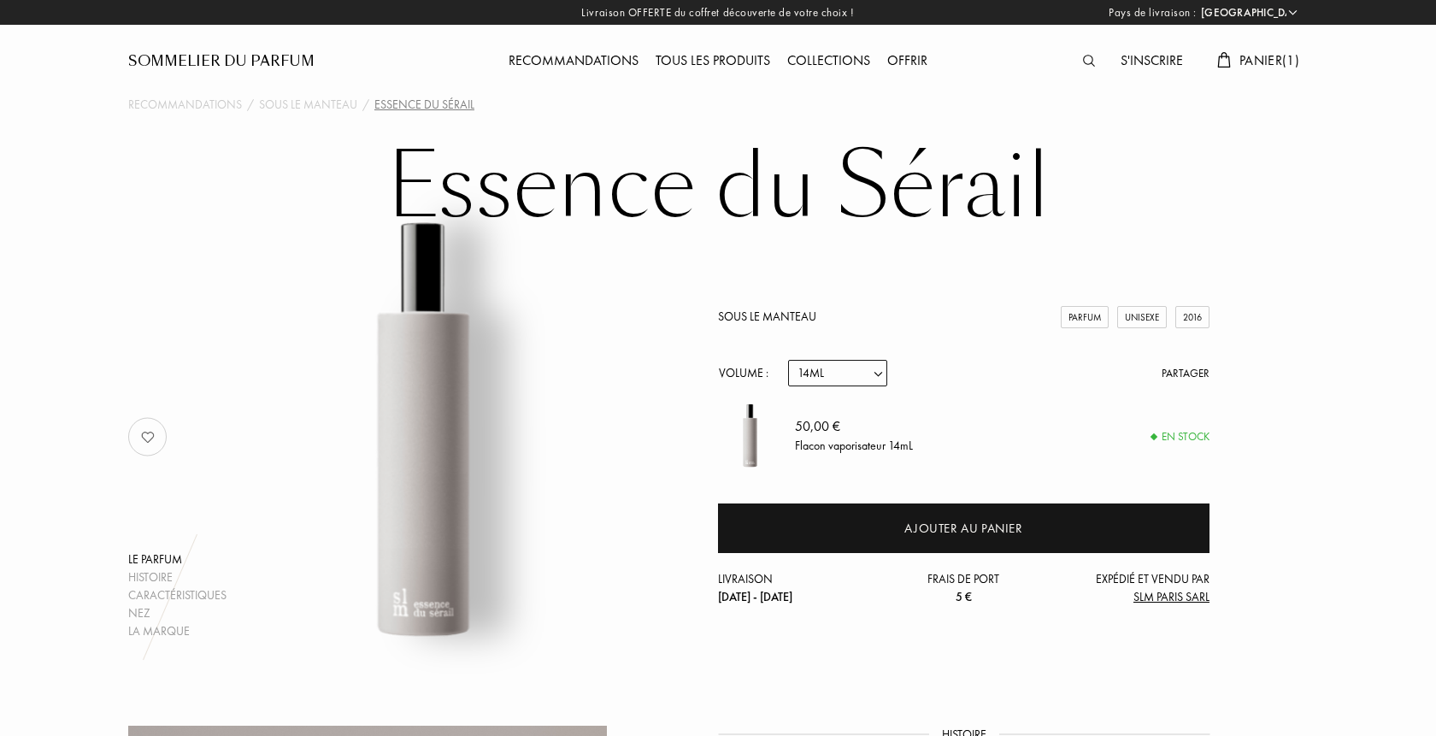
click at [788, 360] on select "Echantillon 14mL 50mL 100mL" at bounding box center [837, 373] width 99 height 26
select select "0"
click option "Echantillon" at bounding box center [0, 0] width 0 height 0
select select "0"
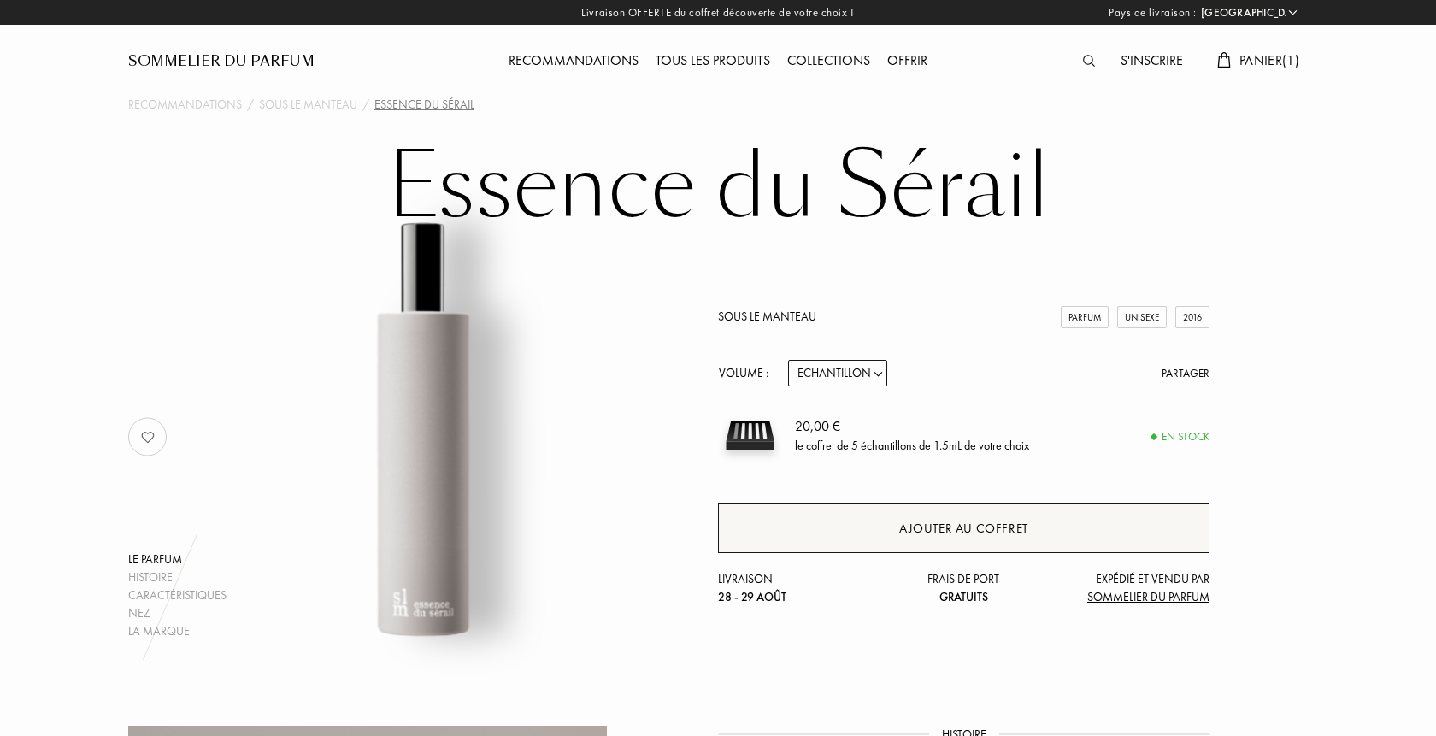
click at [876, 539] on div "Ajouter au coffret" at bounding box center [963, 528] width 491 height 50
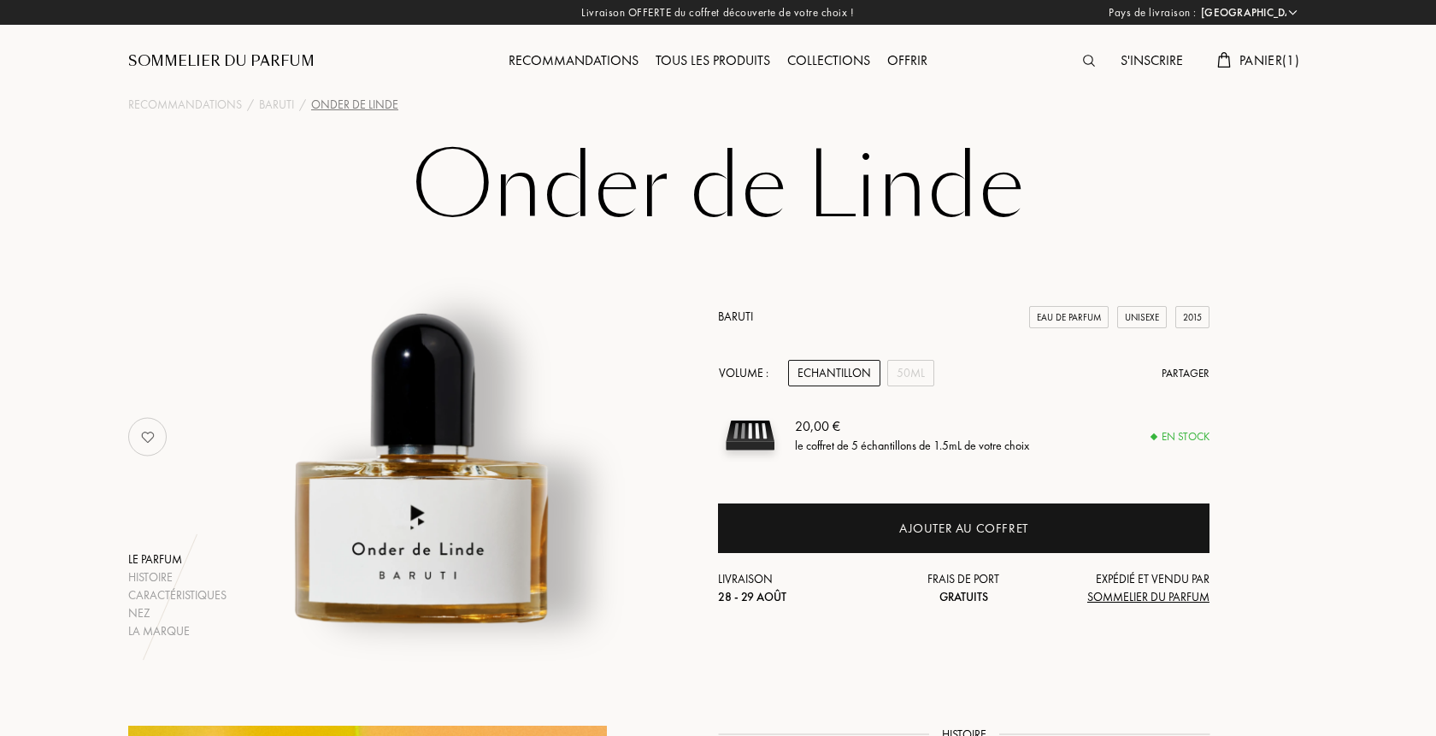
select select "FR"
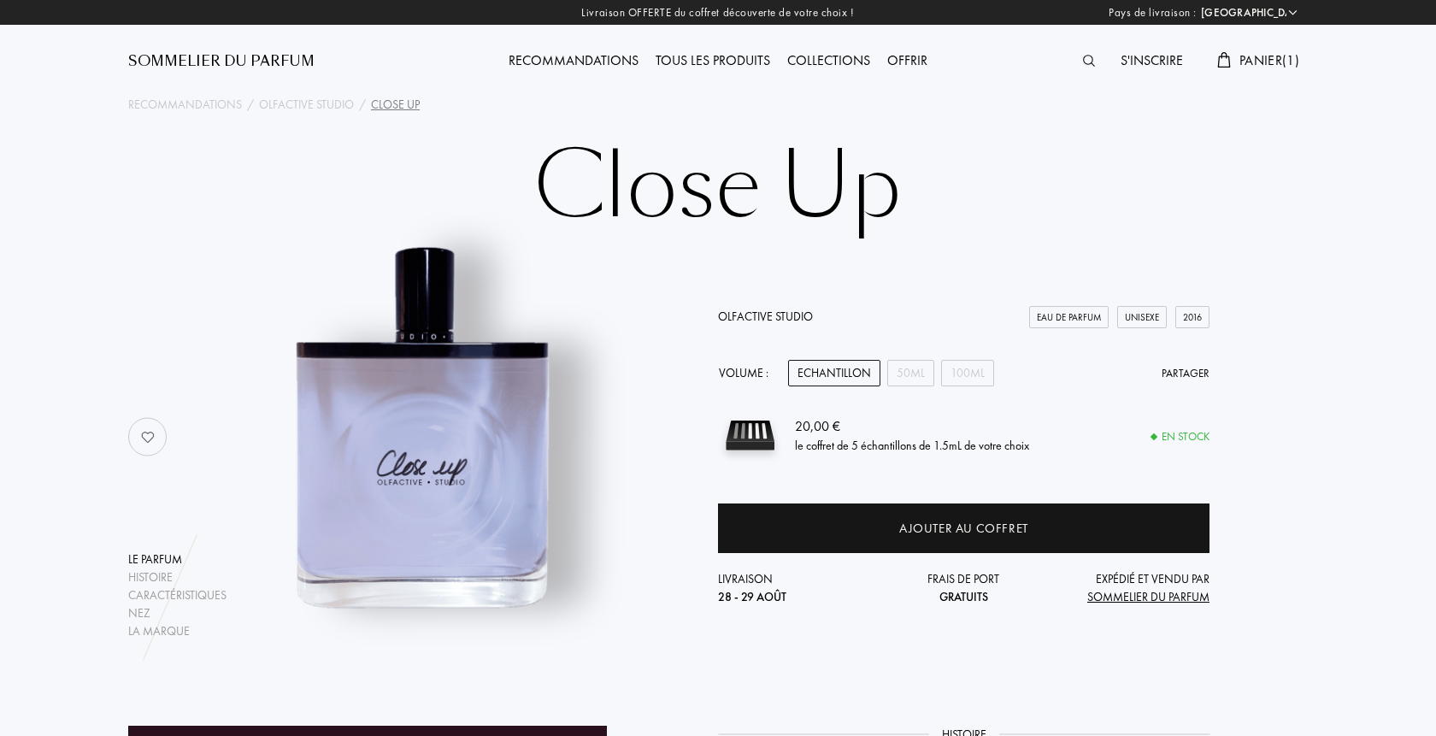
select select "FR"
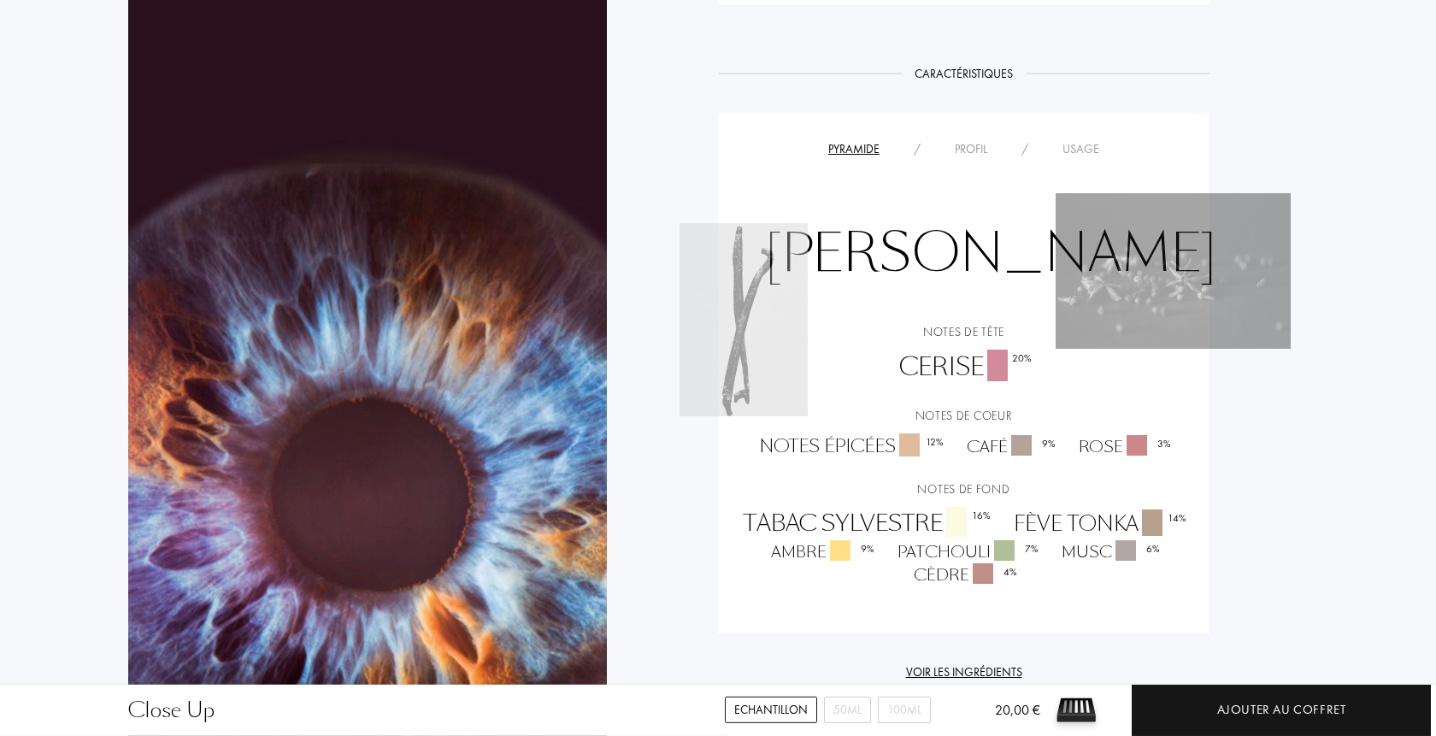
scroll to position [1308, 0]
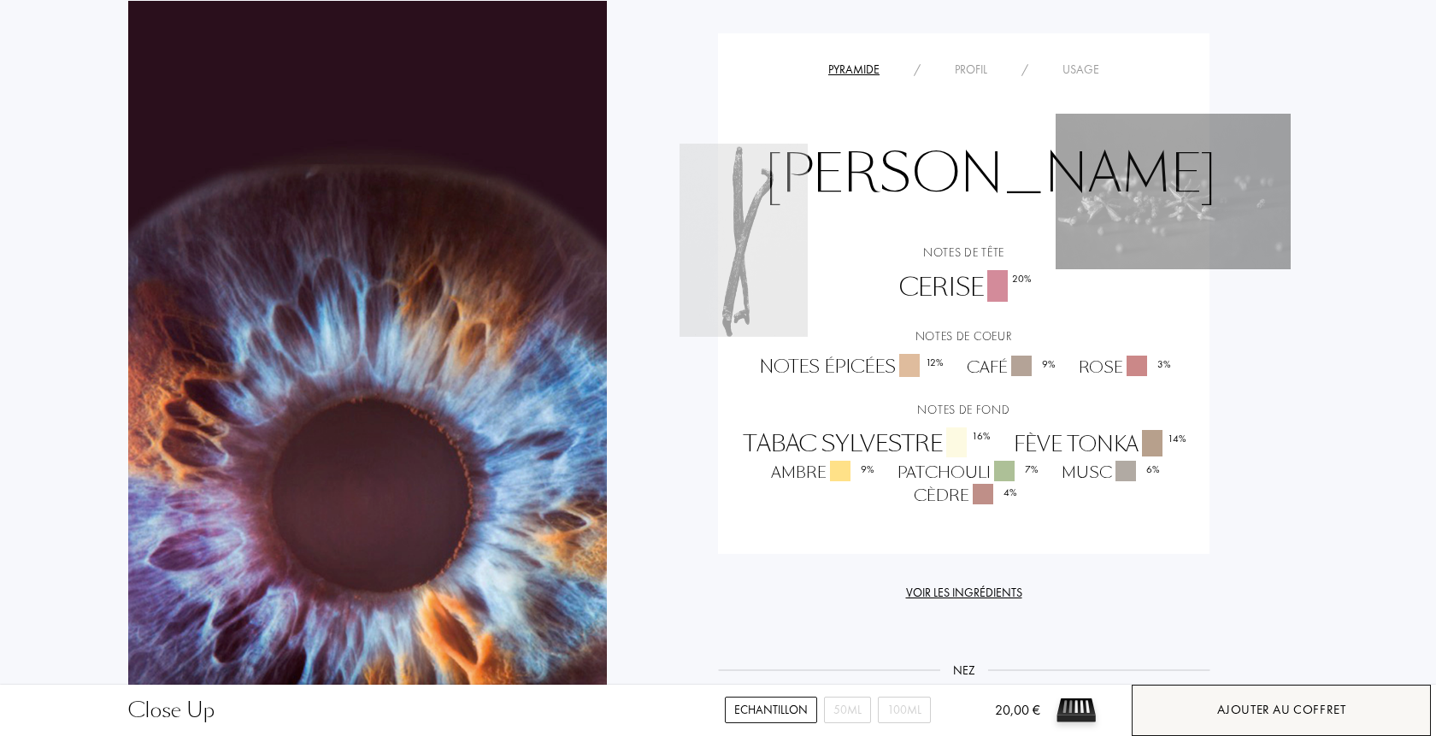
click at [1219, 709] on div "Ajouter au coffret" at bounding box center [1281, 710] width 129 height 20
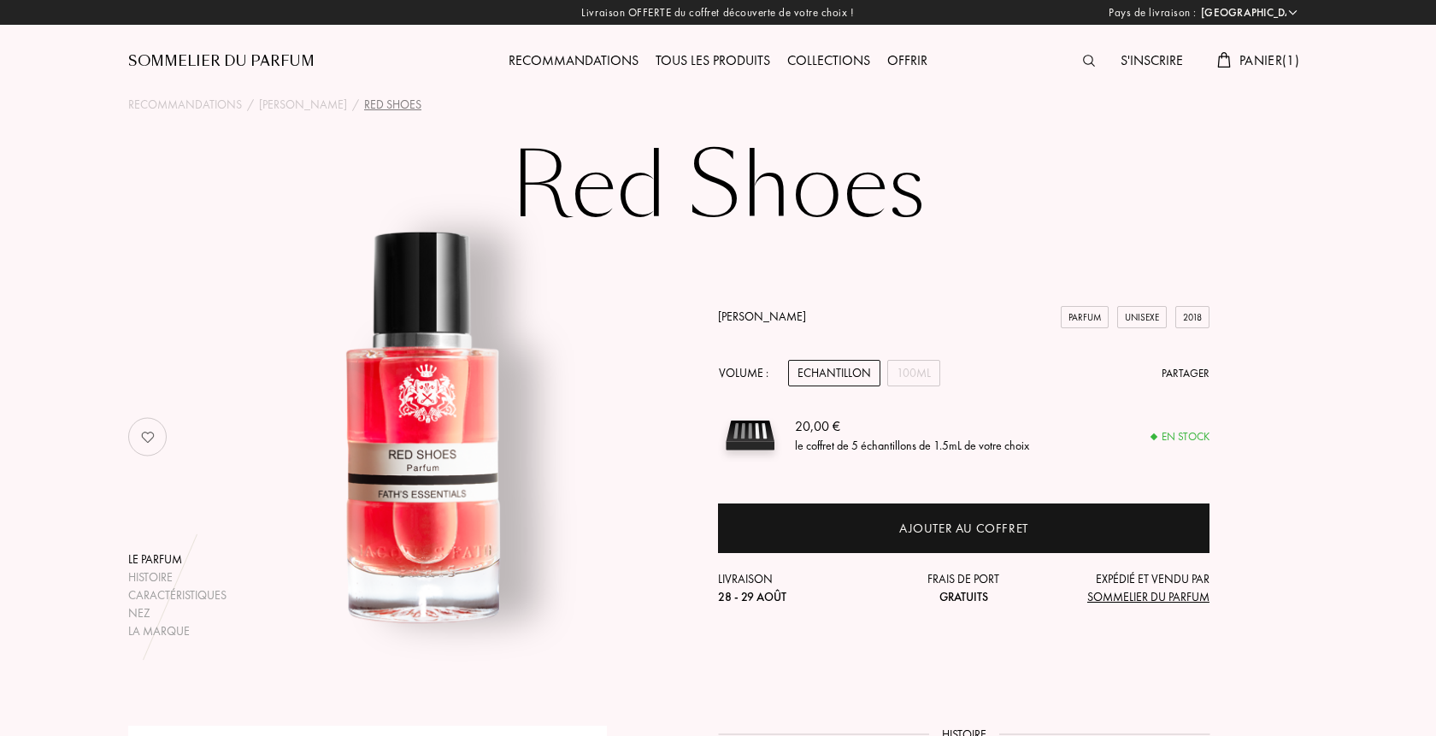
select select "FR"
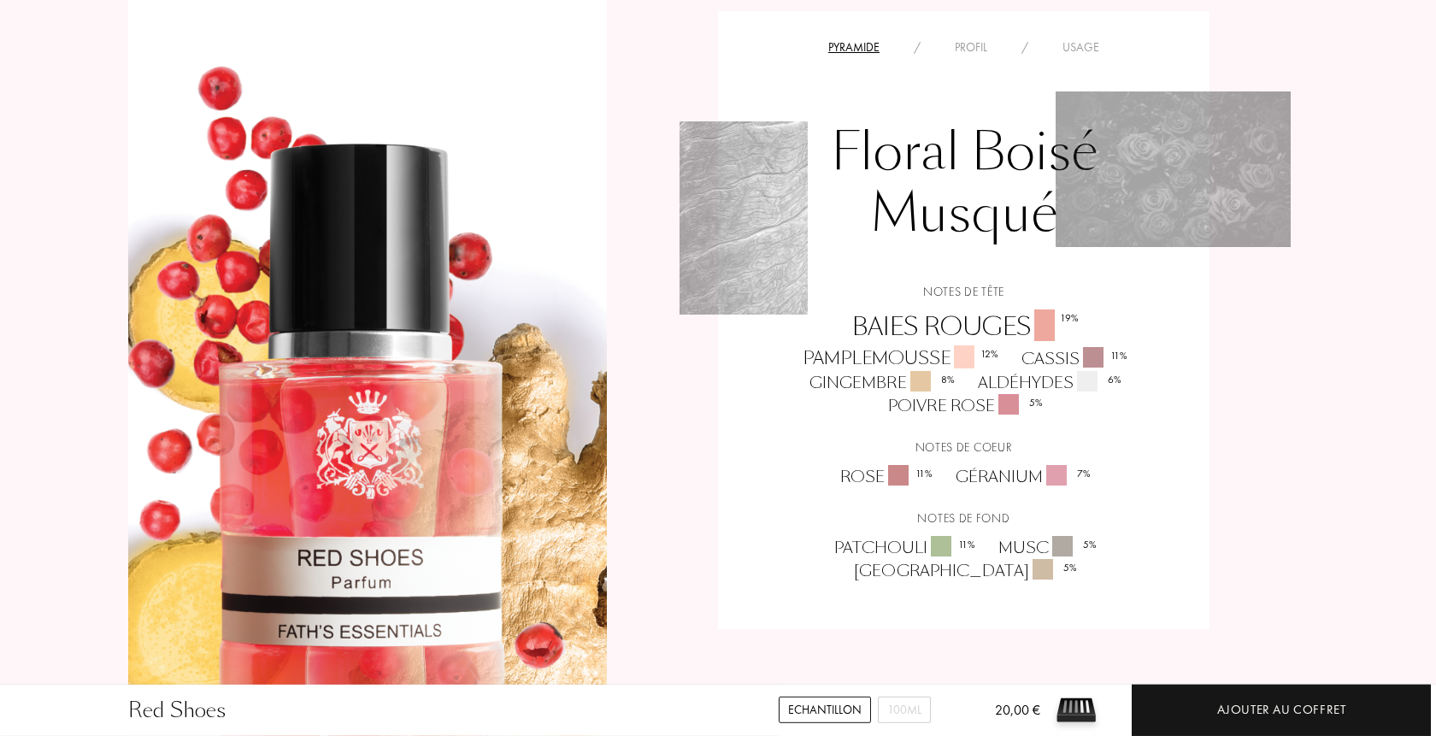
scroll to position [1395, 0]
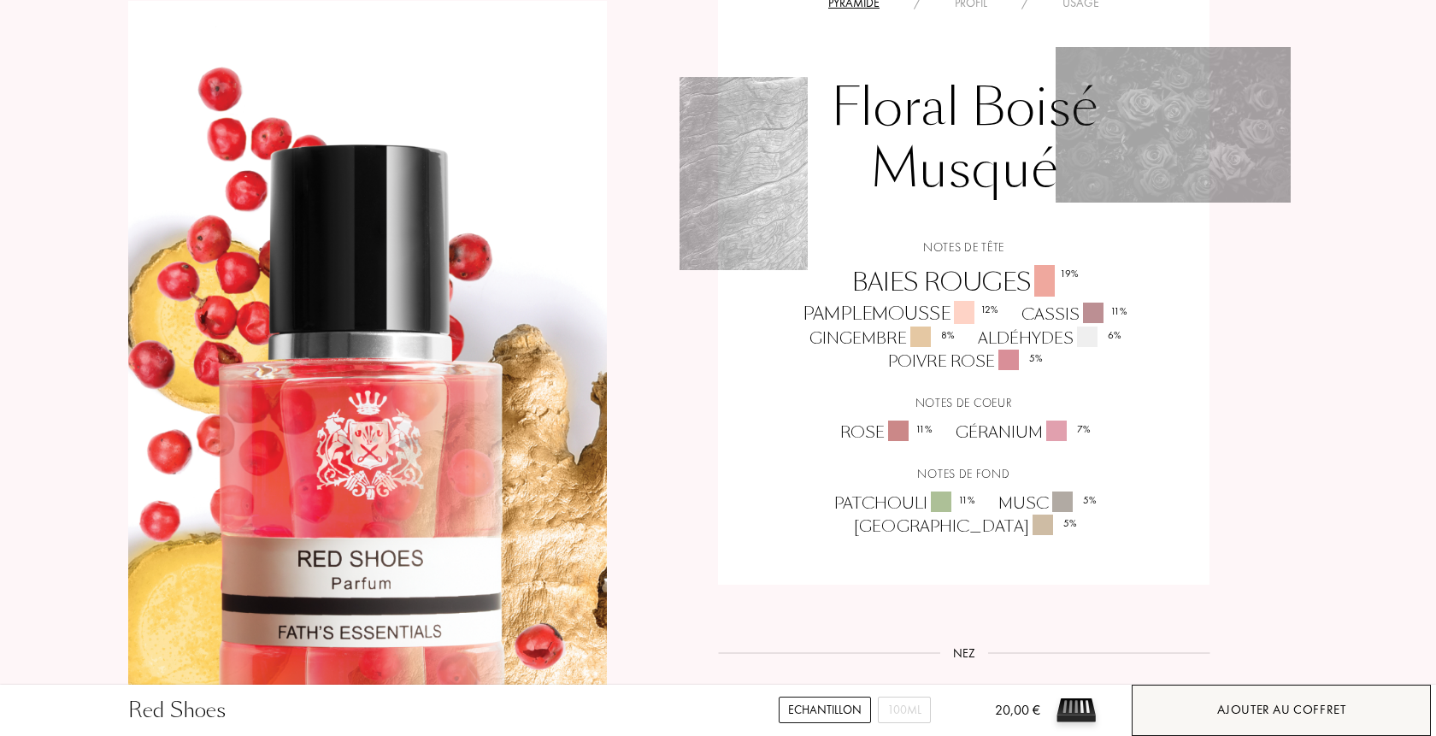
click at [1191, 706] on div "Ajouter au coffret" at bounding box center [1281, 710] width 299 height 51
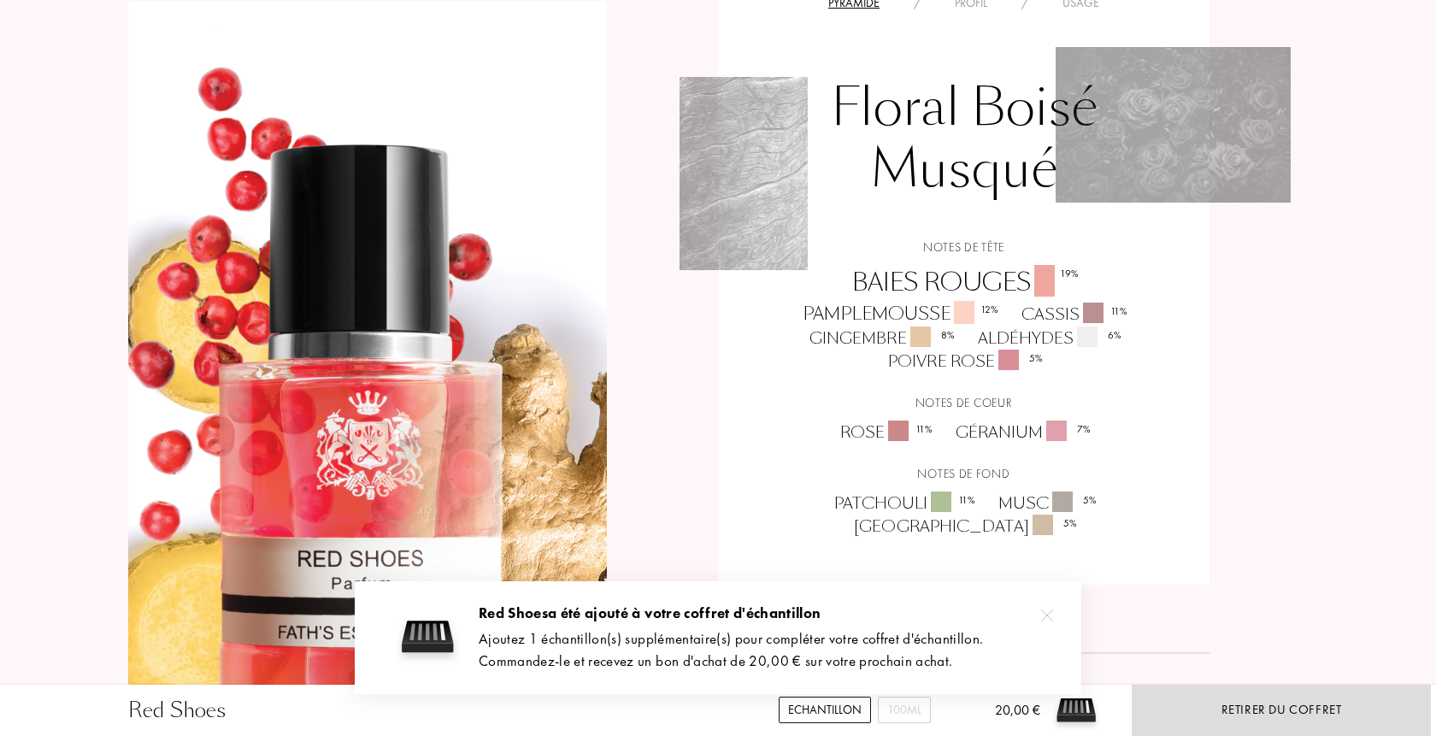
scroll to position [1046, 0]
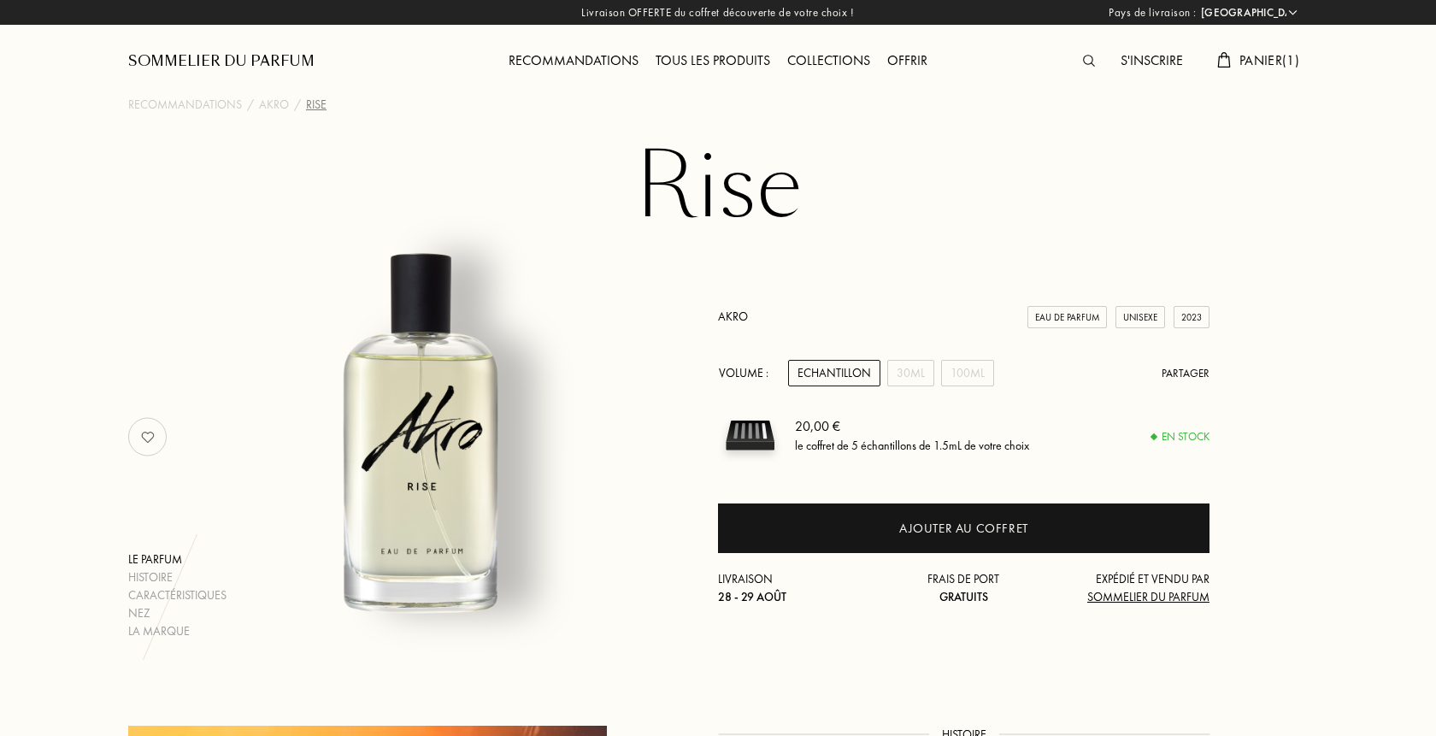
select select "FR"
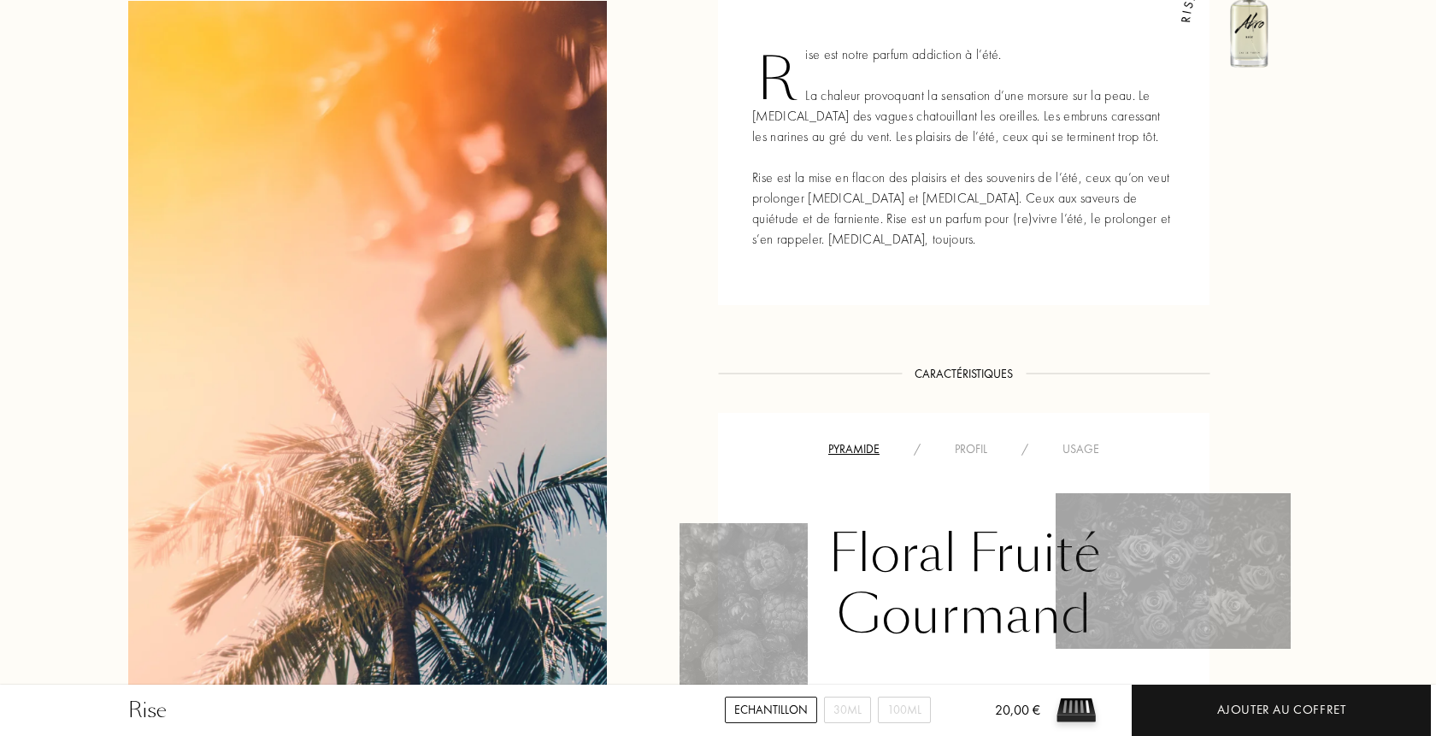
scroll to position [1133, 0]
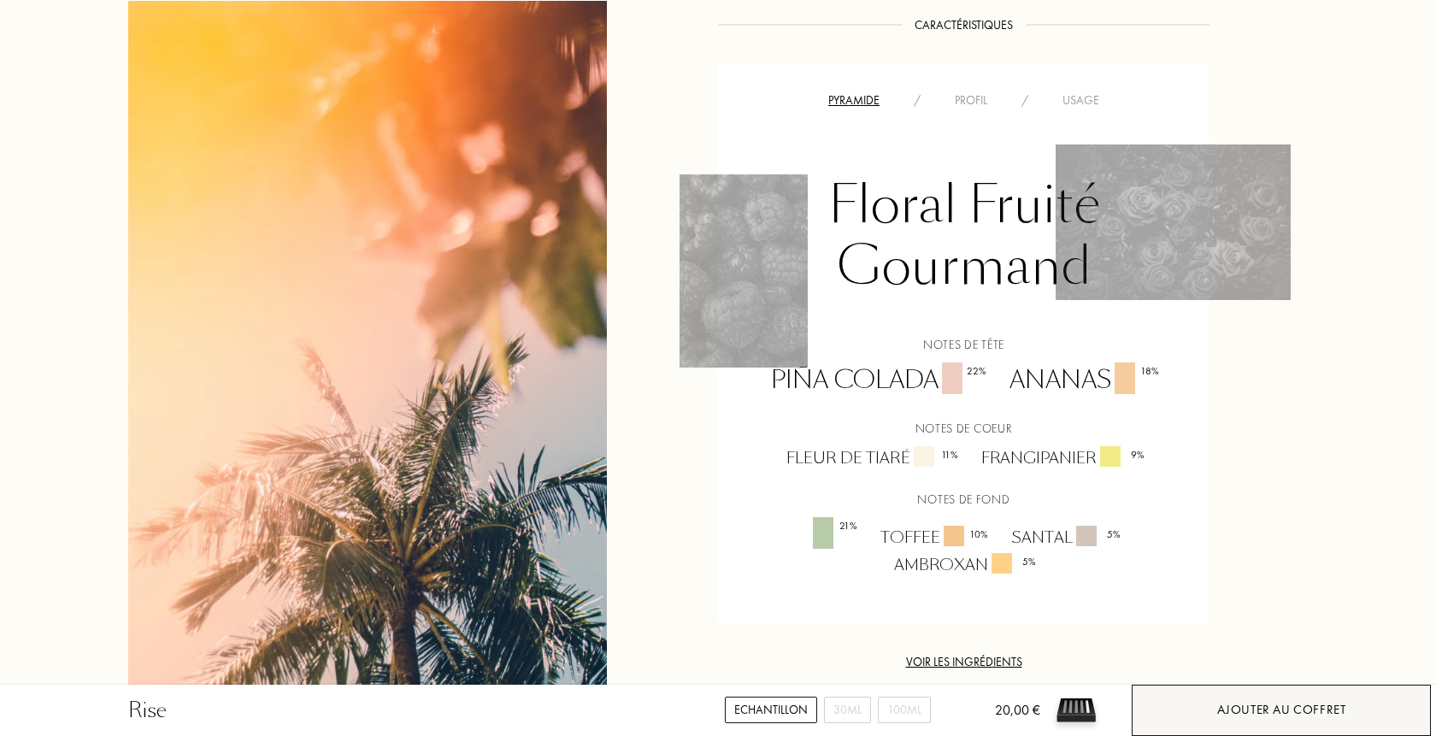
click at [1244, 714] on div "Ajouter au coffret" at bounding box center [1281, 710] width 129 height 20
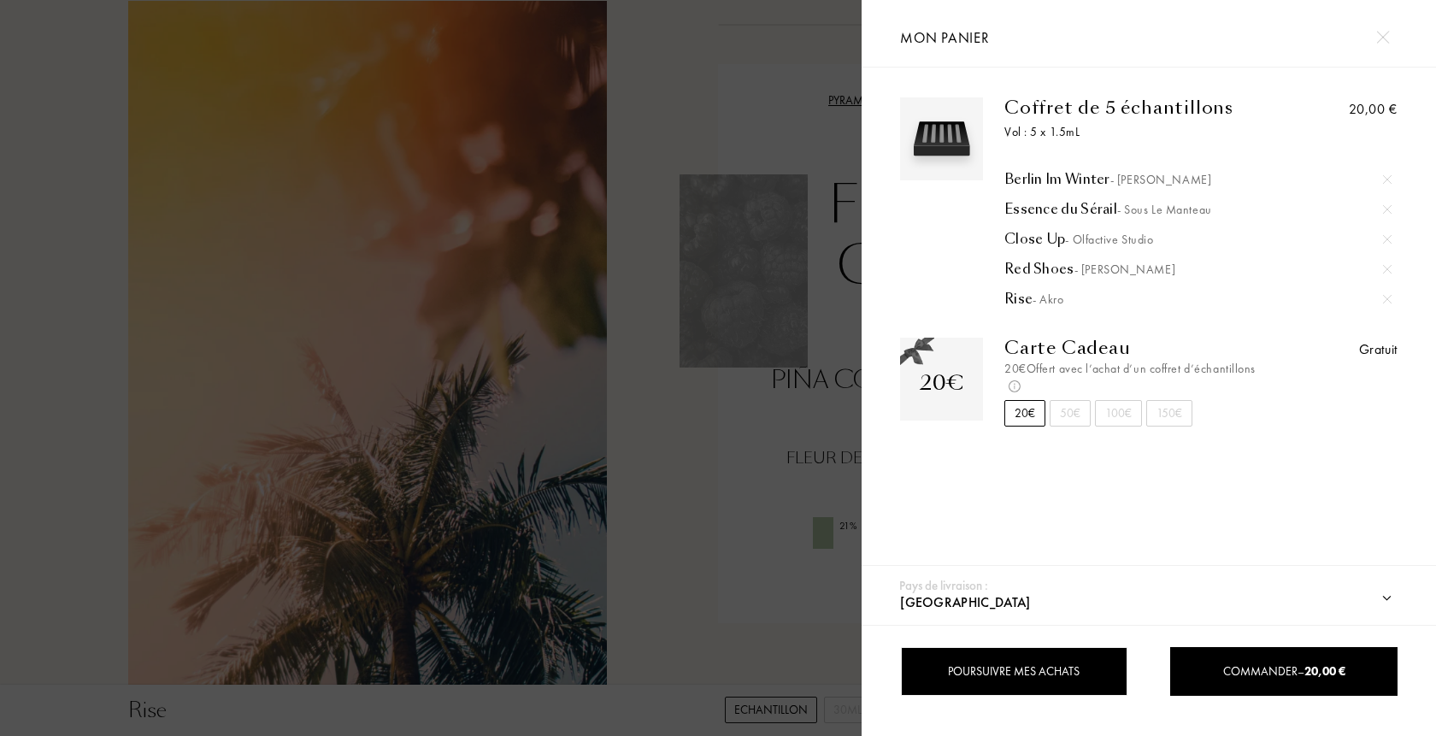
click at [948, 670] on div "Poursuivre mes achats" at bounding box center [1013, 671] width 227 height 49
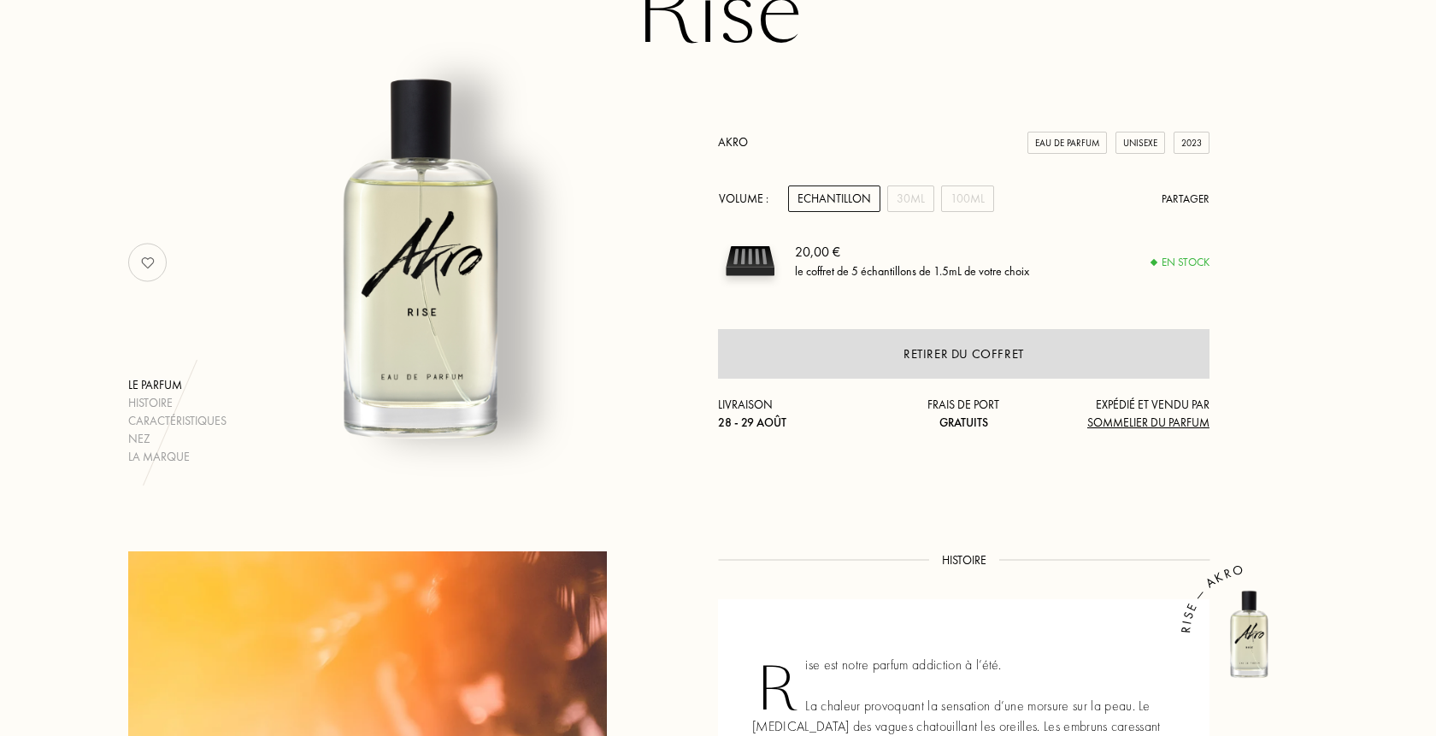
scroll to position [0, 0]
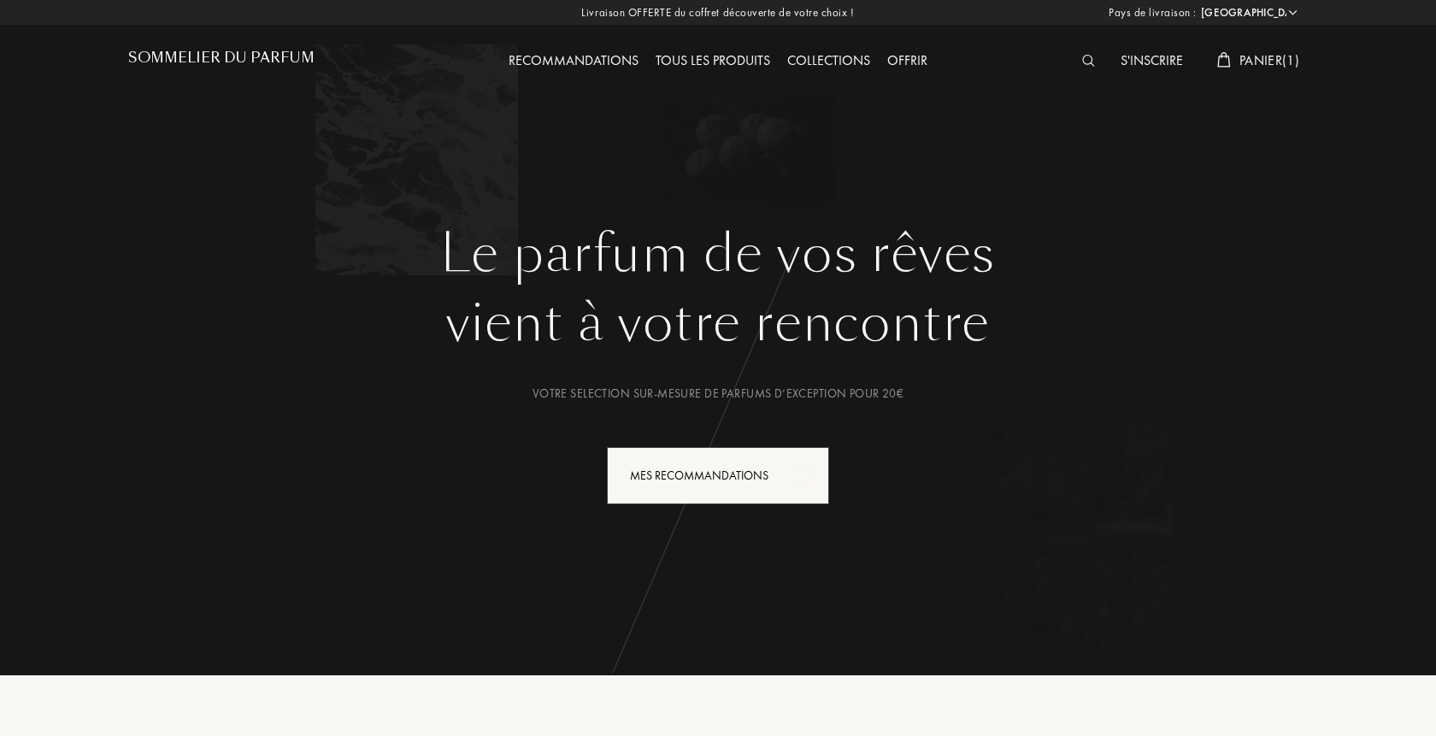
select select "FR"
click at [668, 480] on div "Mes Recommandations" at bounding box center [718, 475] width 222 height 57
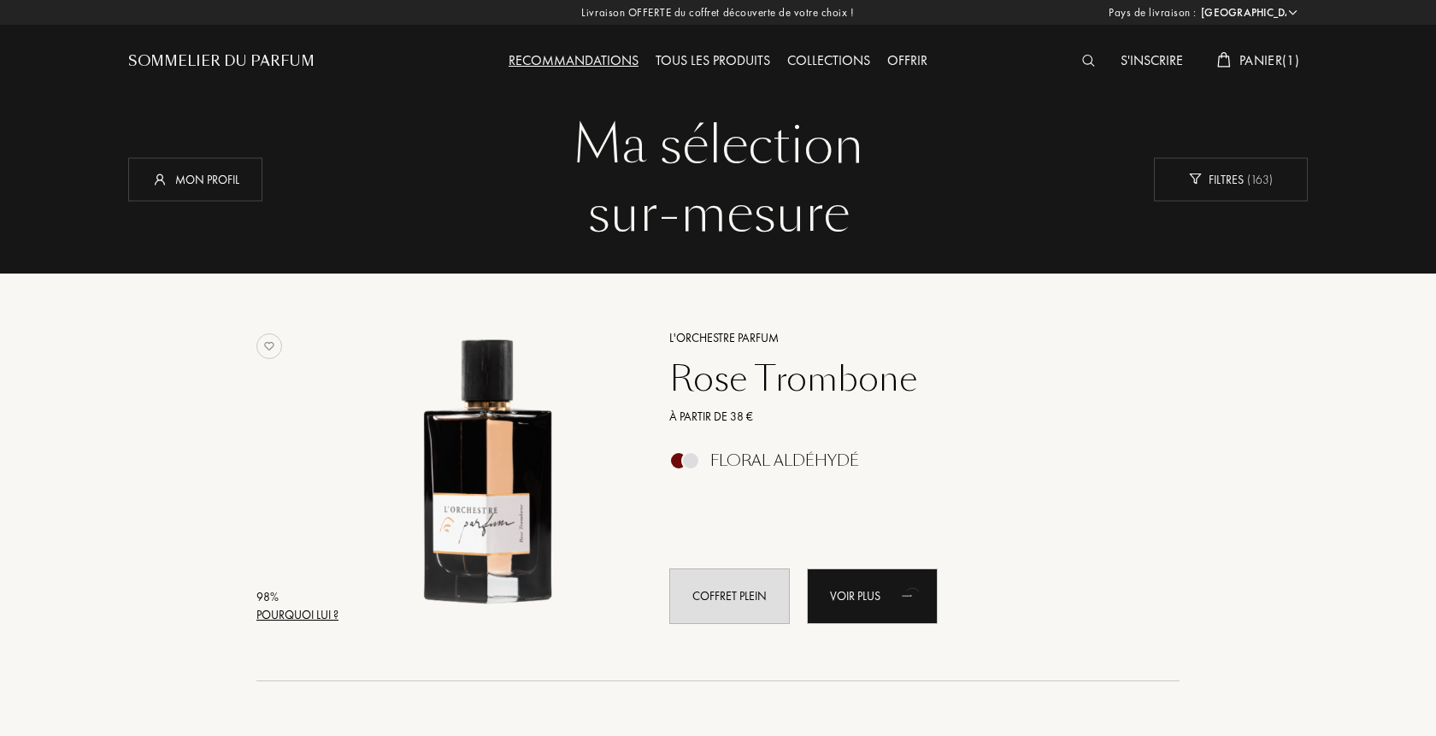
select select "FR"
click at [215, 183] on div "Mon profil" at bounding box center [195, 179] width 134 height 44
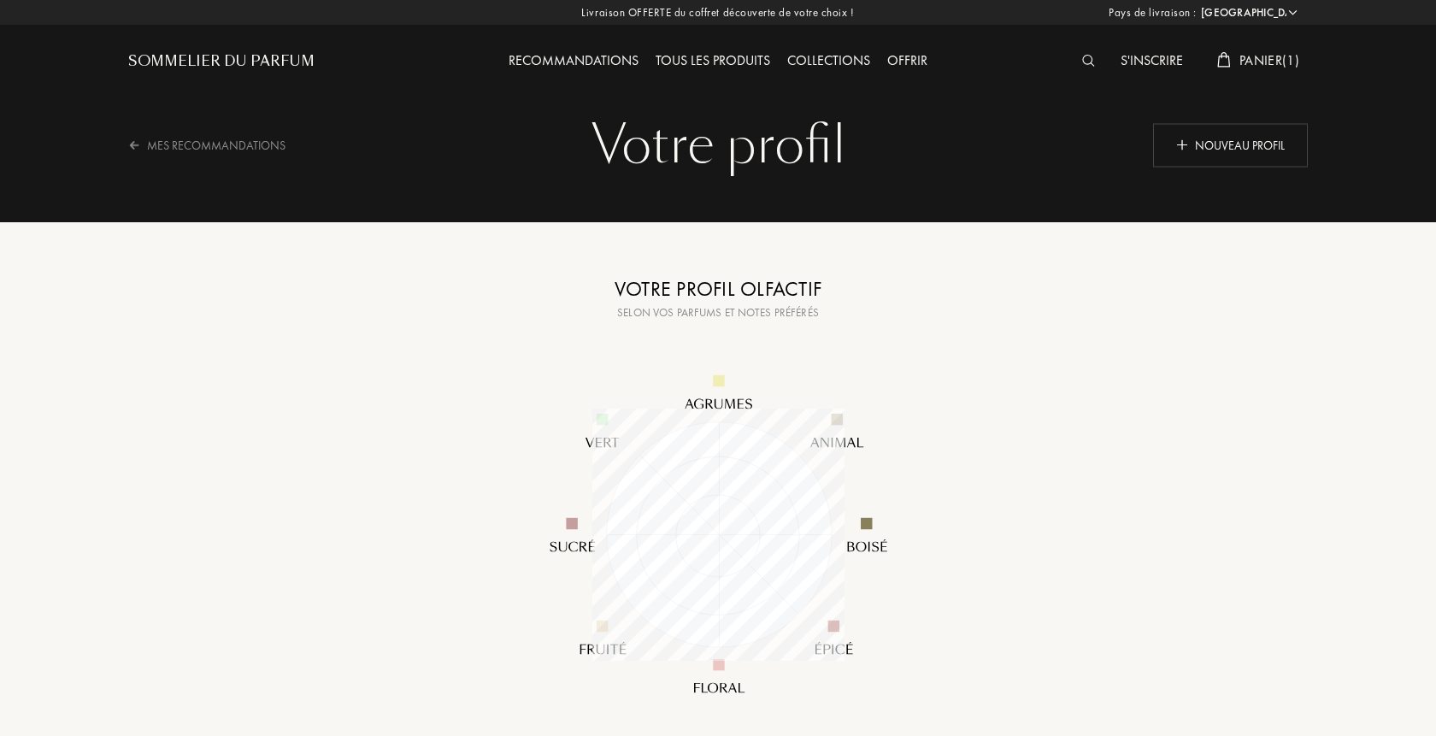
select select "FR"
click at [620, 62] on div "Recommandations" at bounding box center [573, 61] width 147 height 22
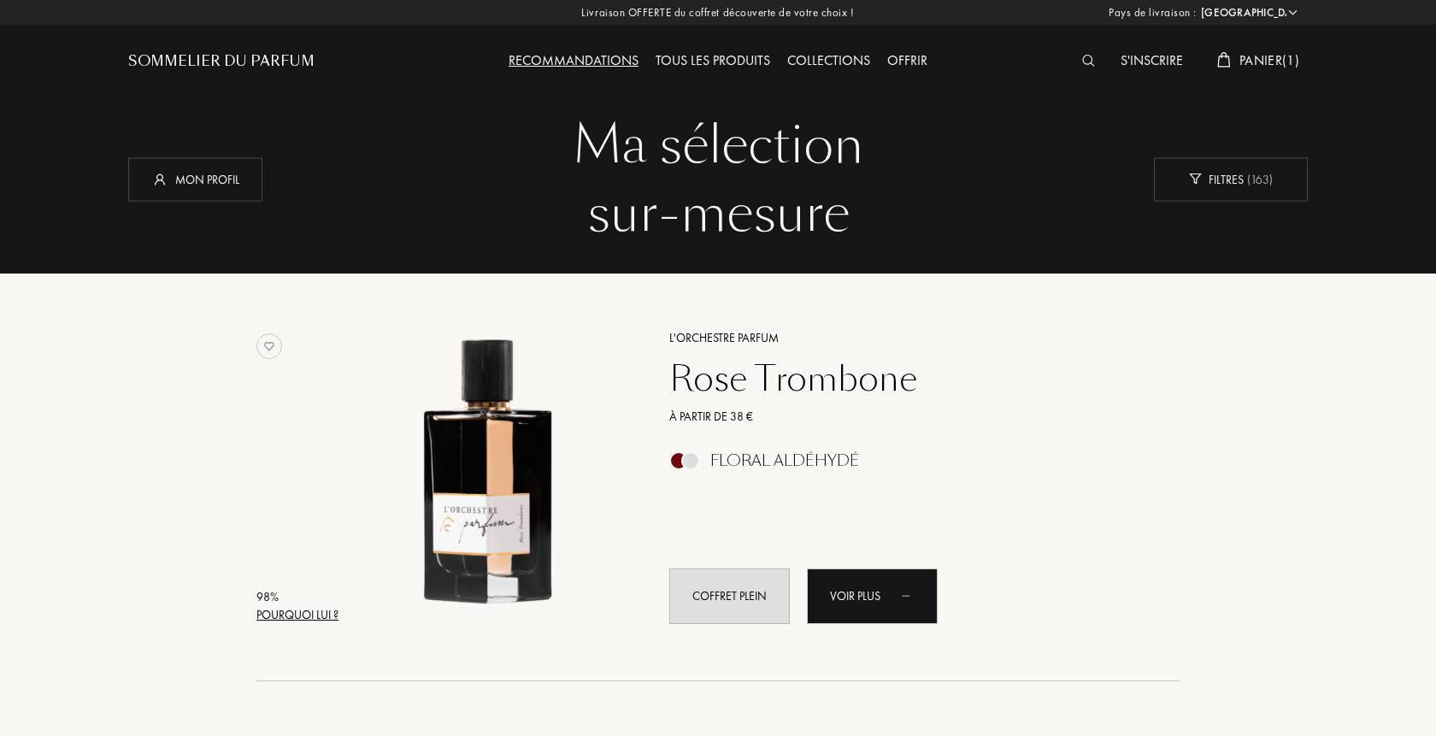
select select "FR"
click at [1196, 189] on div "Filtres ( 163 )" at bounding box center [1231, 179] width 154 height 44
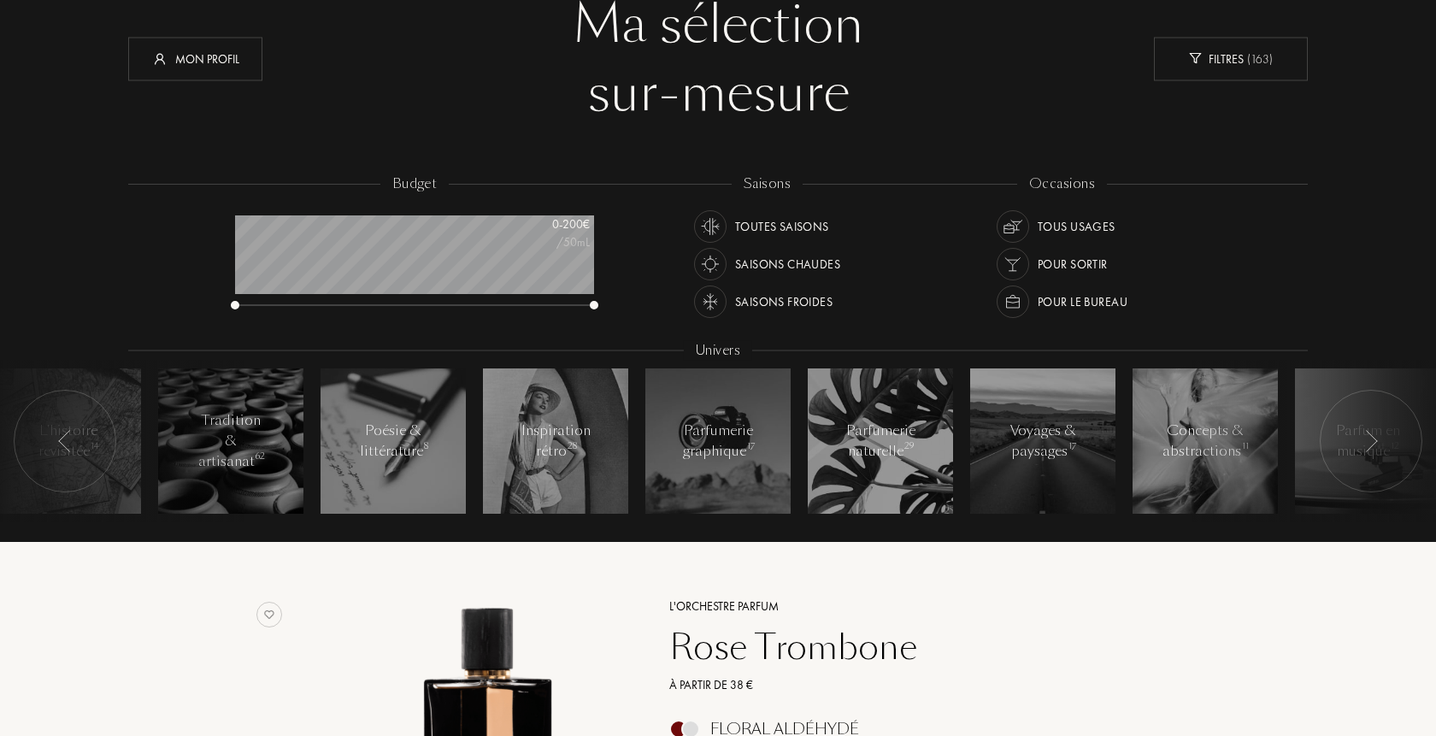
scroll to position [87, 0]
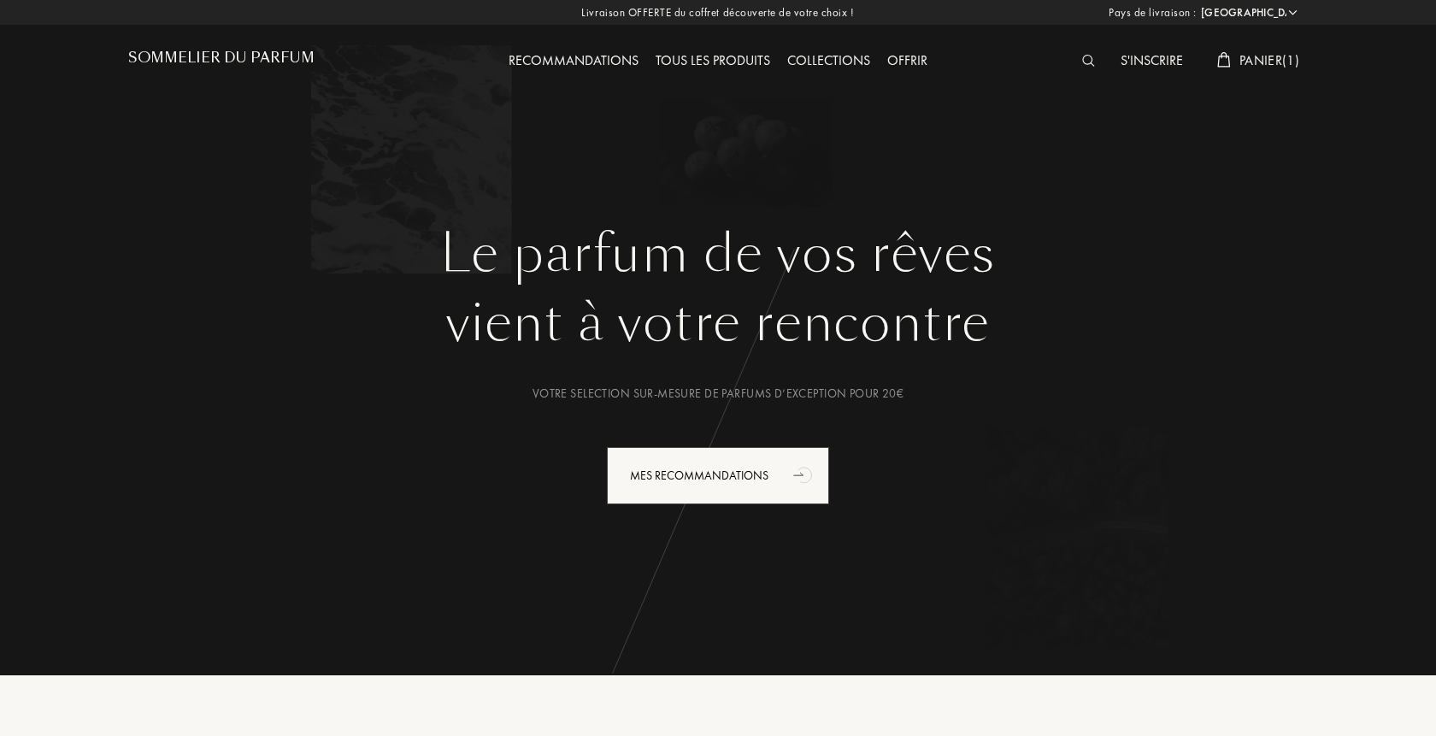
select select "FR"
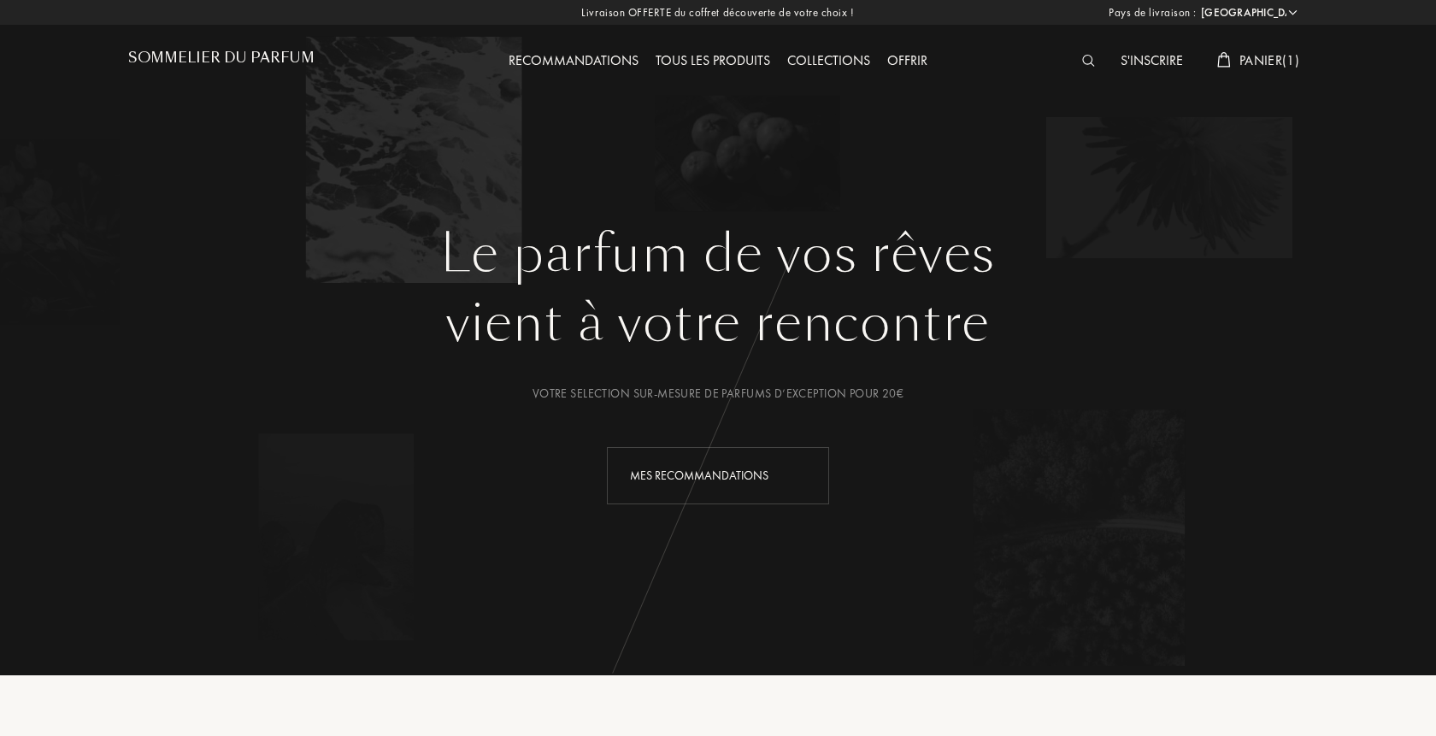
click at [670, 492] on div "Mes Recommandations" at bounding box center [718, 475] width 222 height 57
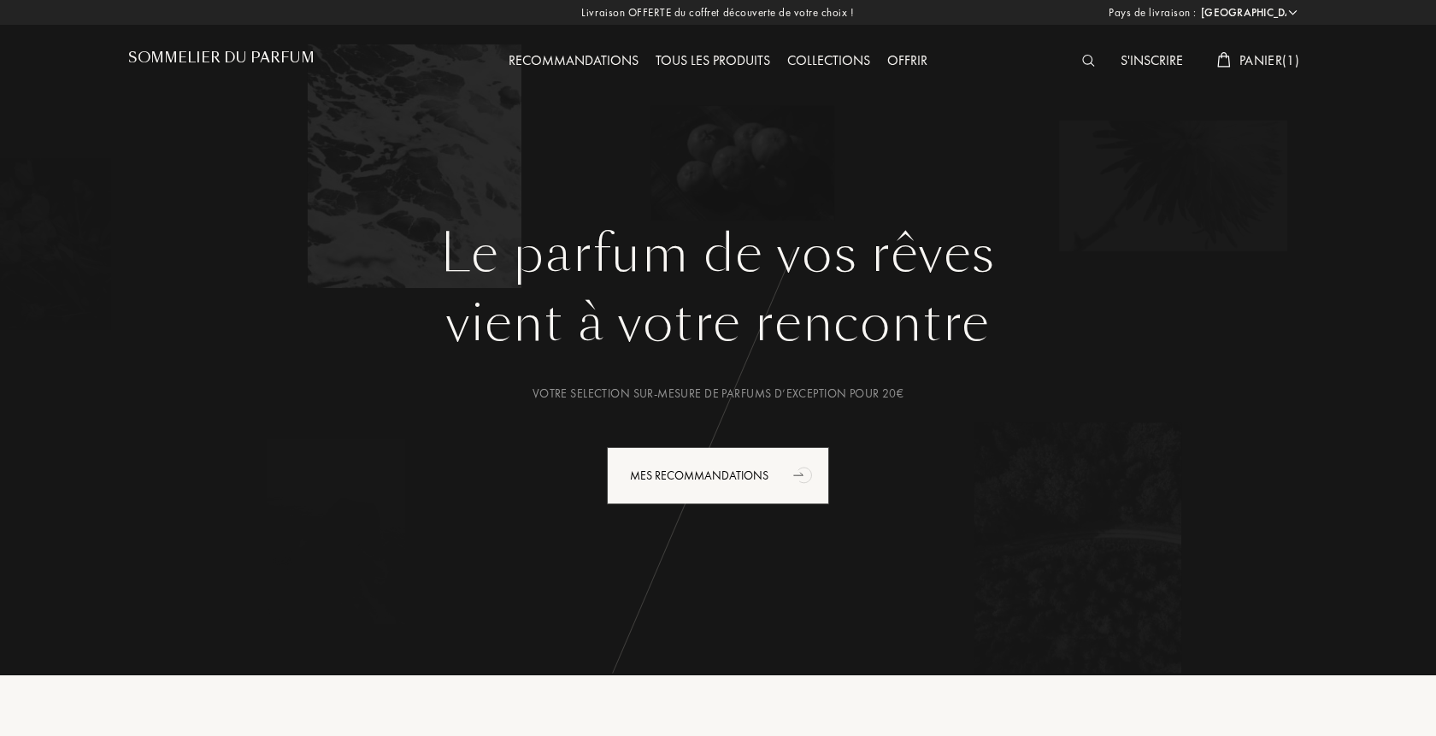
select select "FR"
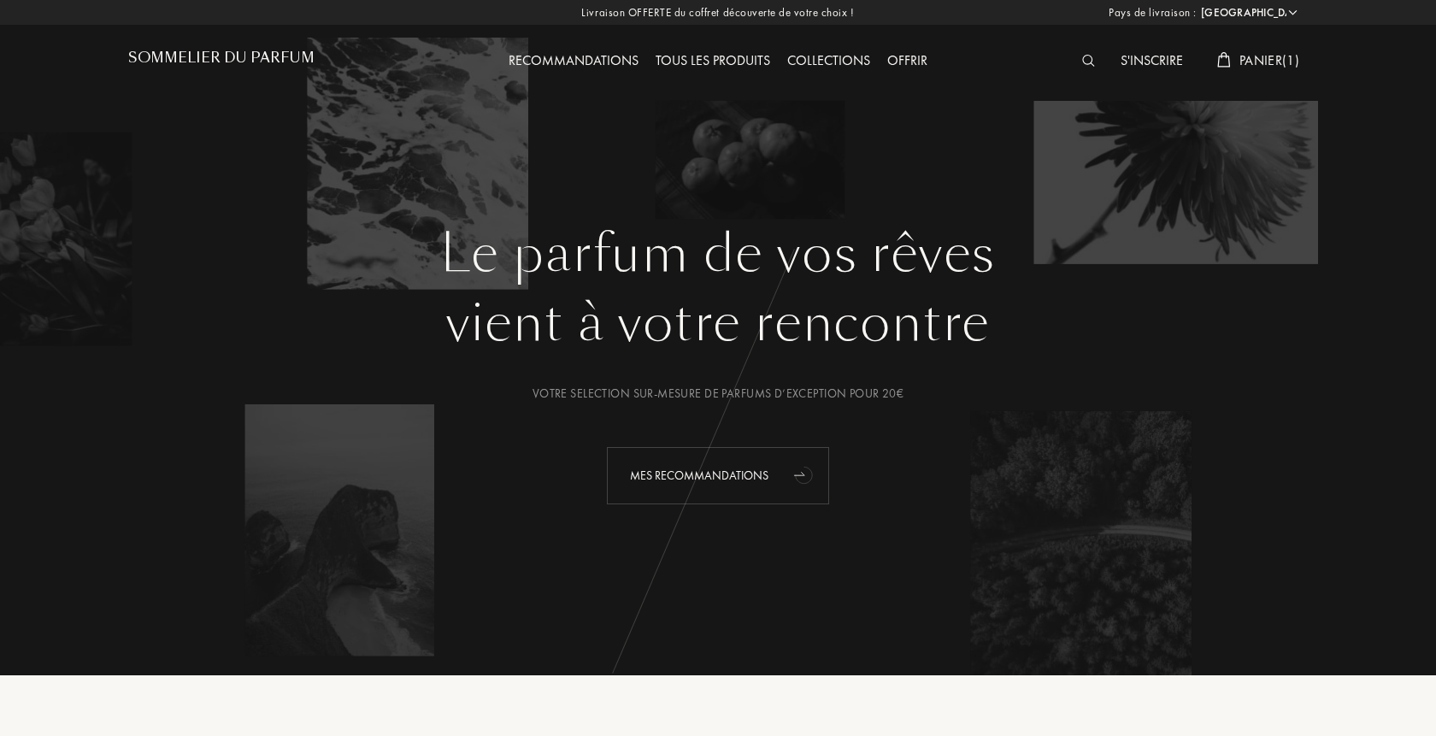
click at [733, 485] on div "Mes Recommandations" at bounding box center [718, 475] width 222 height 57
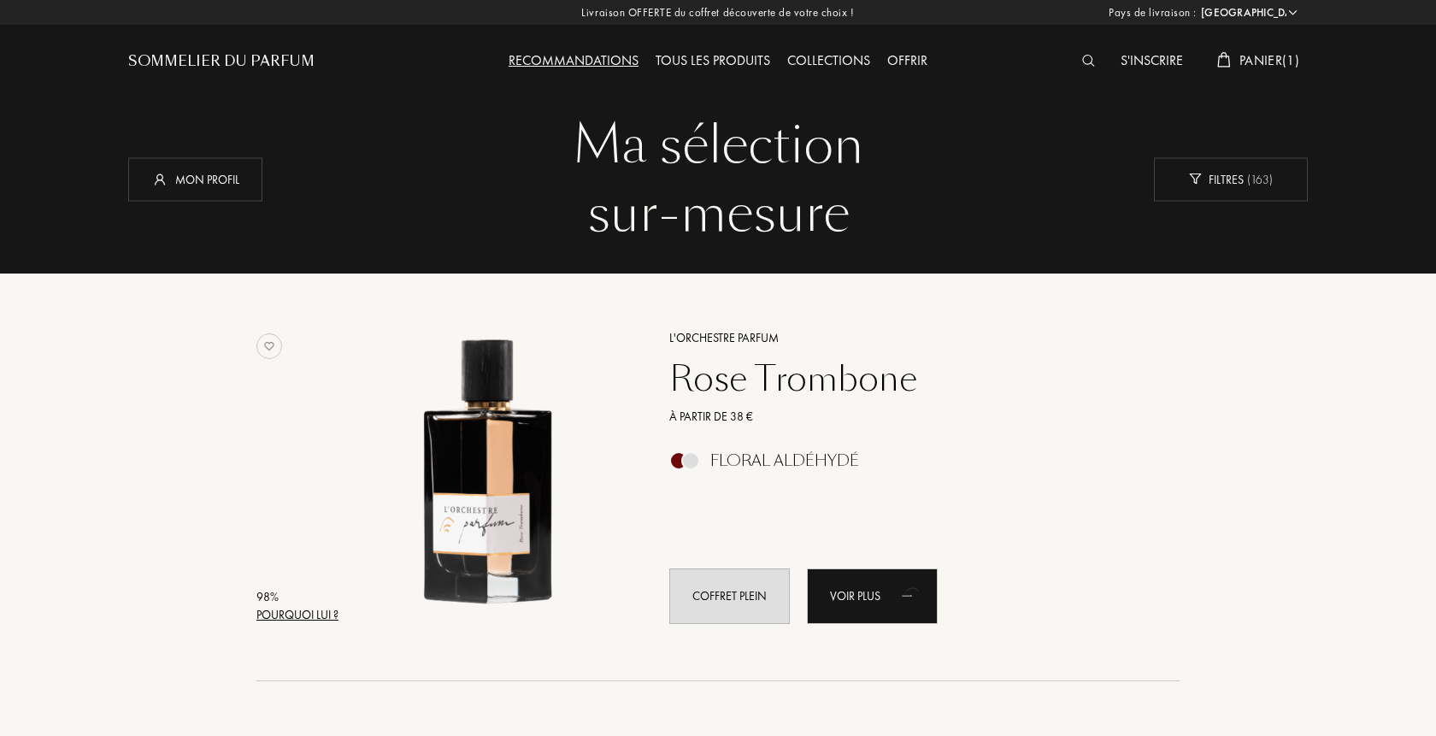
select select "FR"
click at [239, 185] on div "Mon profil" at bounding box center [195, 179] width 134 height 44
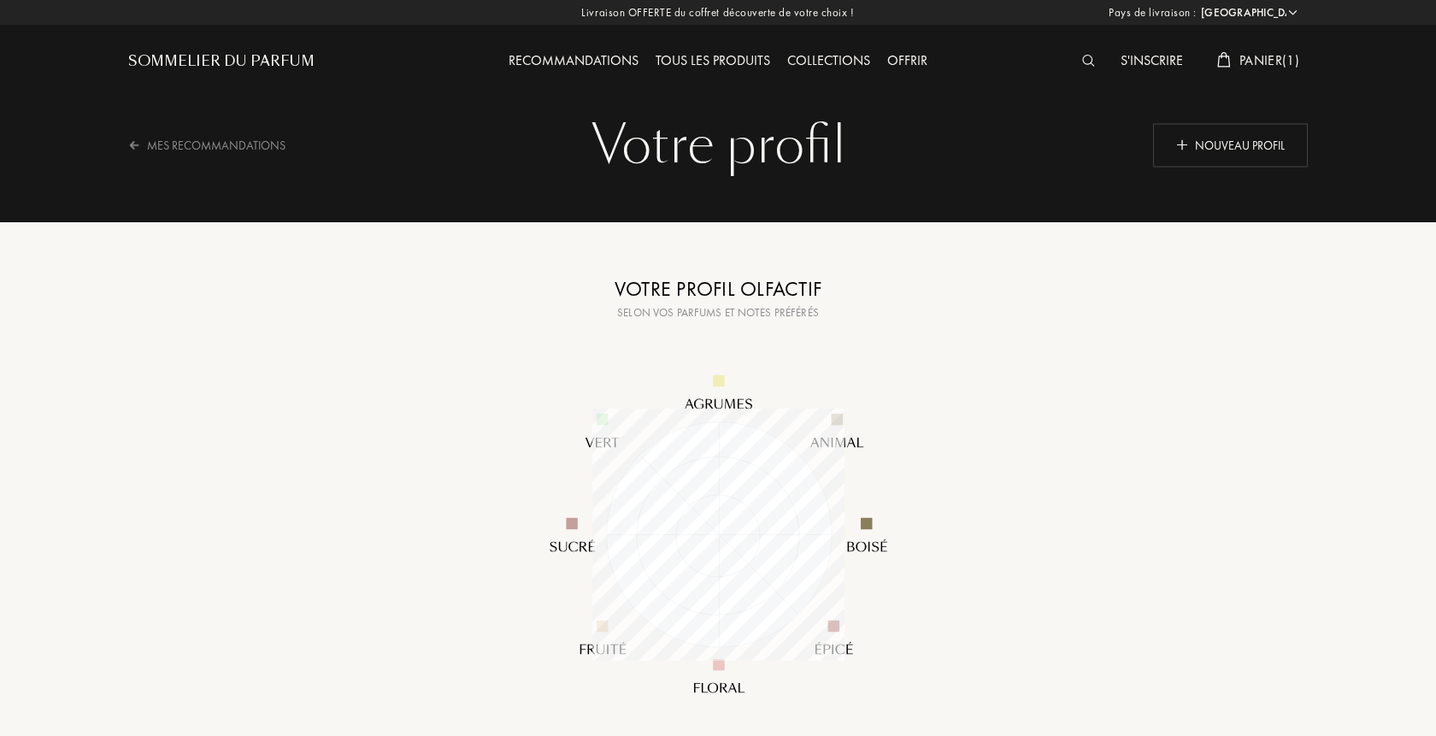
select select "FR"
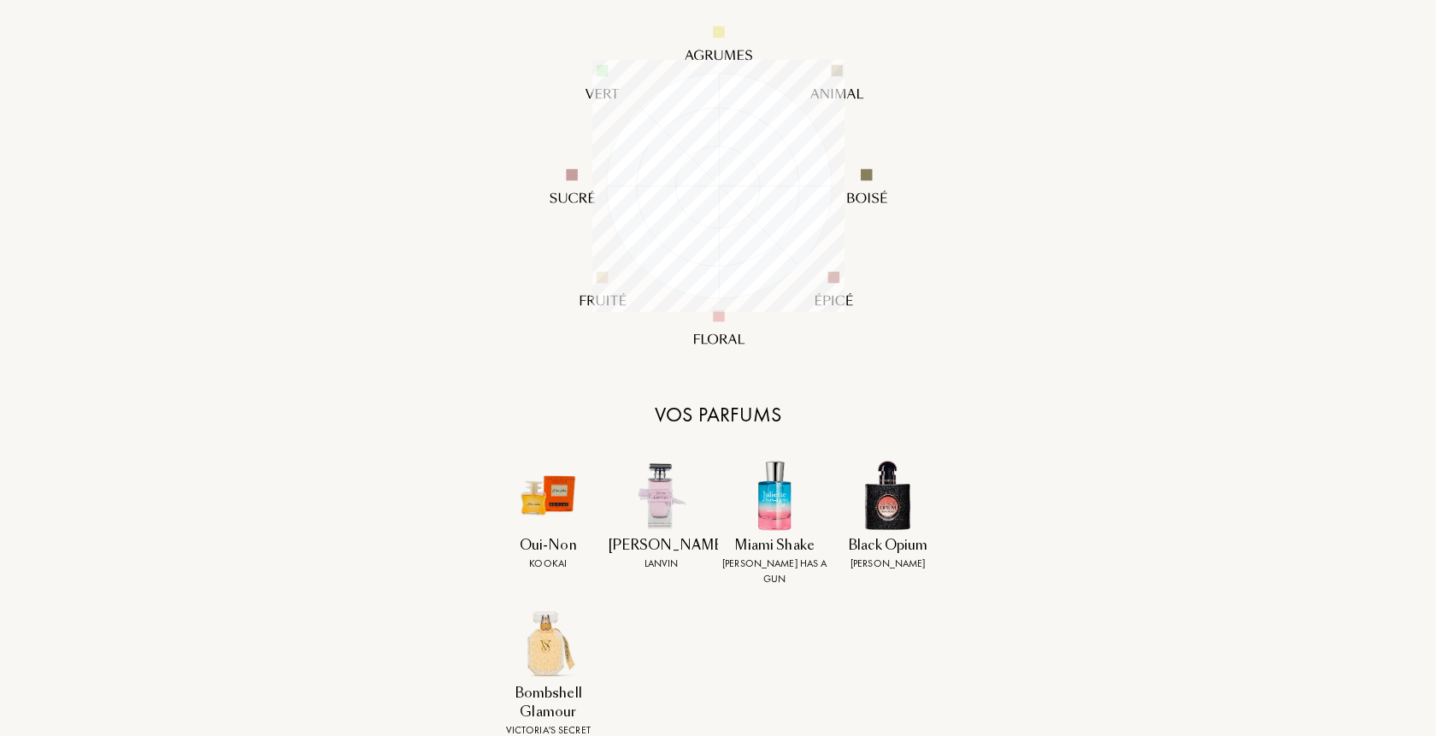
scroll to position [252, 252]
click at [556, 507] on img at bounding box center [548, 495] width 71 height 71
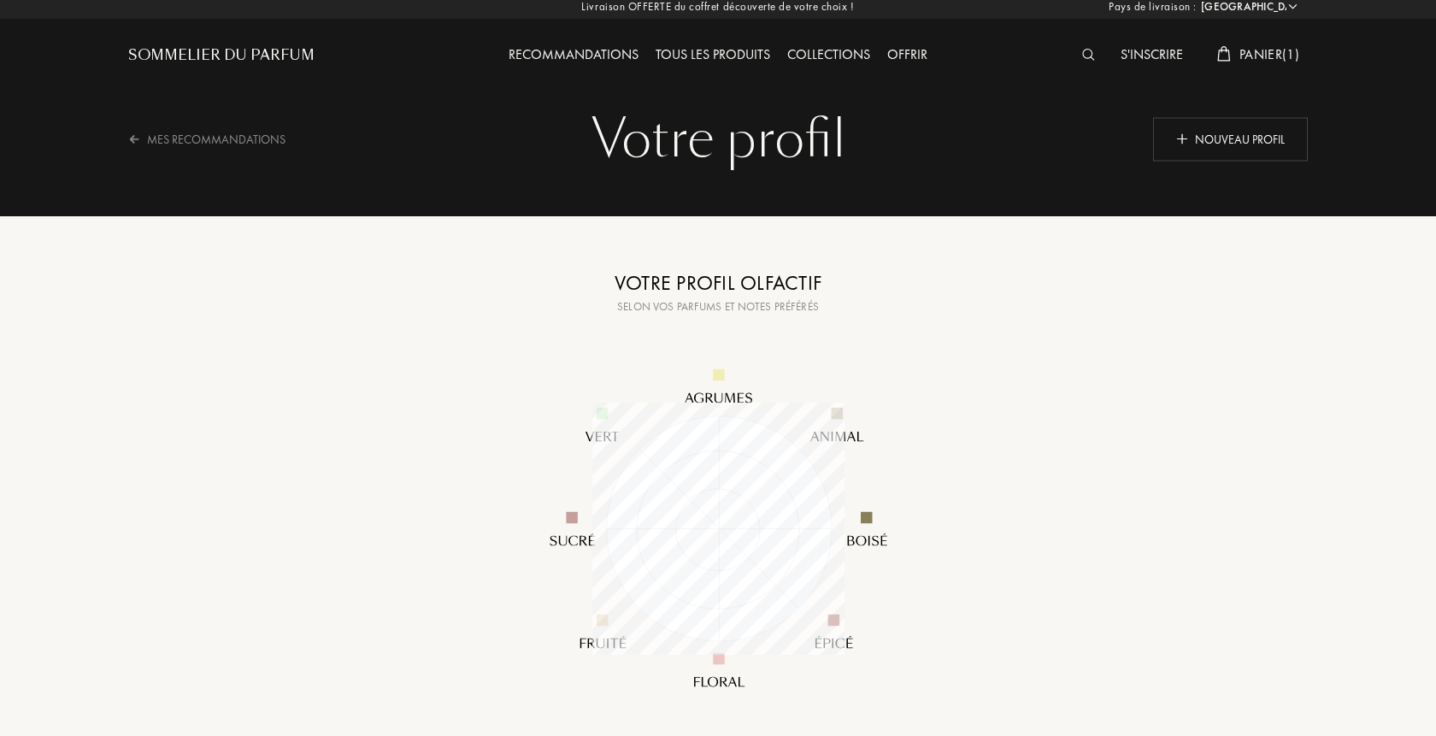
scroll to position [0, 0]
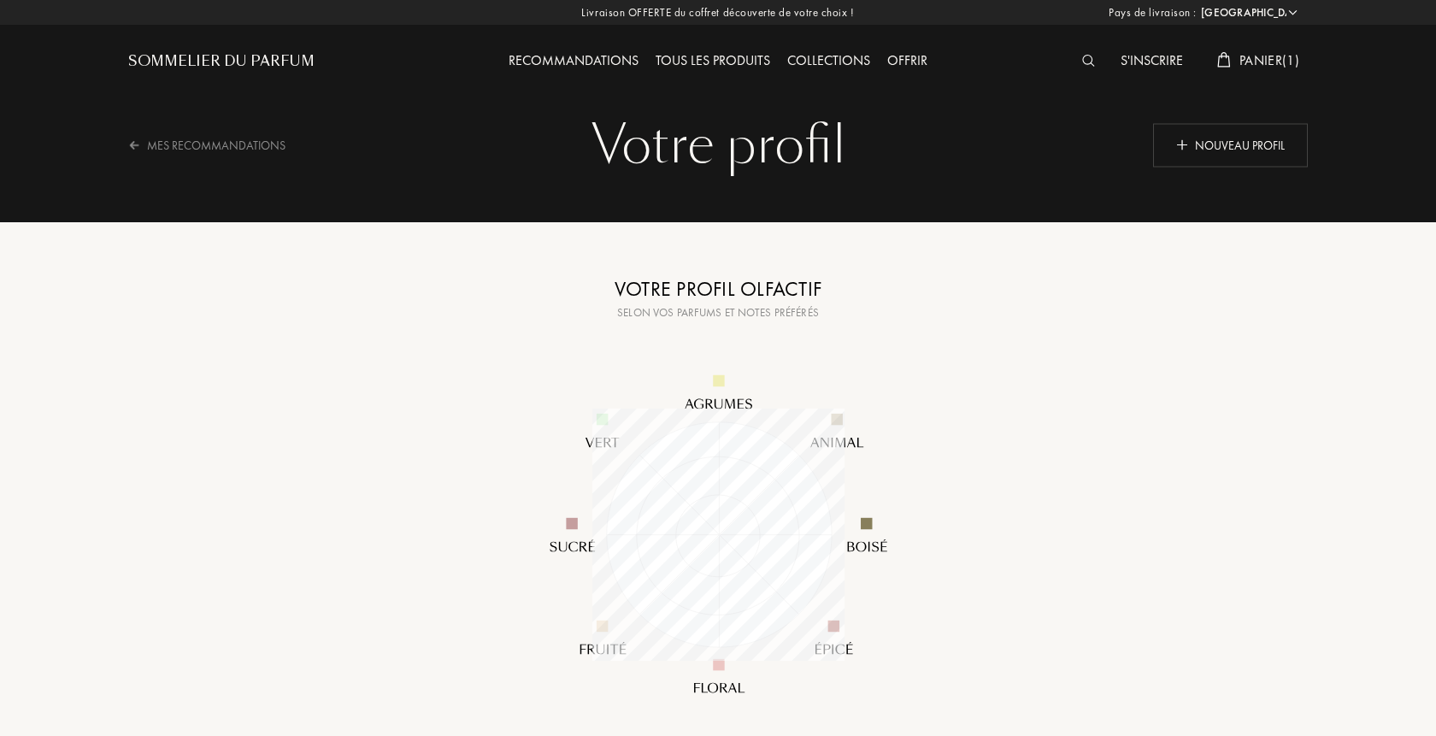
click at [1082, 59] on img at bounding box center [1088, 61] width 13 height 12
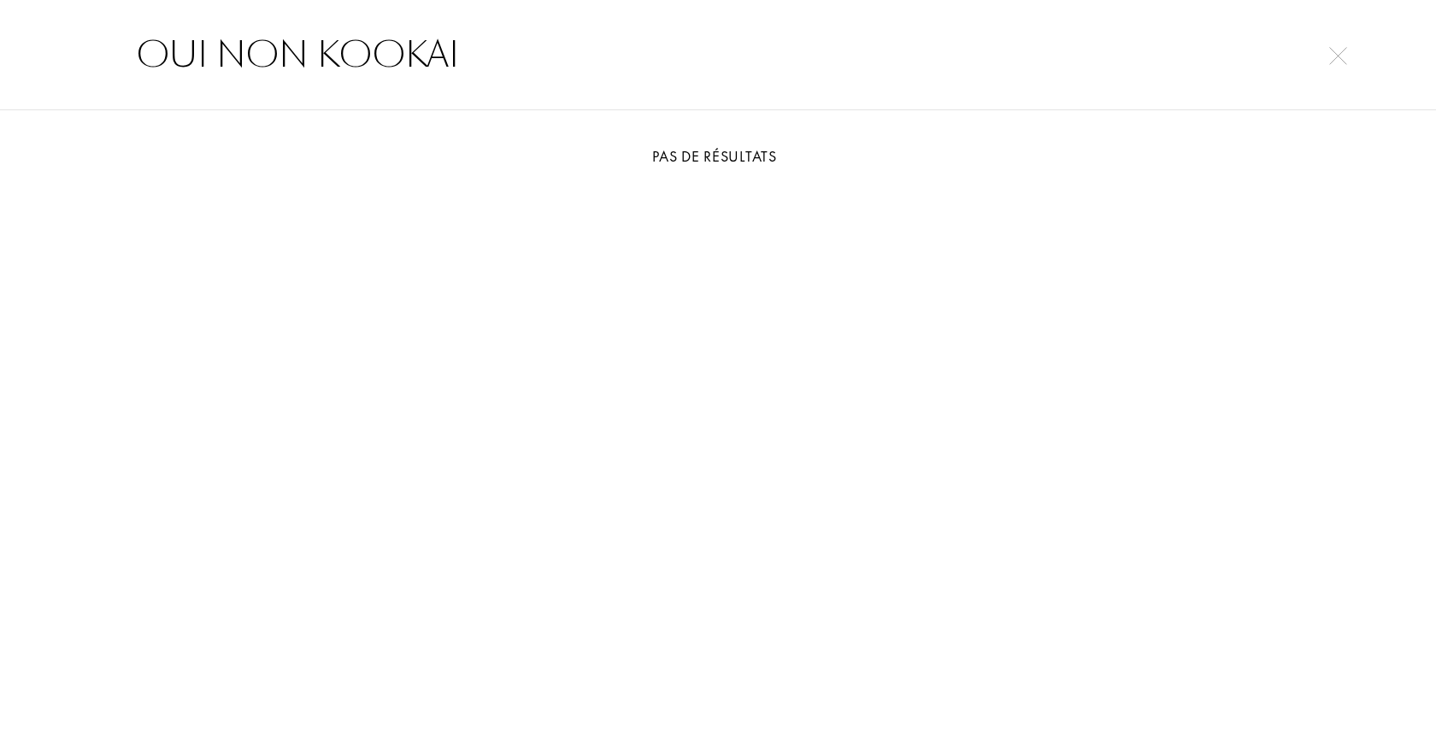
type input "OUI NON KOOKAI"
click at [1348, 66] on div "OUI NON KOOKAI" at bounding box center [718, 54] width 1436 height 111
click at [1343, 53] on img at bounding box center [1338, 56] width 18 height 18
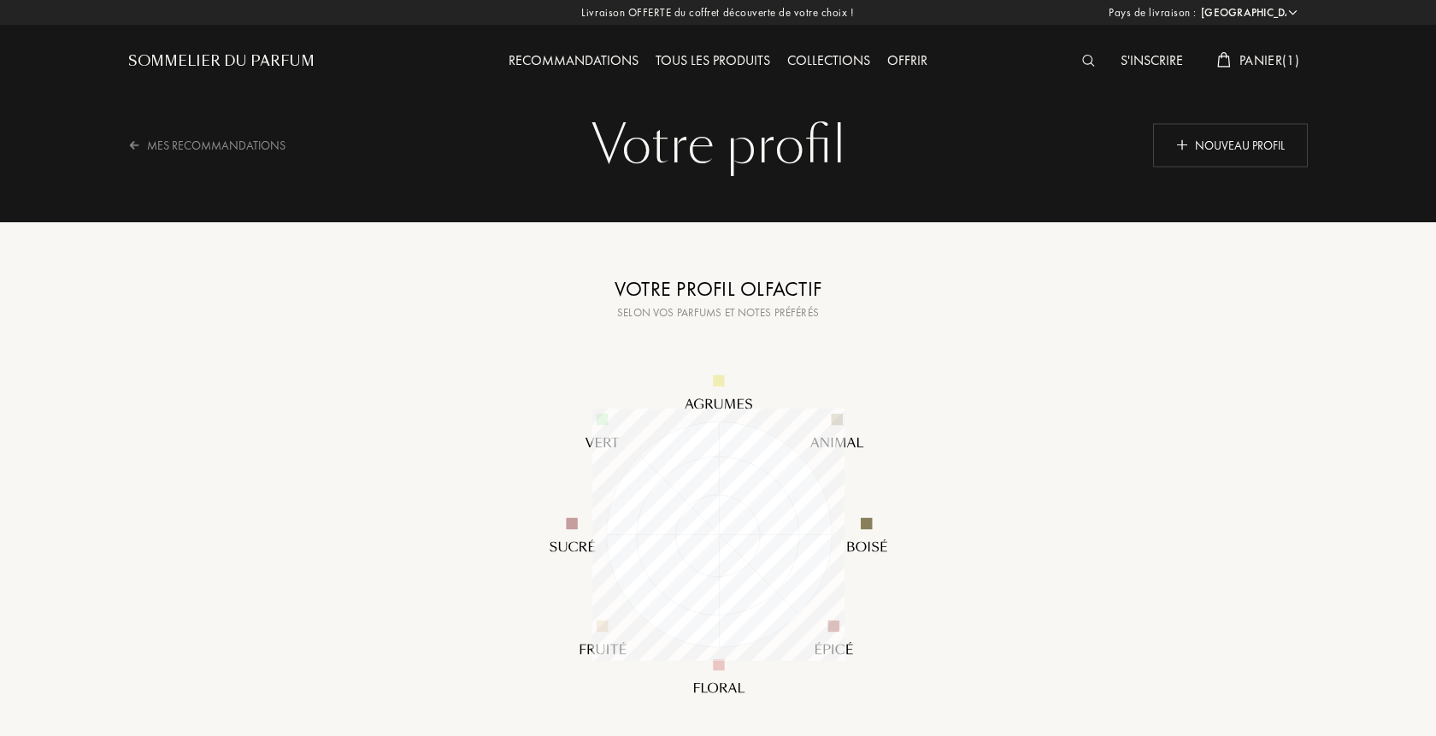
click at [255, 56] on div "Sommelier du Parfum" at bounding box center [221, 61] width 186 height 21
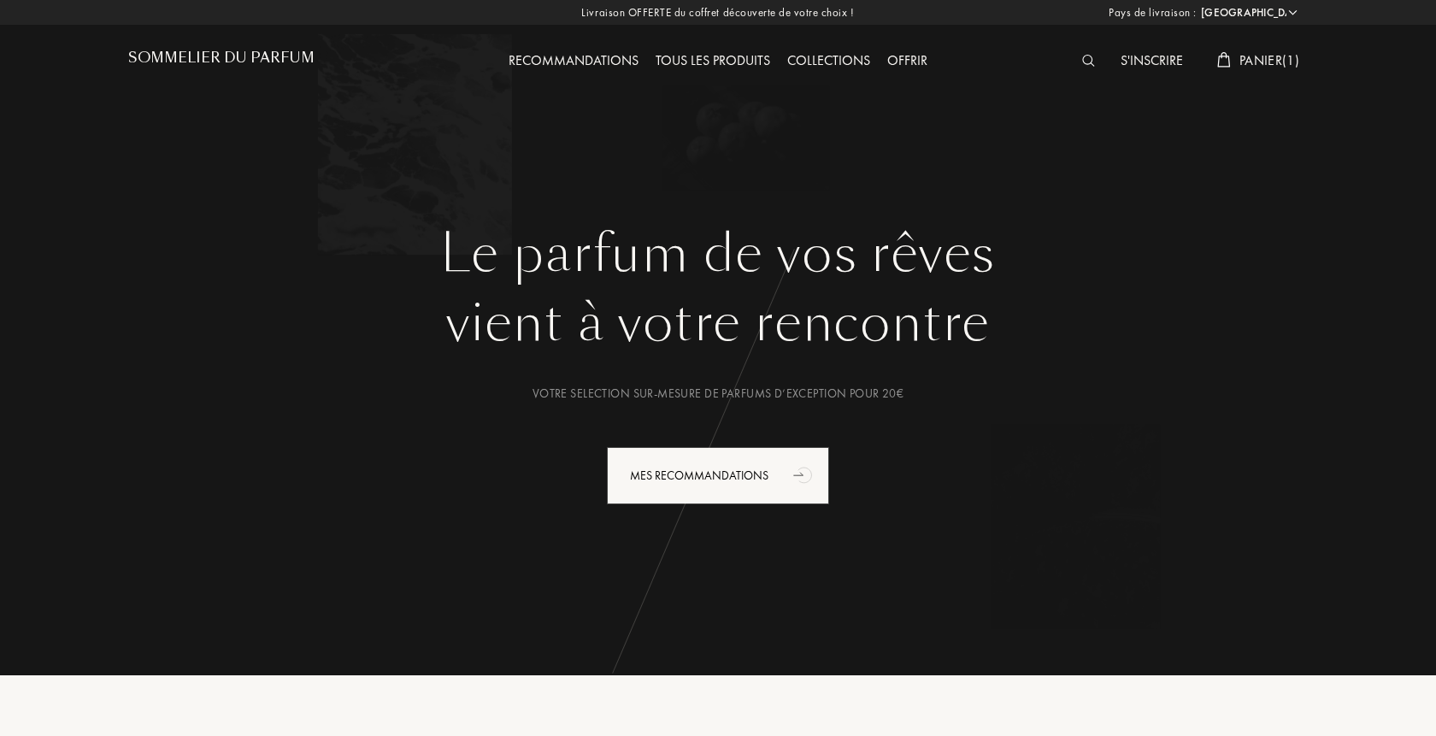
select select "FR"
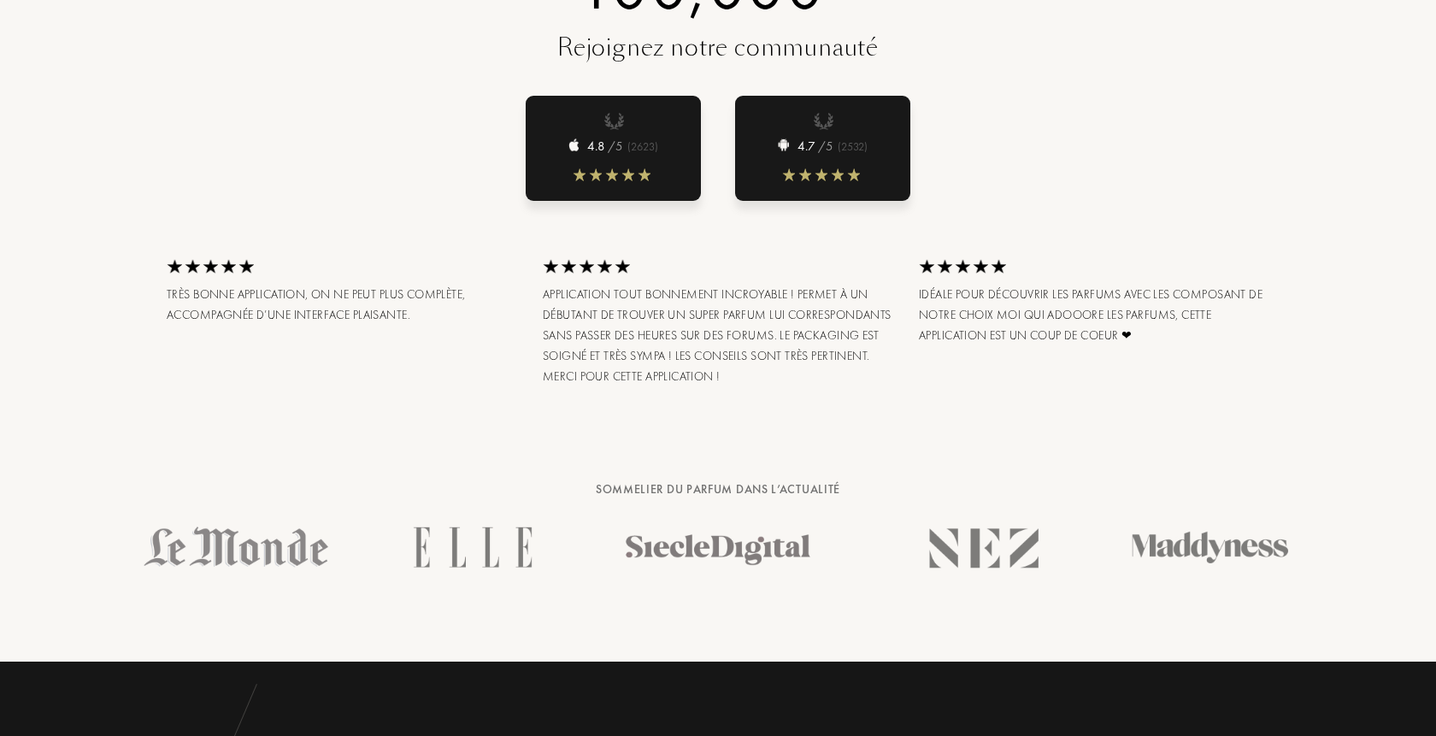
scroll to position [2615, 0]
